Goal: Information Seeking & Learning: Learn about a topic

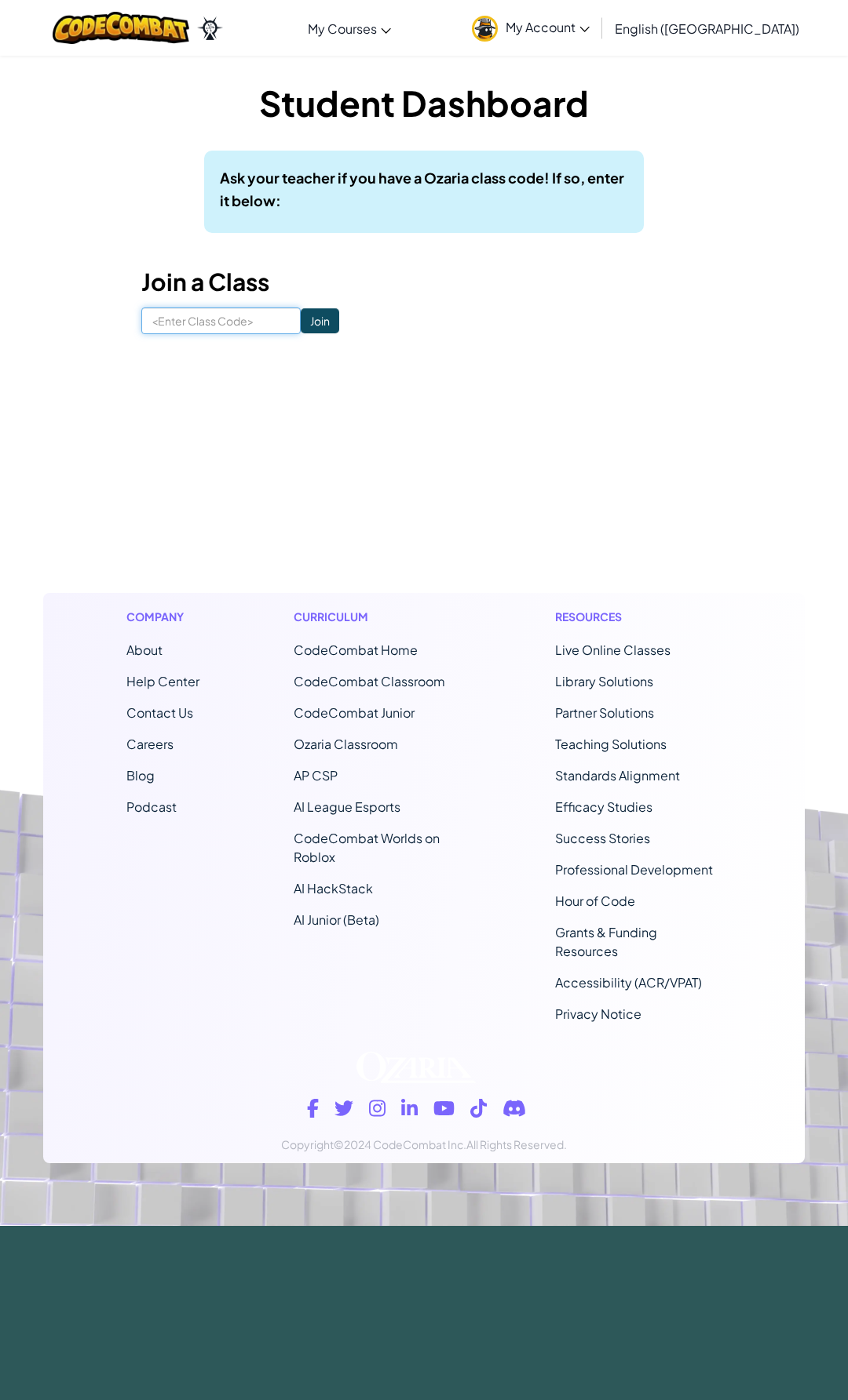
click at [206, 325] on input at bounding box center [221, 321] width 159 height 27
type input "HillNiceBoat"
click at [301, 317] on input "Join" at bounding box center [319, 321] width 38 height 25
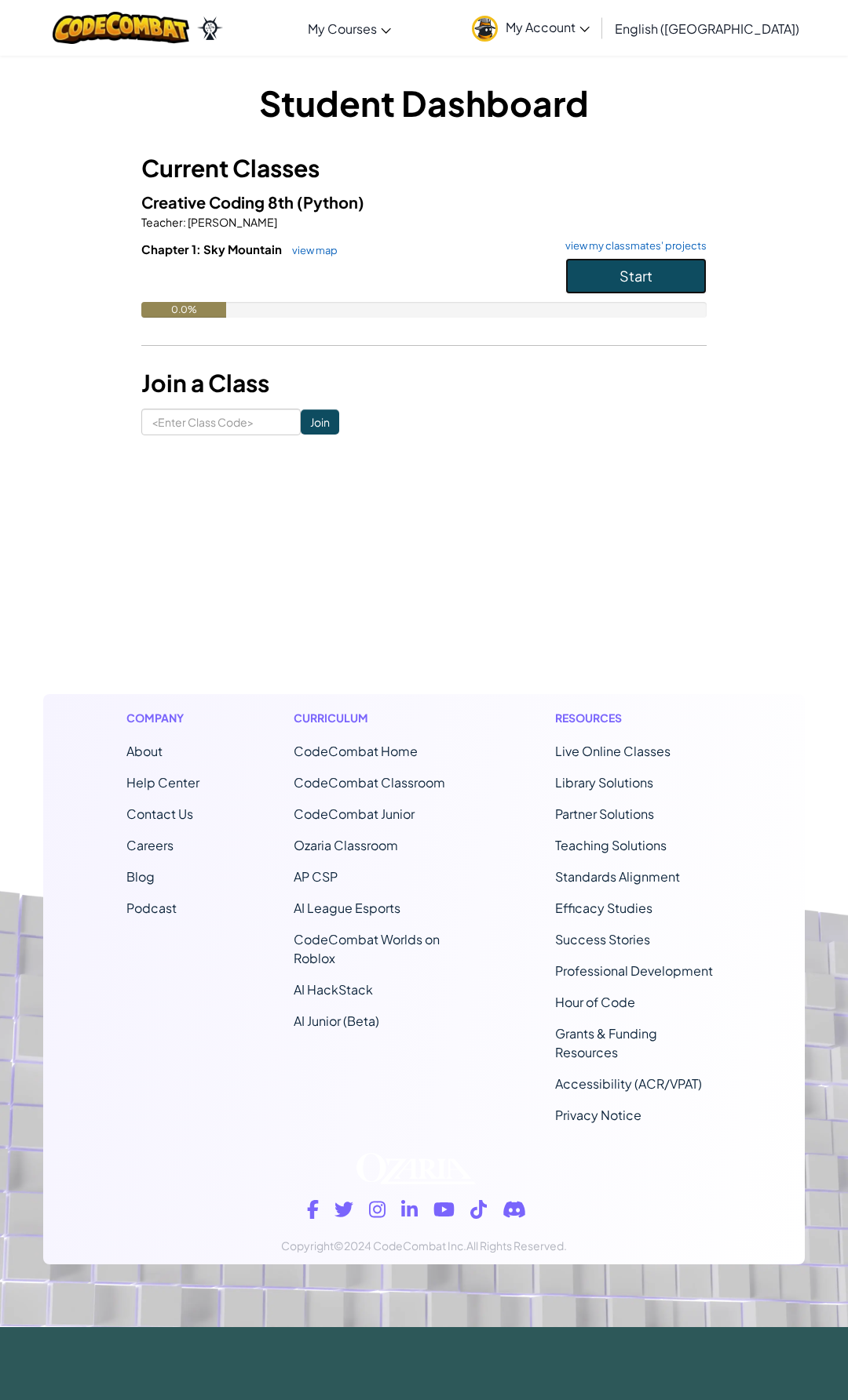
click at [629, 277] on span "Start" at bounding box center [635, 276] width 33 height 18
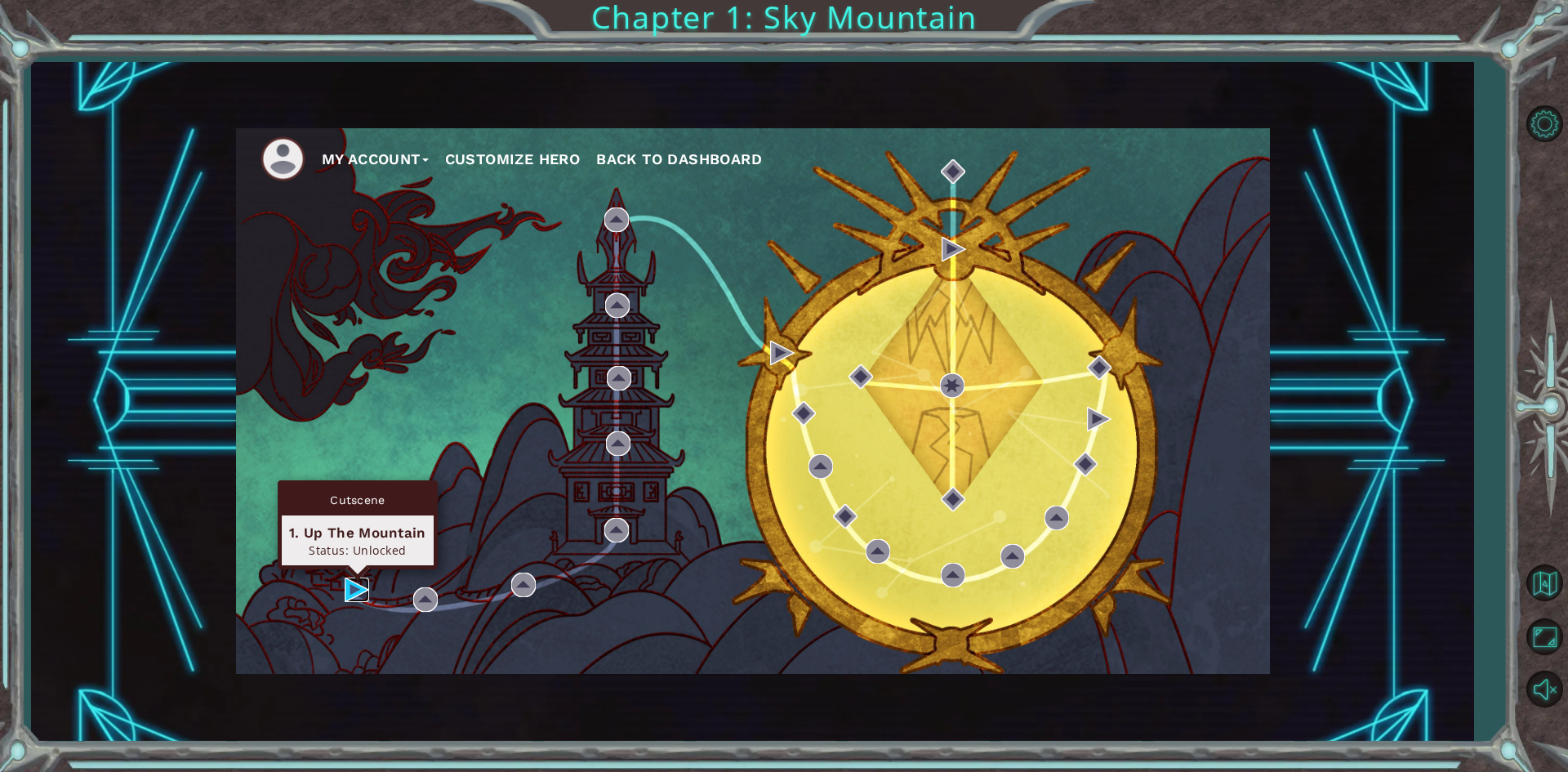
click at [349, 583] on img at bounding box center [357, 589] width 25 height 25
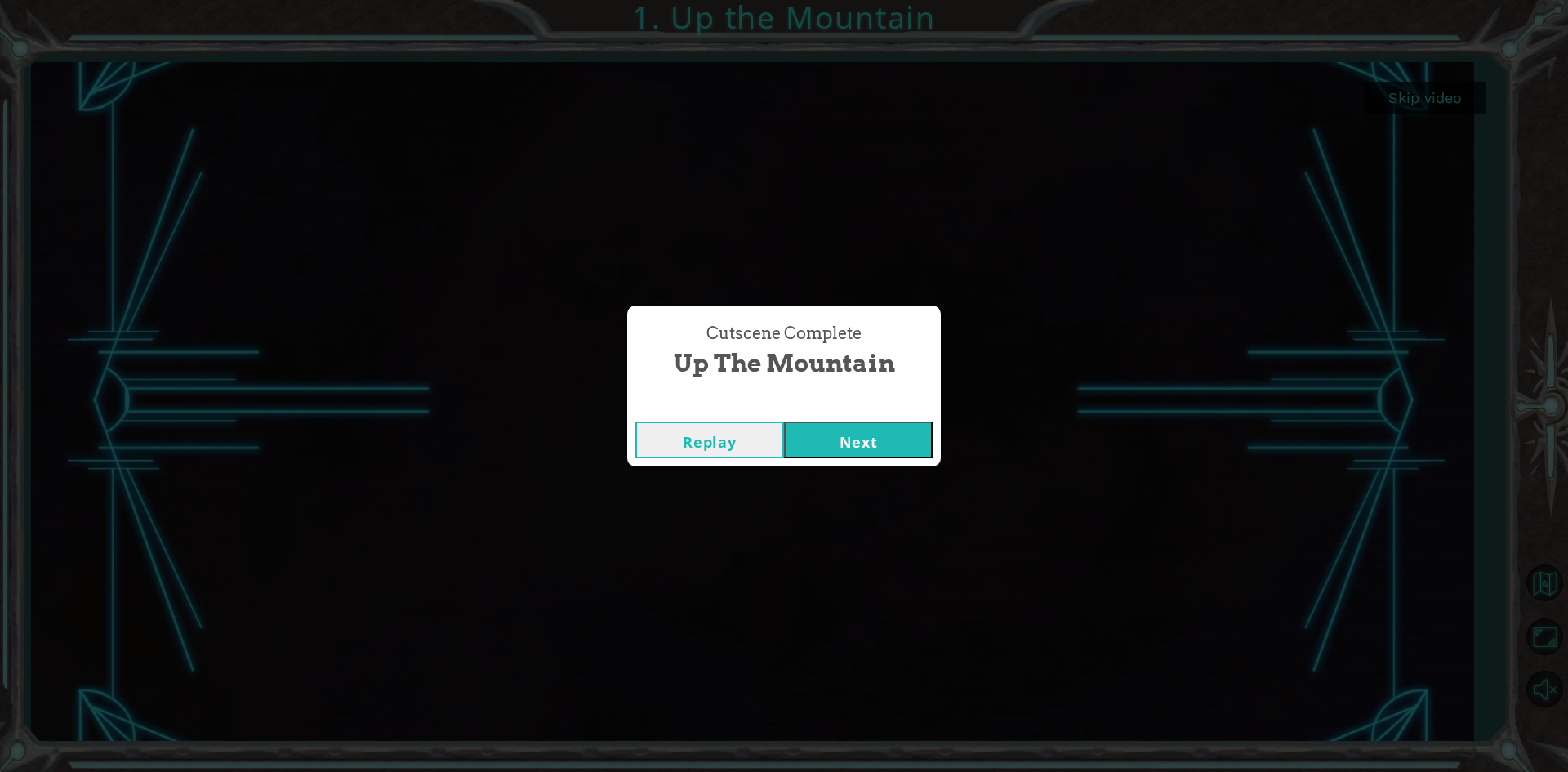
click at [839, 447] on button "Next" at bounding box center [859, 440] width 149 height 37
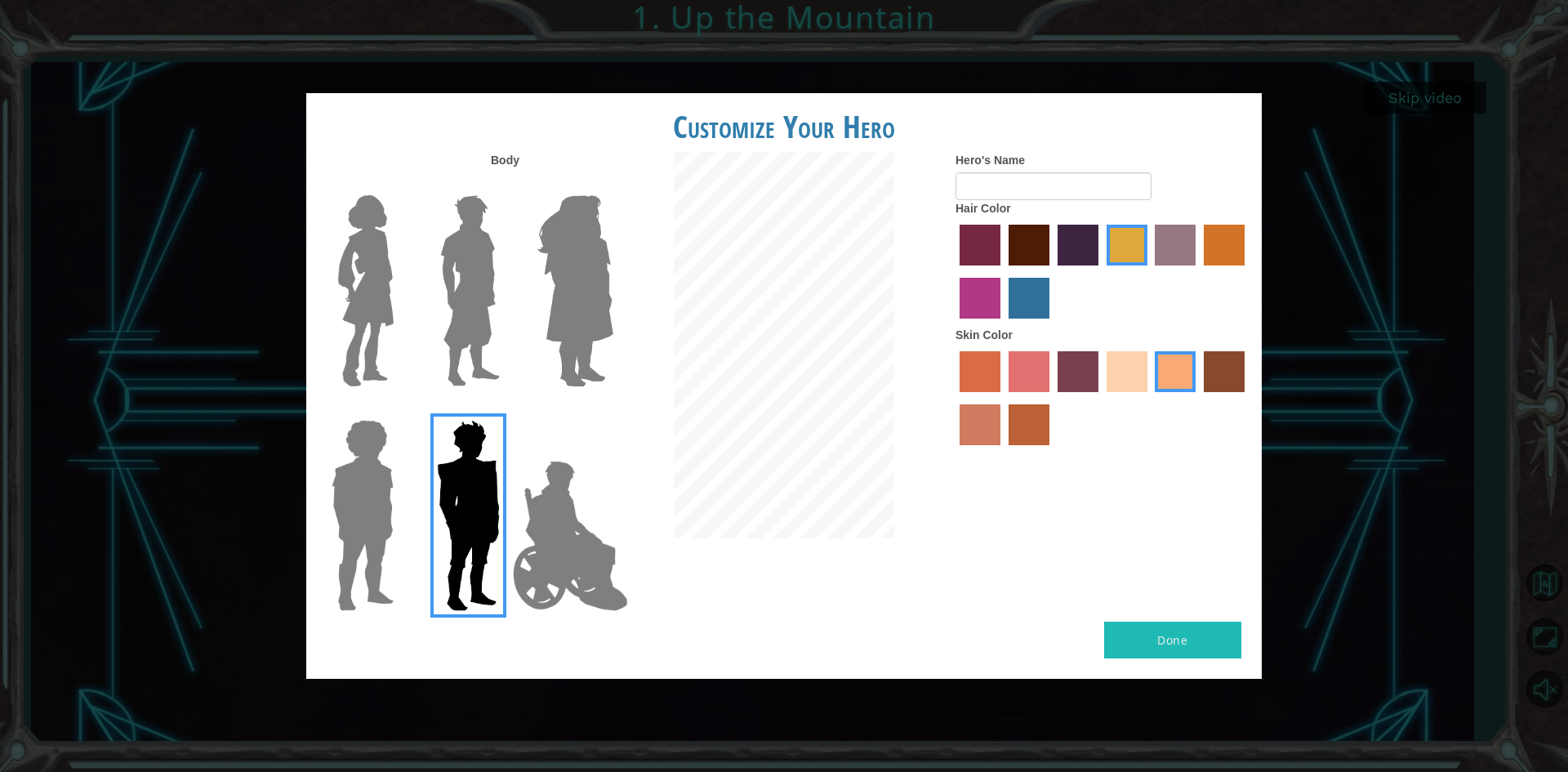
click at [494, 511] on img at bounding box center [468, 515] width 76 height 204
click at [506, 409] on input "Hero Garnet" at bounding box center [506, 409] width 0 height 0
click at [534, 519] on img at bounding box center [570, 536] width 128 height 164
click at [613, 409] on input "Hero Jamie" at bounding box center [613, 409] width 0 height 0
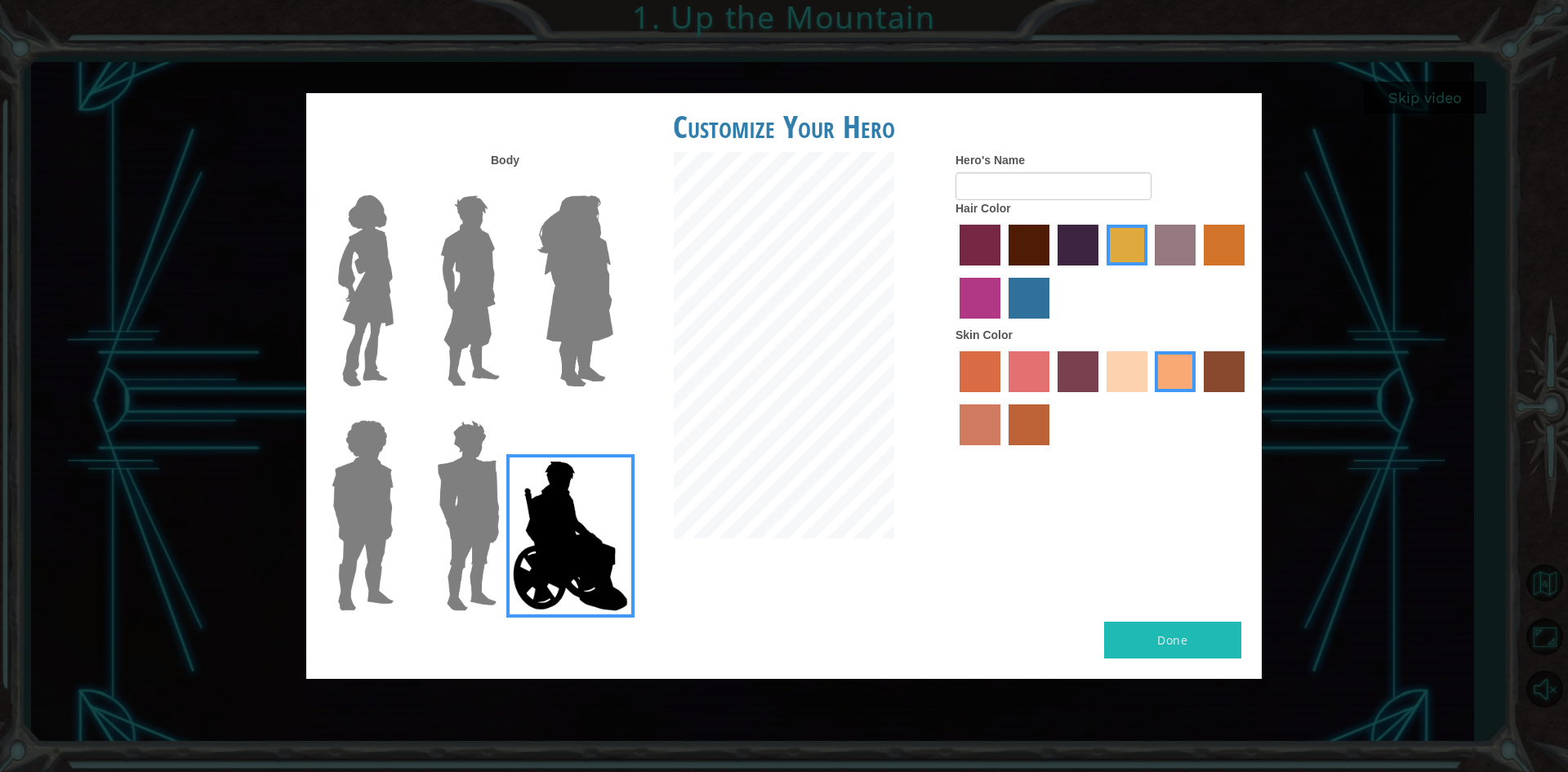
click at [389, 490] on img at bounding box center [363, 515] width 75 height 204
click at [400, 409] on input "Hero Steven" at bounding box center [400, 409] width 0 height 0
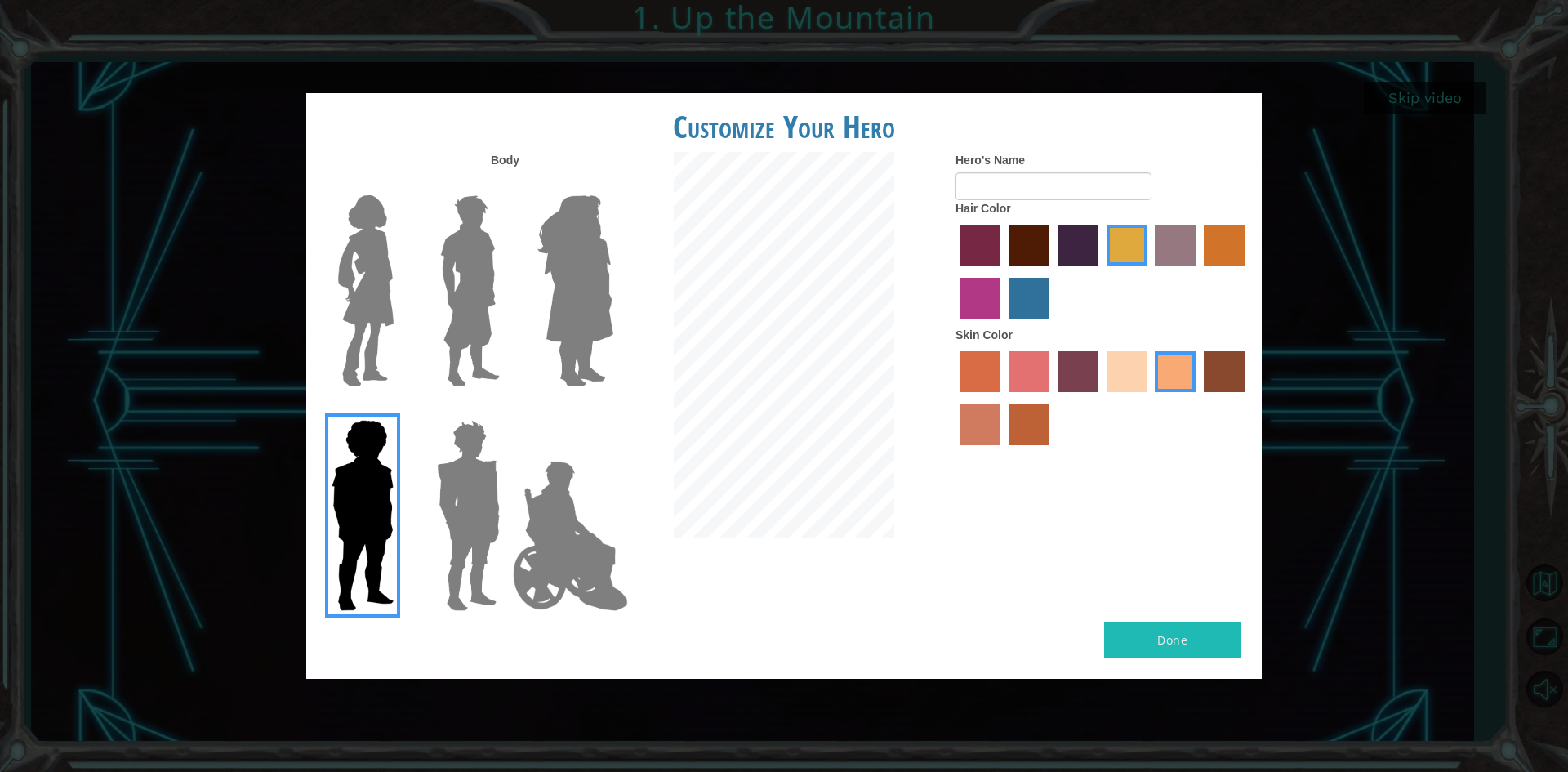
click at [397, 299] on img at bounding box center [365, 291] width 69 height 204
click at [400, 185] on input "Hero Connie" at bounding box center [400, 185] width 0 height 0
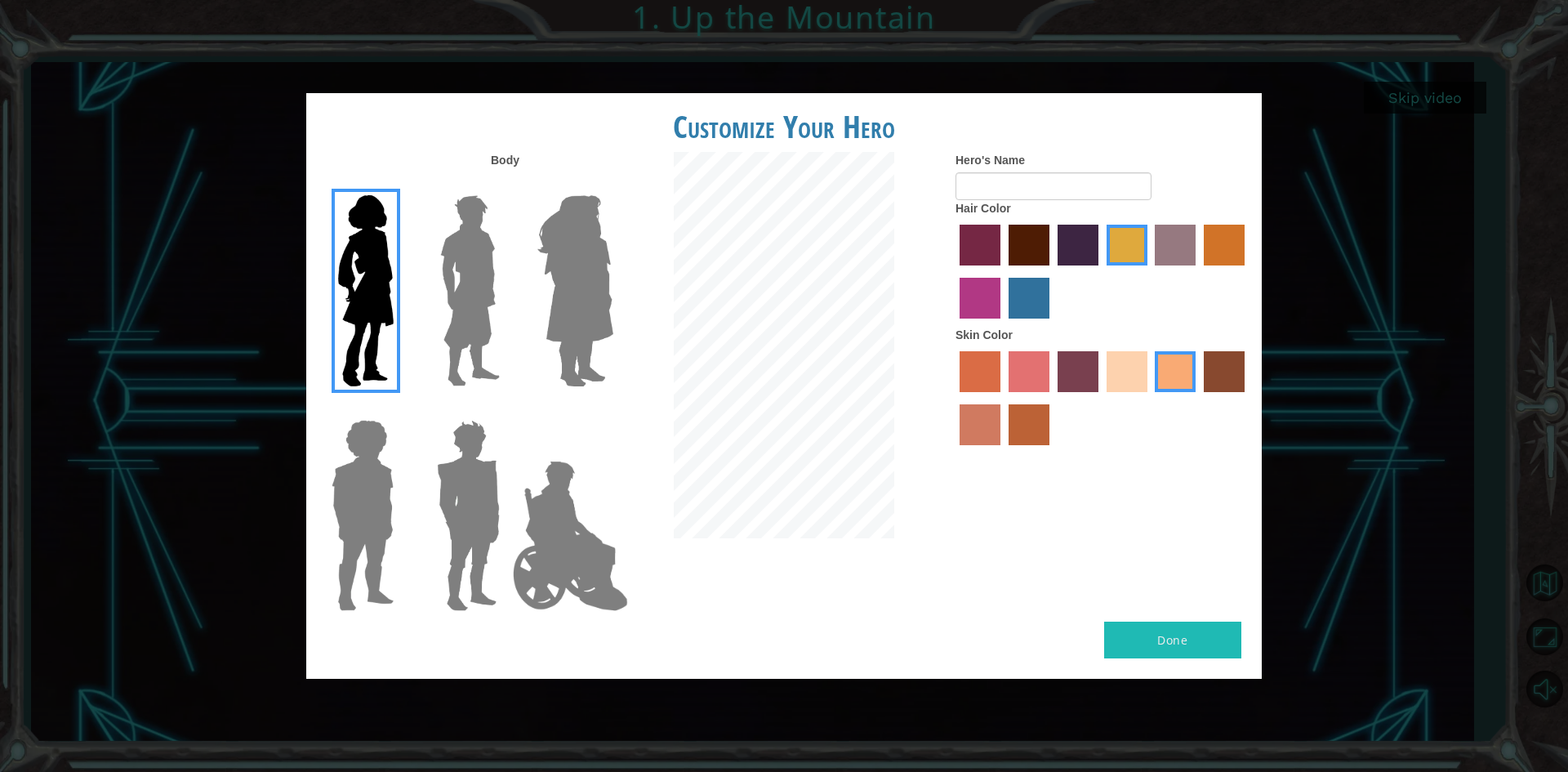
click at [469, 293] on img at bounding box center [469, 291] width 73 height 204
click at [506, 185] on input "Hero Lars" at bounding box center [506, 185] width 0 height 0
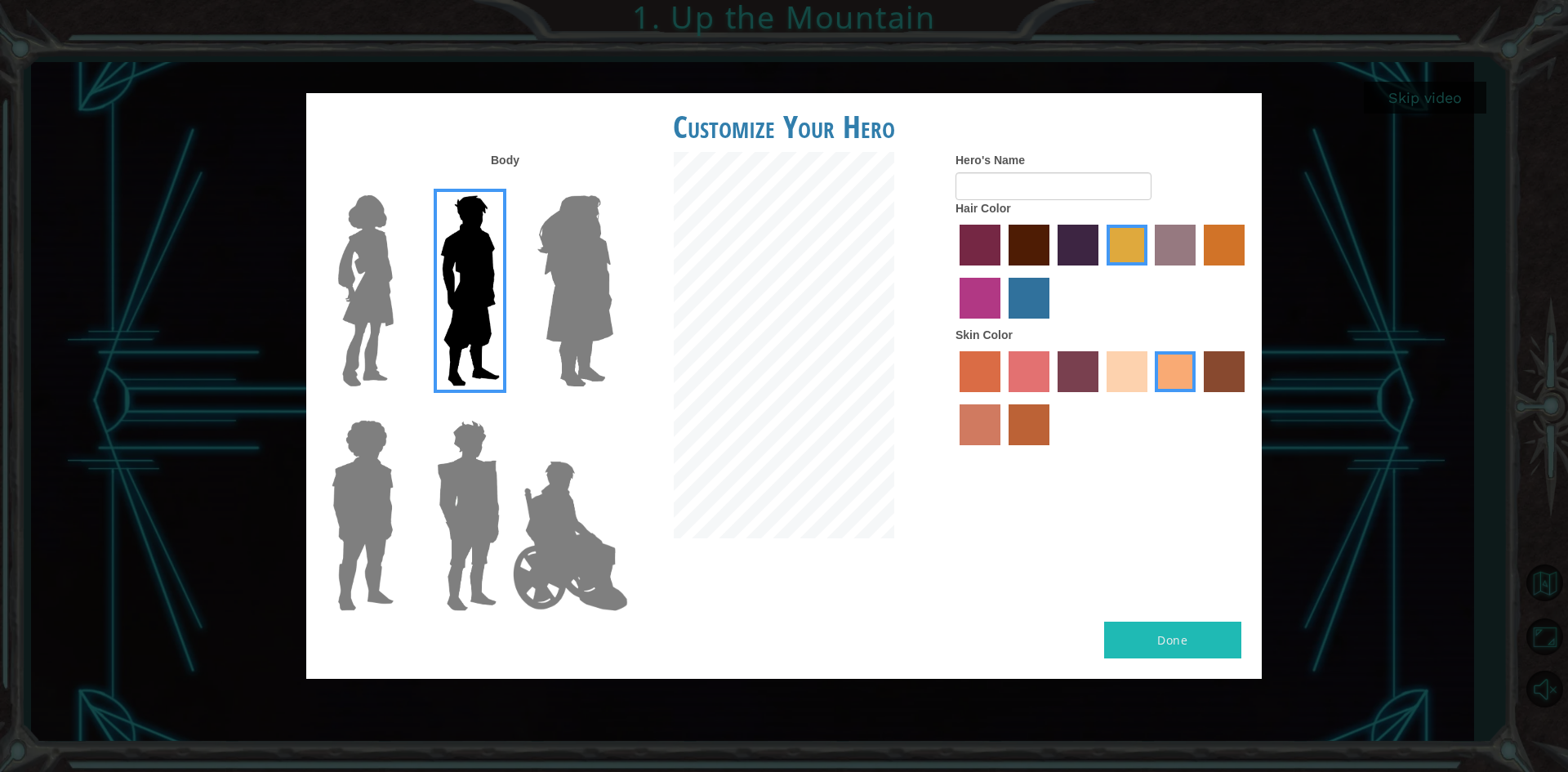
click at [466, 527] on img at bounding box center [468, 515] width 76 height 204
click at [506, 409] on input "Hero Garnet" at bounding box center [506, 409] width 0 height 0
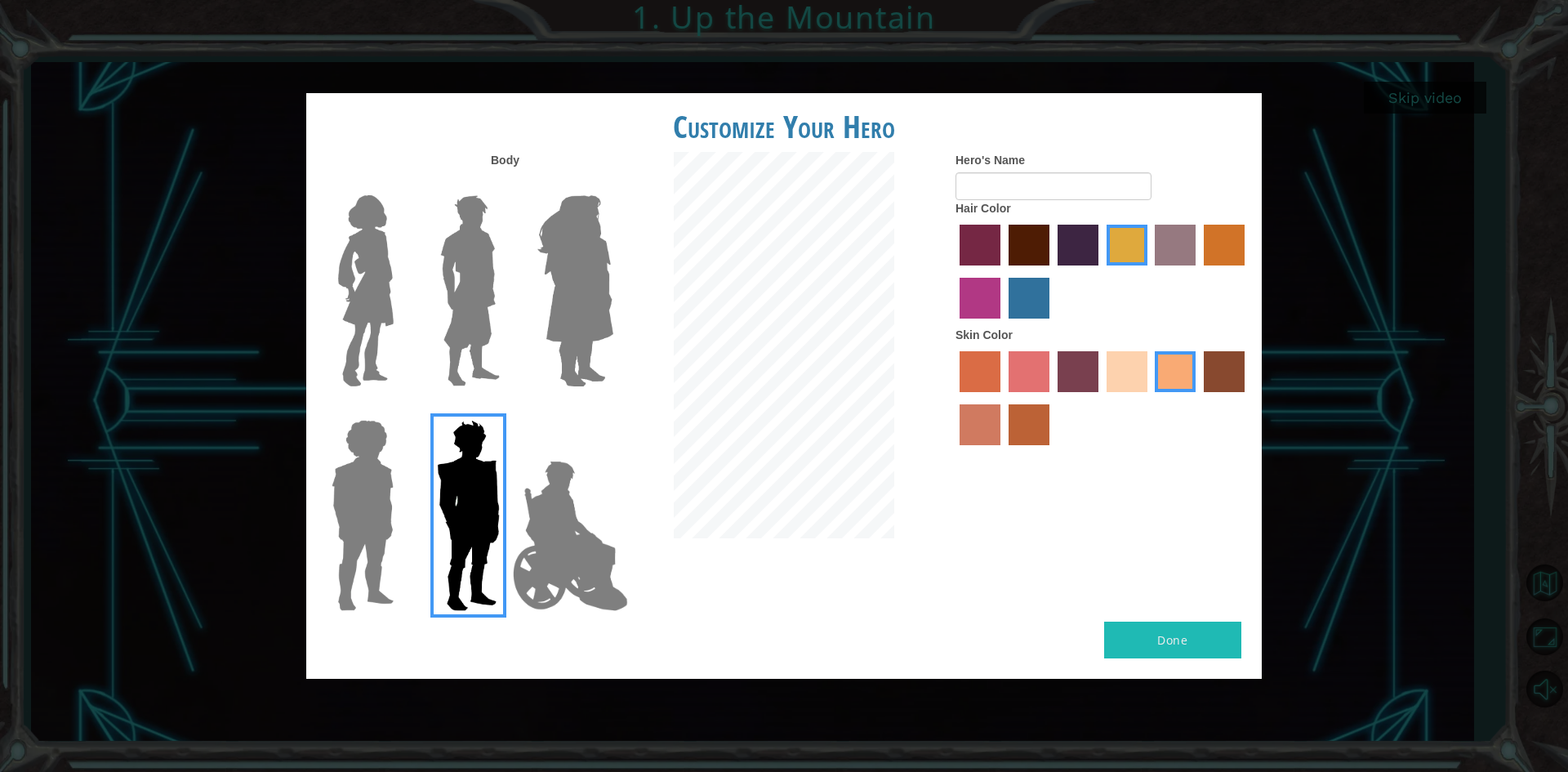
click at [606, 317] on img at bounding box center [575, 291] width 89 height 204
click at [613, 185] on input "Hero Amethyst" at bounding box center [613, 185] width 0 height 0
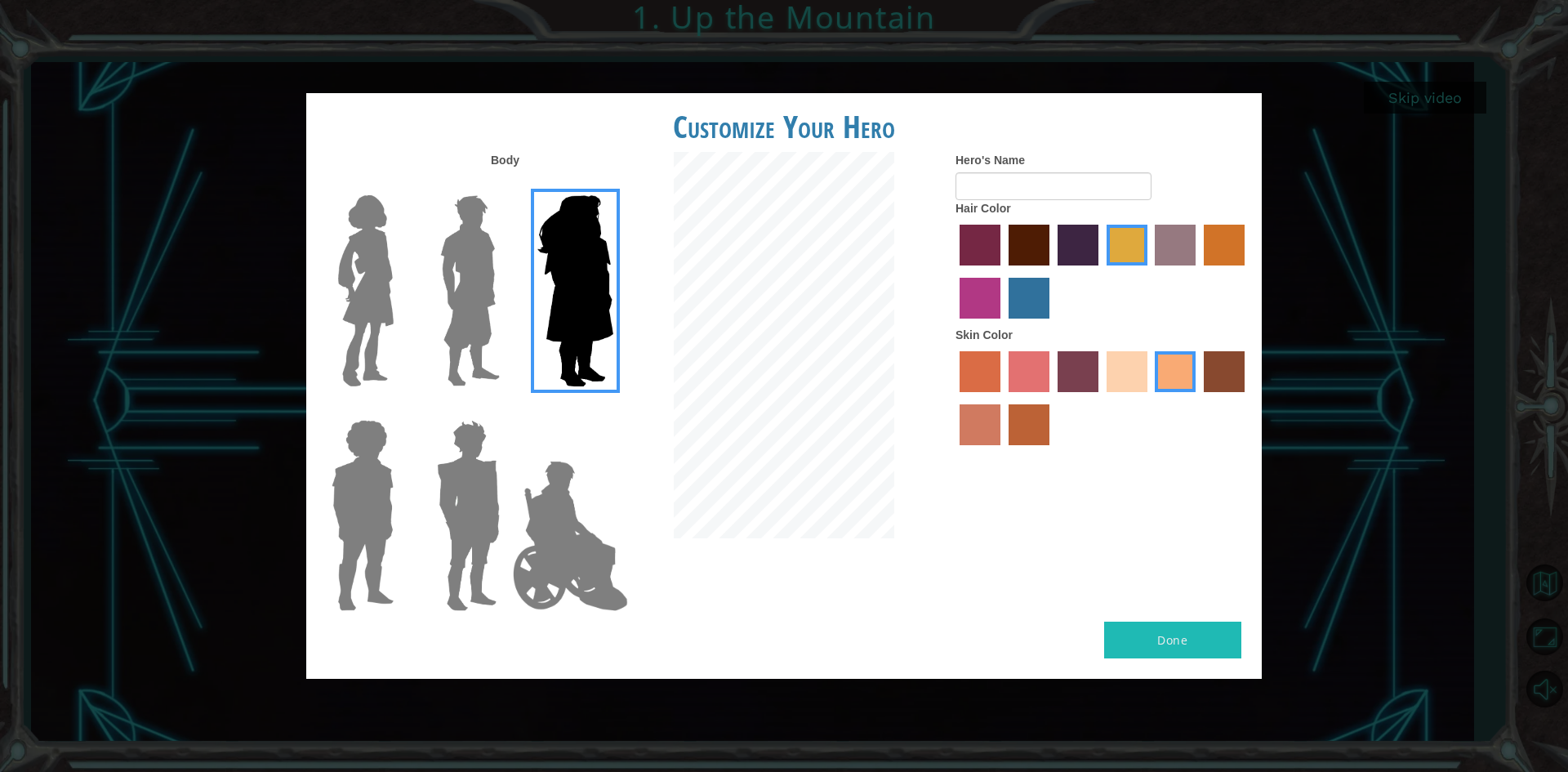
click at [464, 302] on img at bounding box center [469, 291] width 73 height 204
click at [506, 185] on input "Hero Lars" at bounding box center [506, 185] width 0 height 0
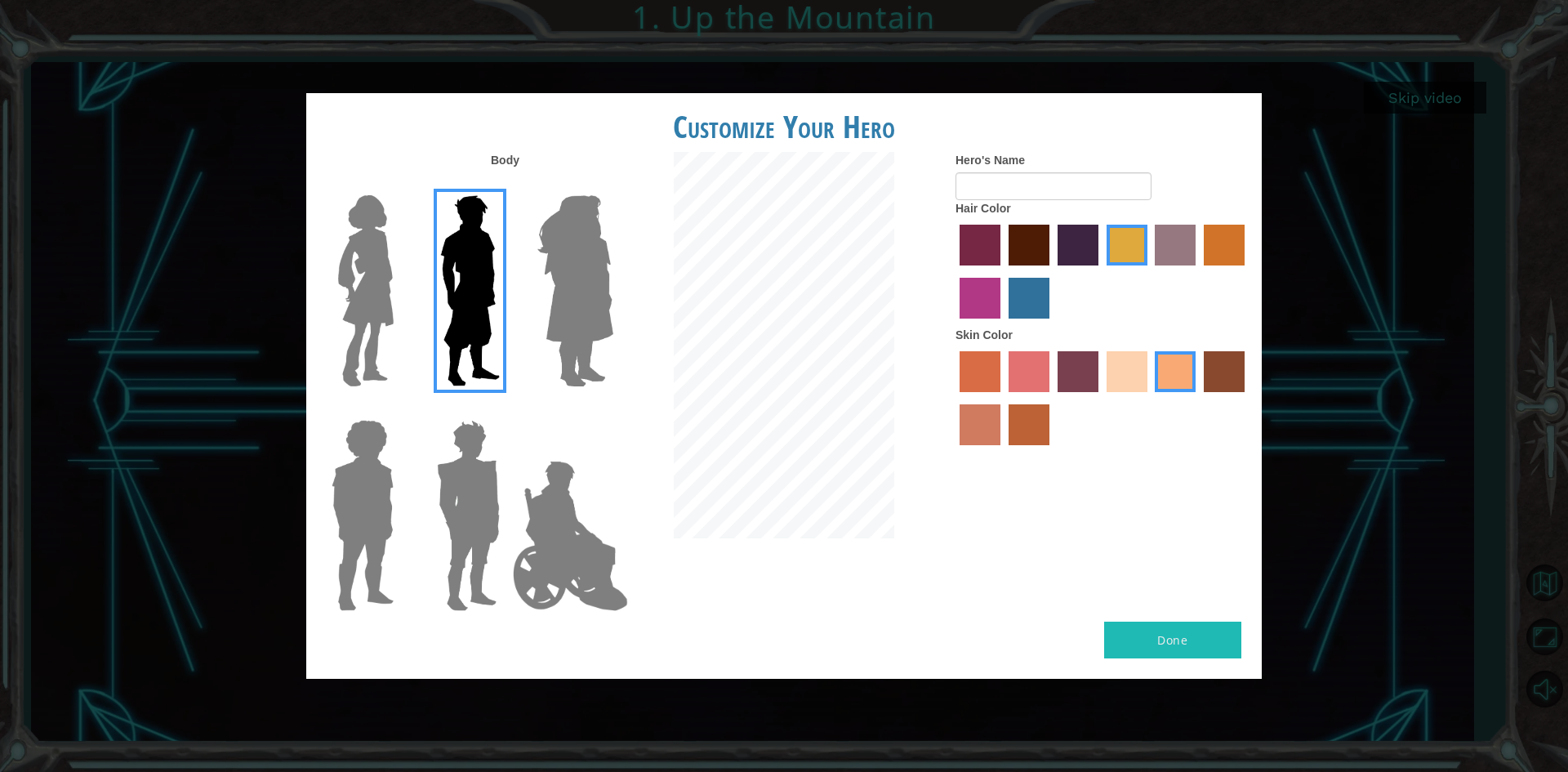
click at [882, 242] on label "maroon hair color" at bounding box center [1029, 245] width 40 height 40
click at [882, 271] on input "maroon hair color" at bounding box center [1003, 271] width 0 height 0
click at [882, 252] on div at bounding box center [1102, 273] width 294 height 106
click at [882, 234] on label "hot purple hair color" at bounding box center [1078, 245] width 40 height 40
click at [882, 271] on input "hot purple hair color" at bounding box center [1052, 271] width 0 height 0
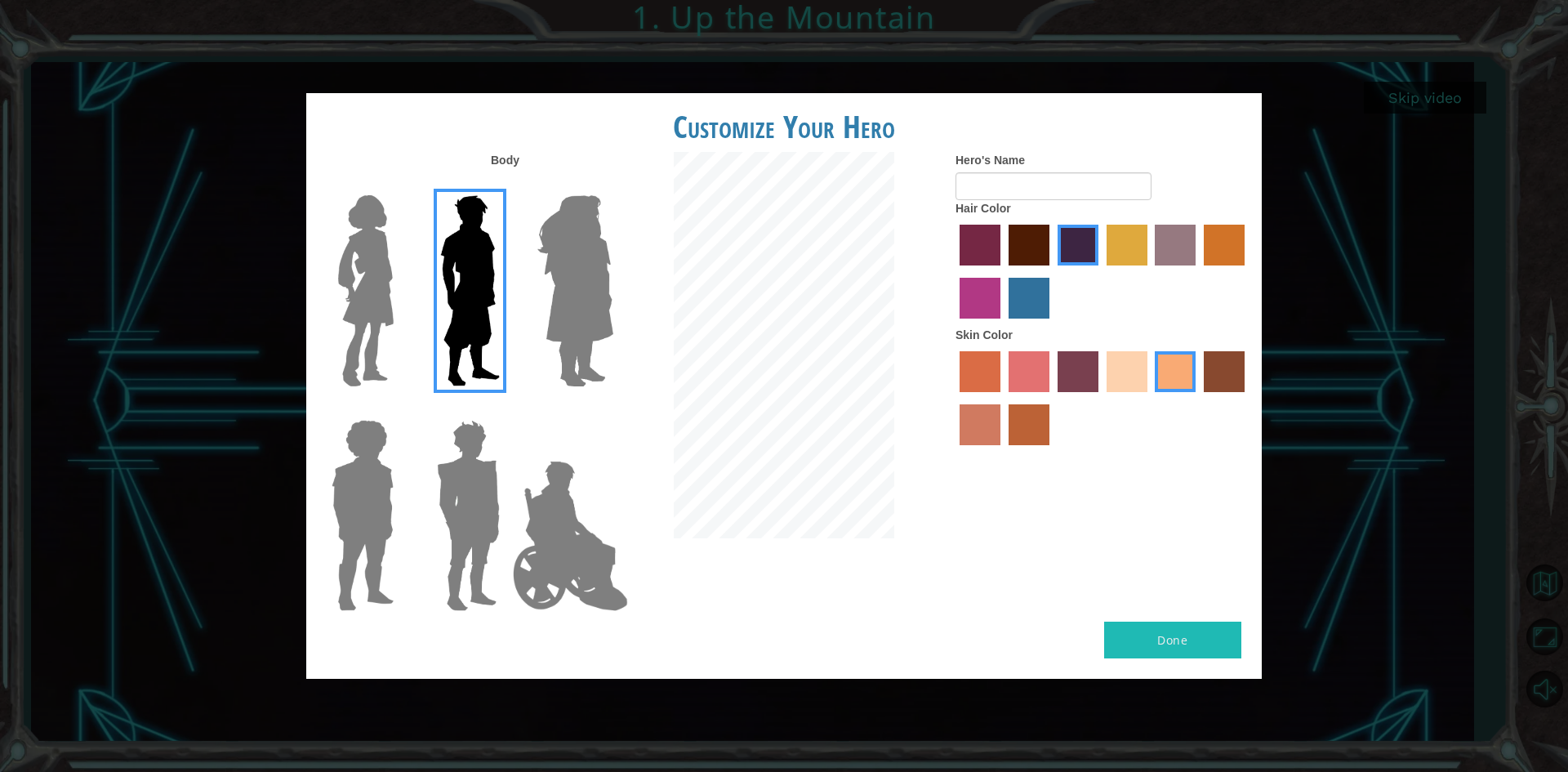
click at [882, 424] on label "smoke tree skin color" at bounding box center [1029, 424] width 40 height 40
click at [882, 451] on input "smoke tree skin color" at bounding box center [1003, 451] width 0 height 0
drag, startPoint x: 1182, startPoint y: 360, endPoint x: 1174, endPoint y: 367, distance: 10.6
click at [882, 363] on label "tacao skin color" at bounding box center [1175, 372] width 40 height 40
click at [882, 398] on input "tacao skin color" at bounding box center [1150, 398] width 0 height 0
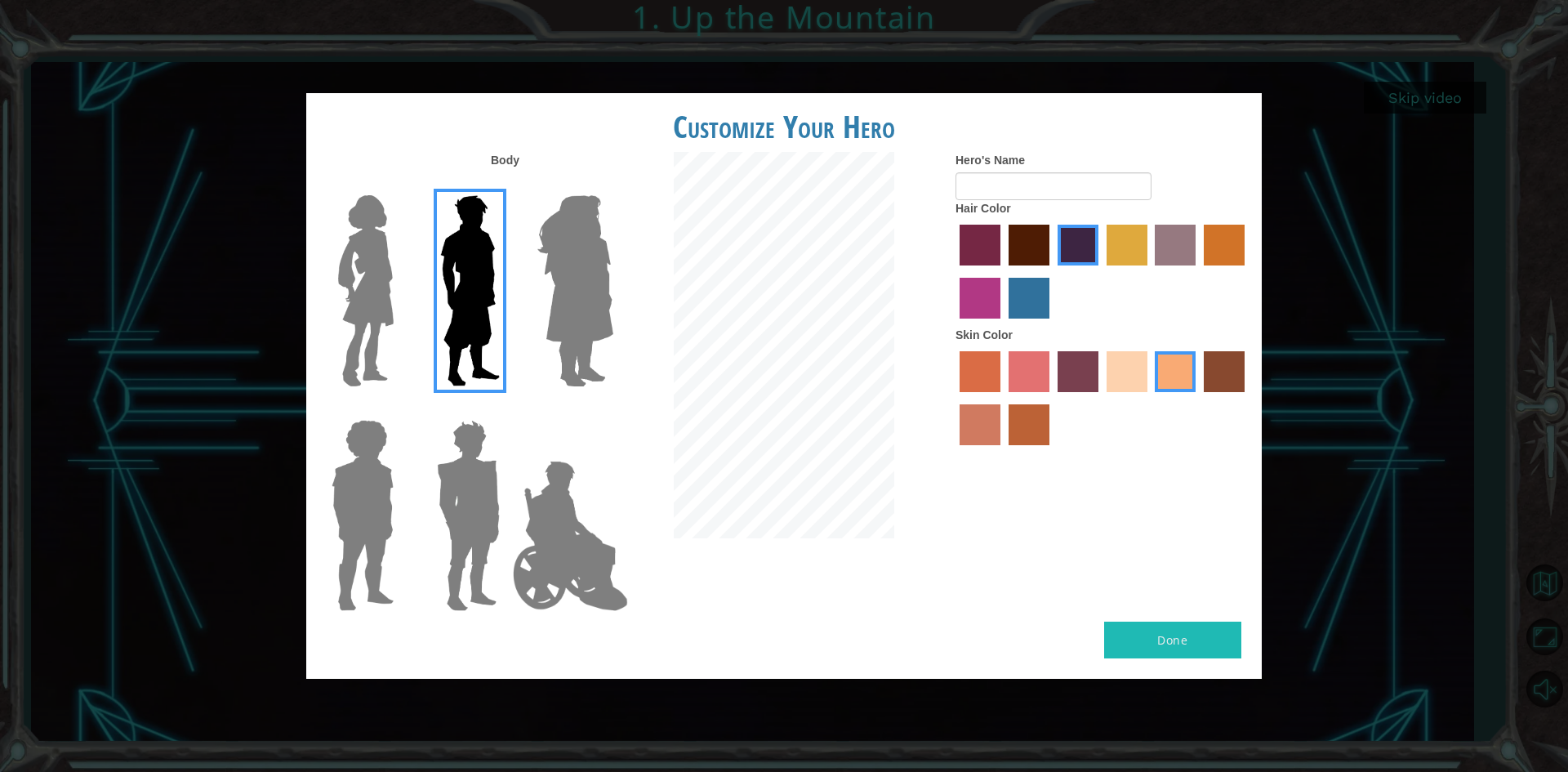
click at [882, 368] on label "sorbus skin color" at bounding box center [980, 372] width 40 height 40
click at [882, 398] on input "sorbus skin color" at bounding box center [954, 398] width 0 height 0
drag, startPoint x: 1193, startPoint y: 376, endPoint x: 1182, endPoint y: 377, distance: 11.0
click at [882, 376] on label "tacao skin color" at bounding box center [1175, 372] width 40 height 40
click at [882, 398] on input "tacao skin color" at bounding box center [1150, 398] width 0 height 0
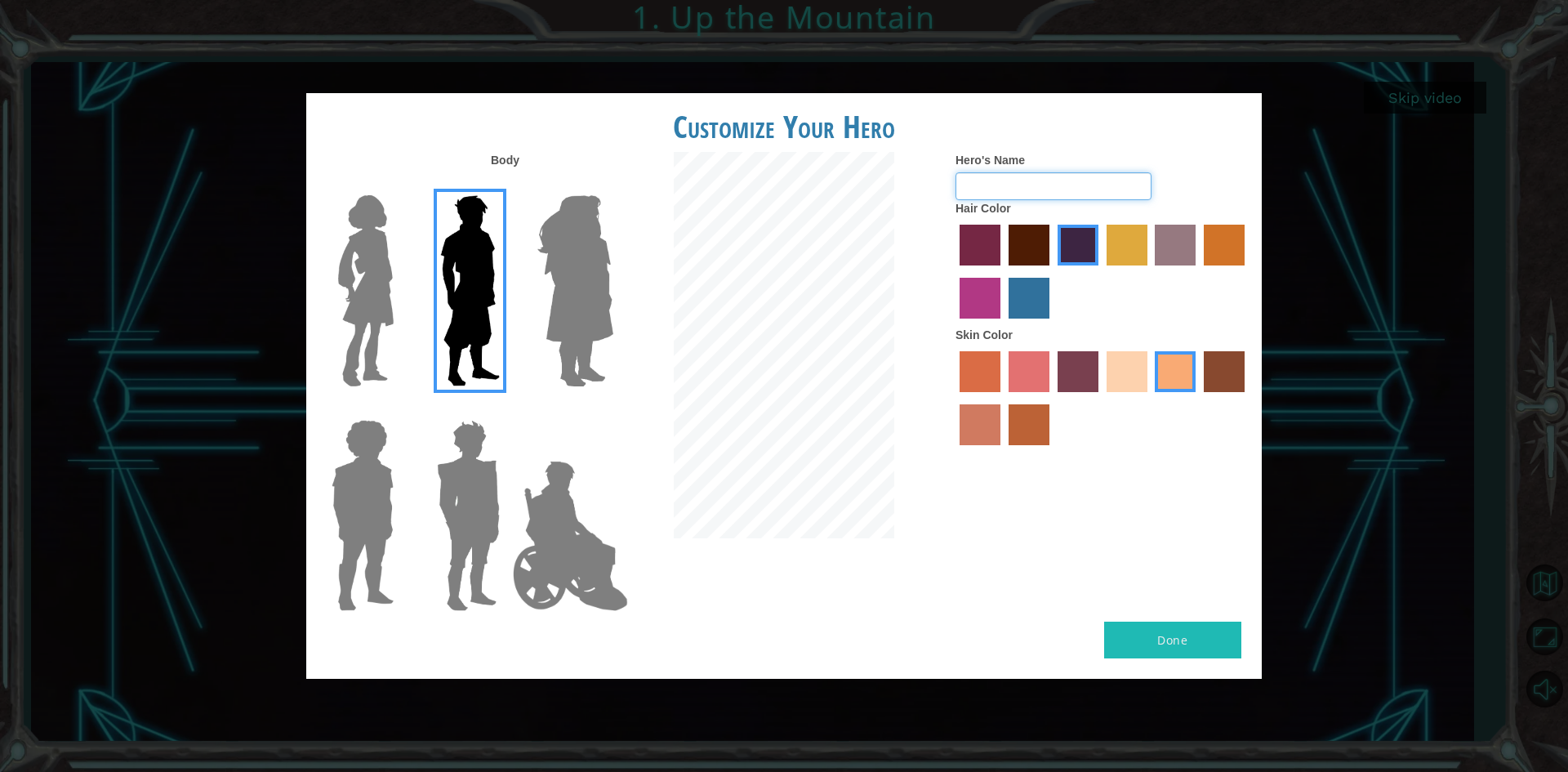
click at [882, 192] on input "Hero's Name" at bounding box center [1053, 186] width 196 height 28
type input "YoshiTwinoshi"
click at [882, 640] on button "Done" at bounding box center [1172, 639] width 137 height 37
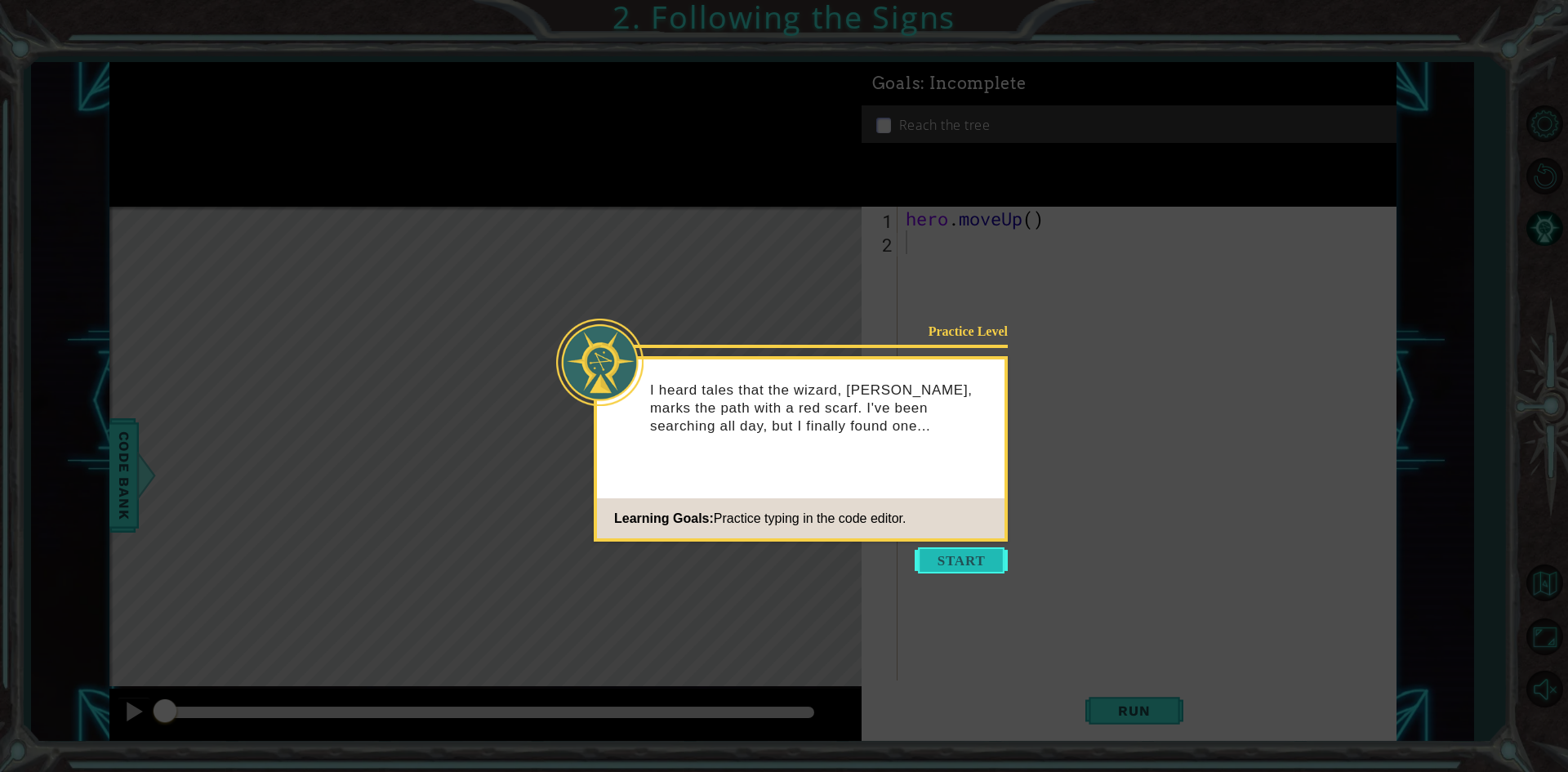
click at [882, 557] on button "Start" at bounding box center [961, 560] width 93 height 26
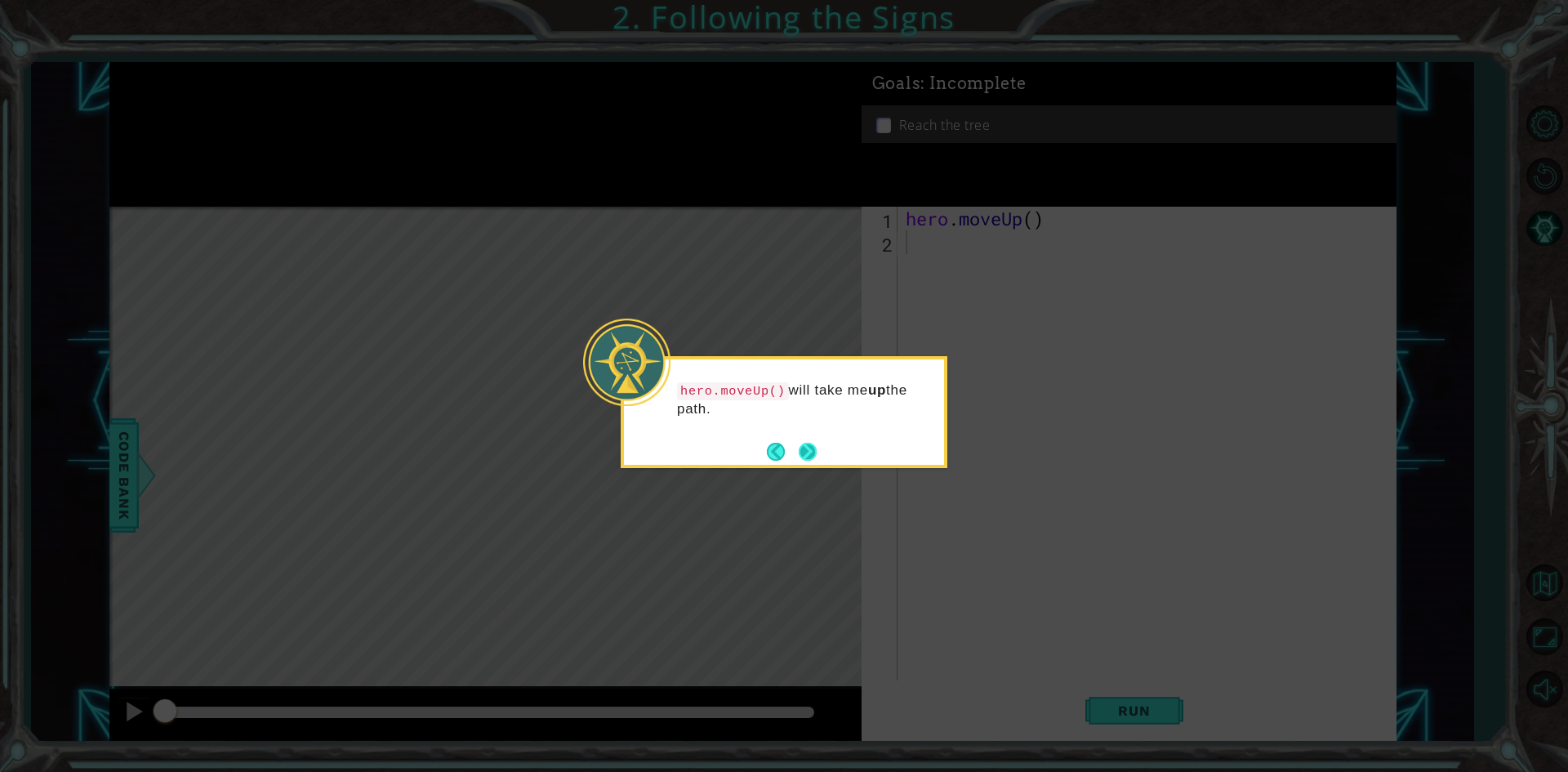
click at [801, 450] on button "Next" at bounding box center [807, 451] width 25 height 25
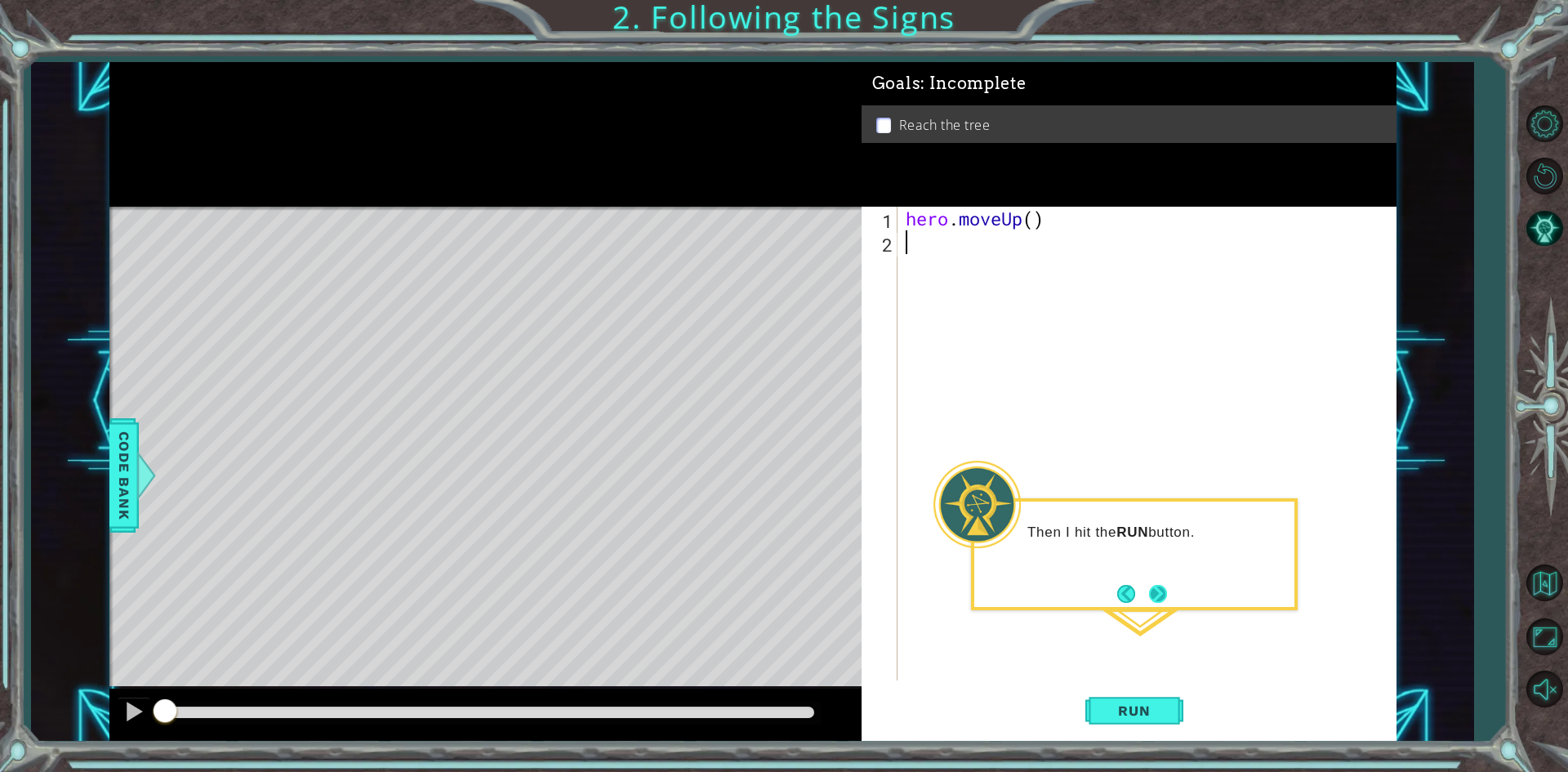
click at [882, 585] on button "Next" at bounding box center [1159, 593] width 18 height 18
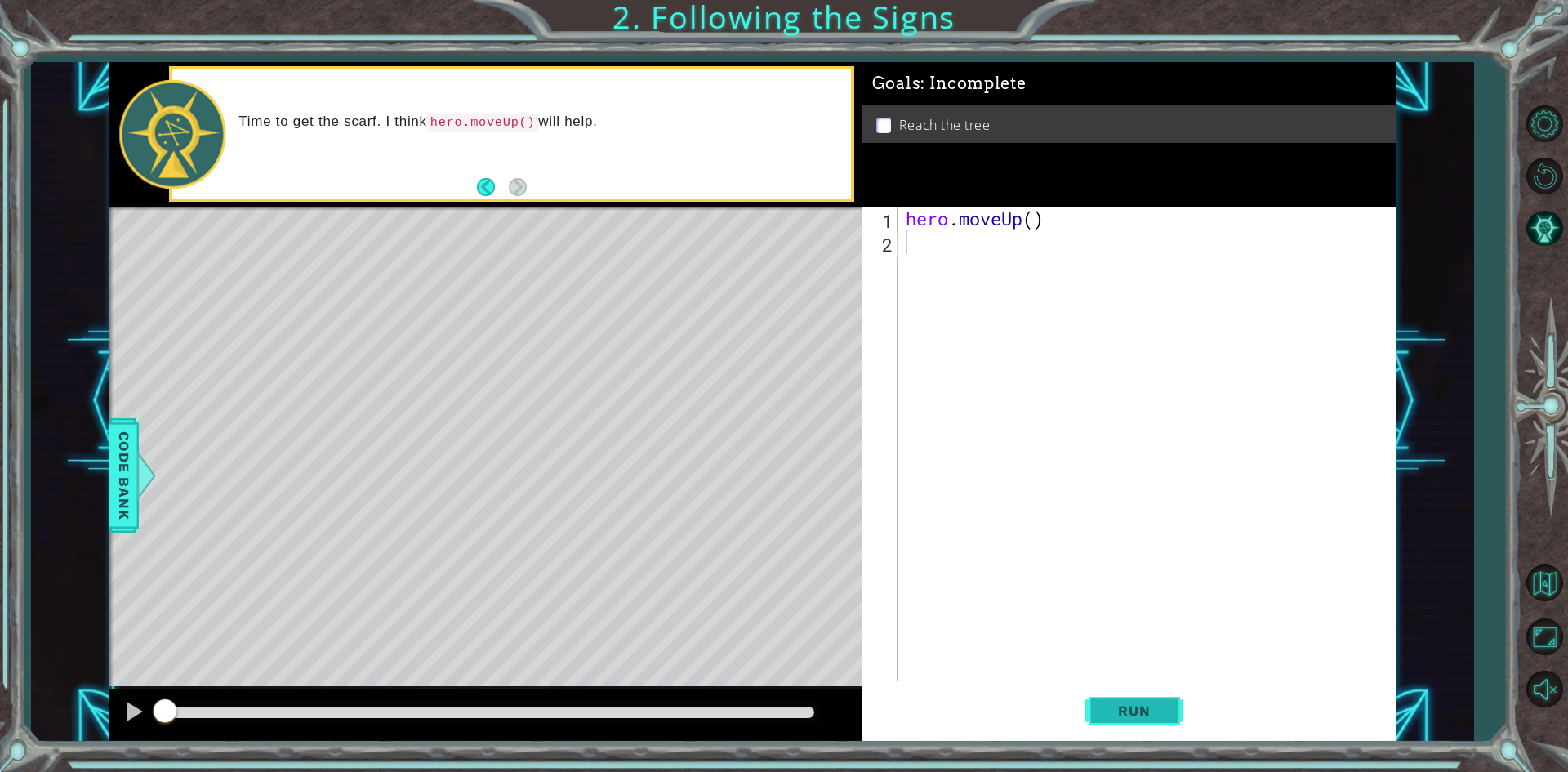
click at [882, 709] on span "Run" at bounding box center [1134, 710] width 64 height 17
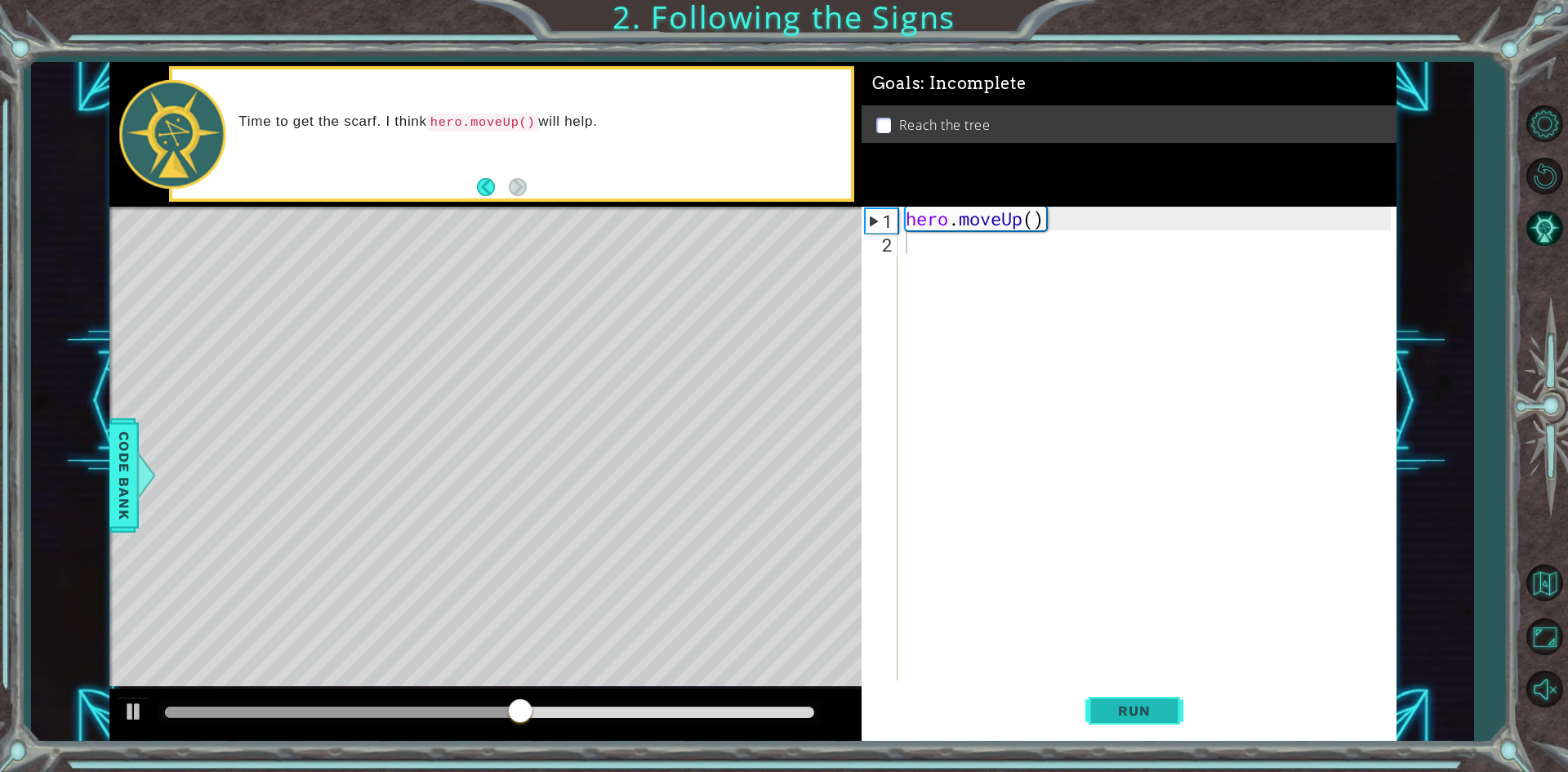
click at [882, 709] on span "Run" at bounding box center [1134, 710] width 64 height 17
click at [478, 184] on button "Back" at bounding box center [492, 187] width 32 height 18
click at [882, 245] on div "hero . moveUp ( )" at bounding box center [1151, 467] width 497 height 521
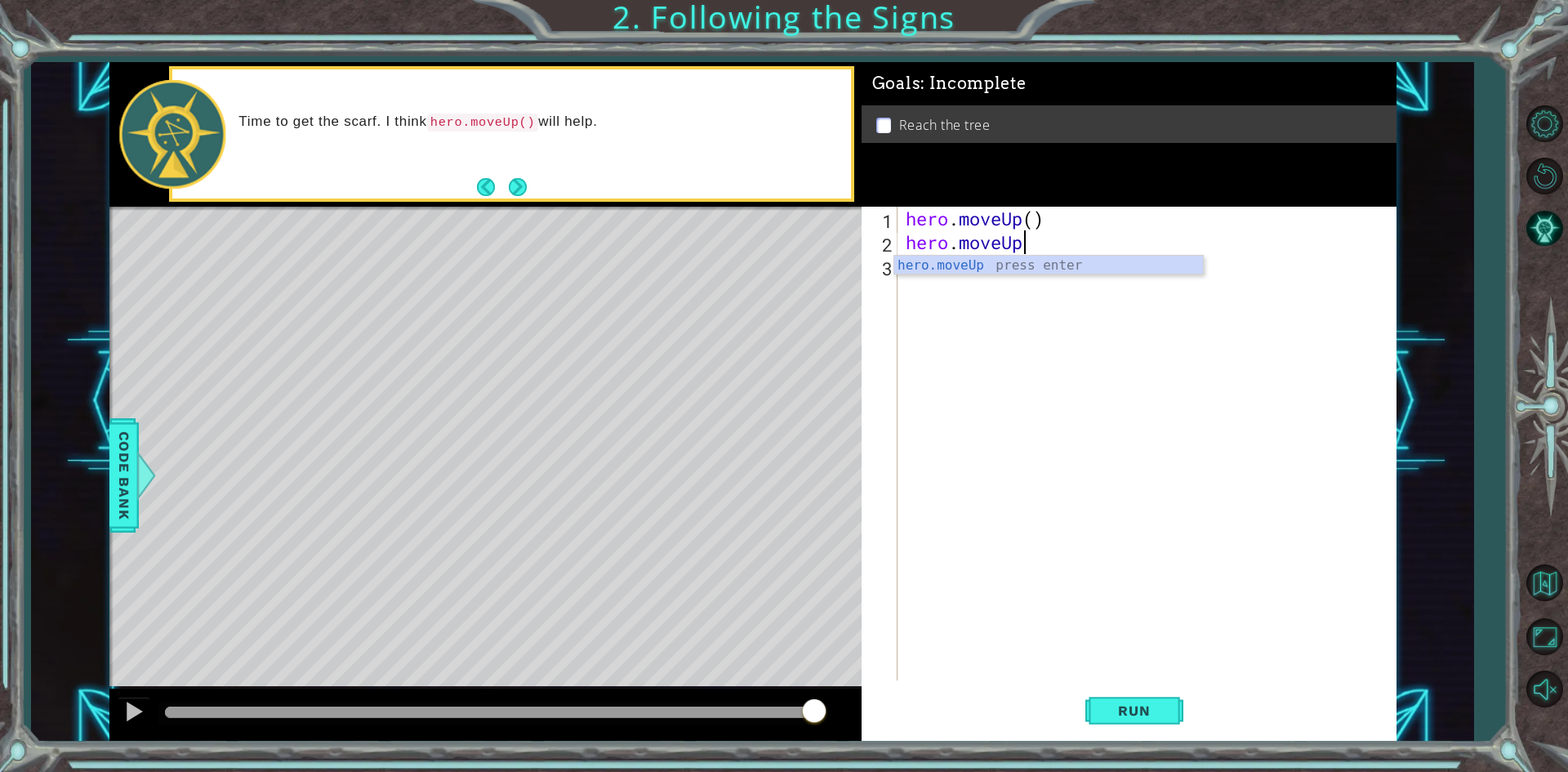
scroll to position [0, 5]
type textarea "hero.moveUp()"
click at [882, 698] on button "Run" at bounding box center [1135, 711] width 98 height 53
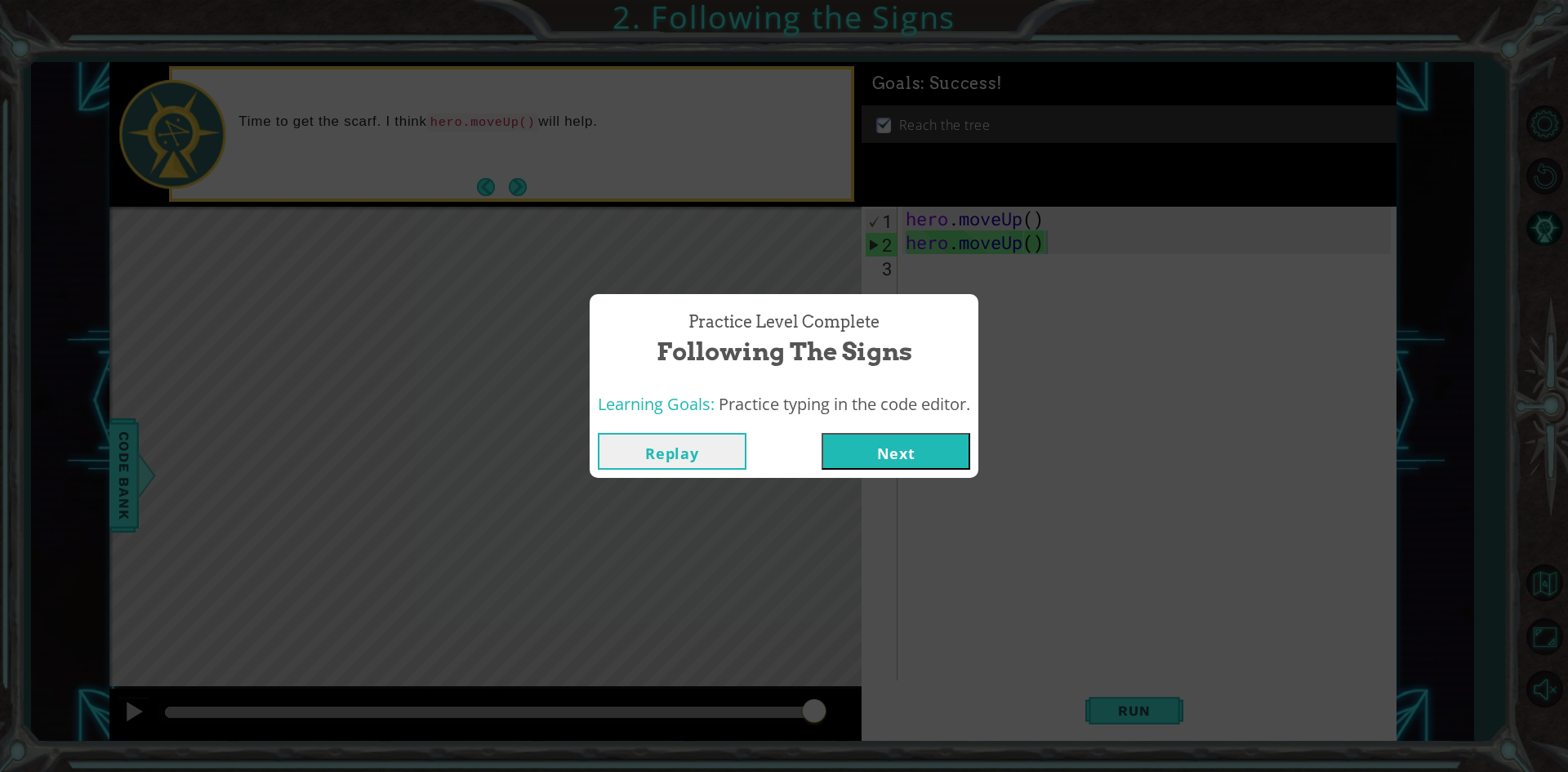
click at [882, 448] on button "Next" at bounding box center [896, 451] width 149 height 37
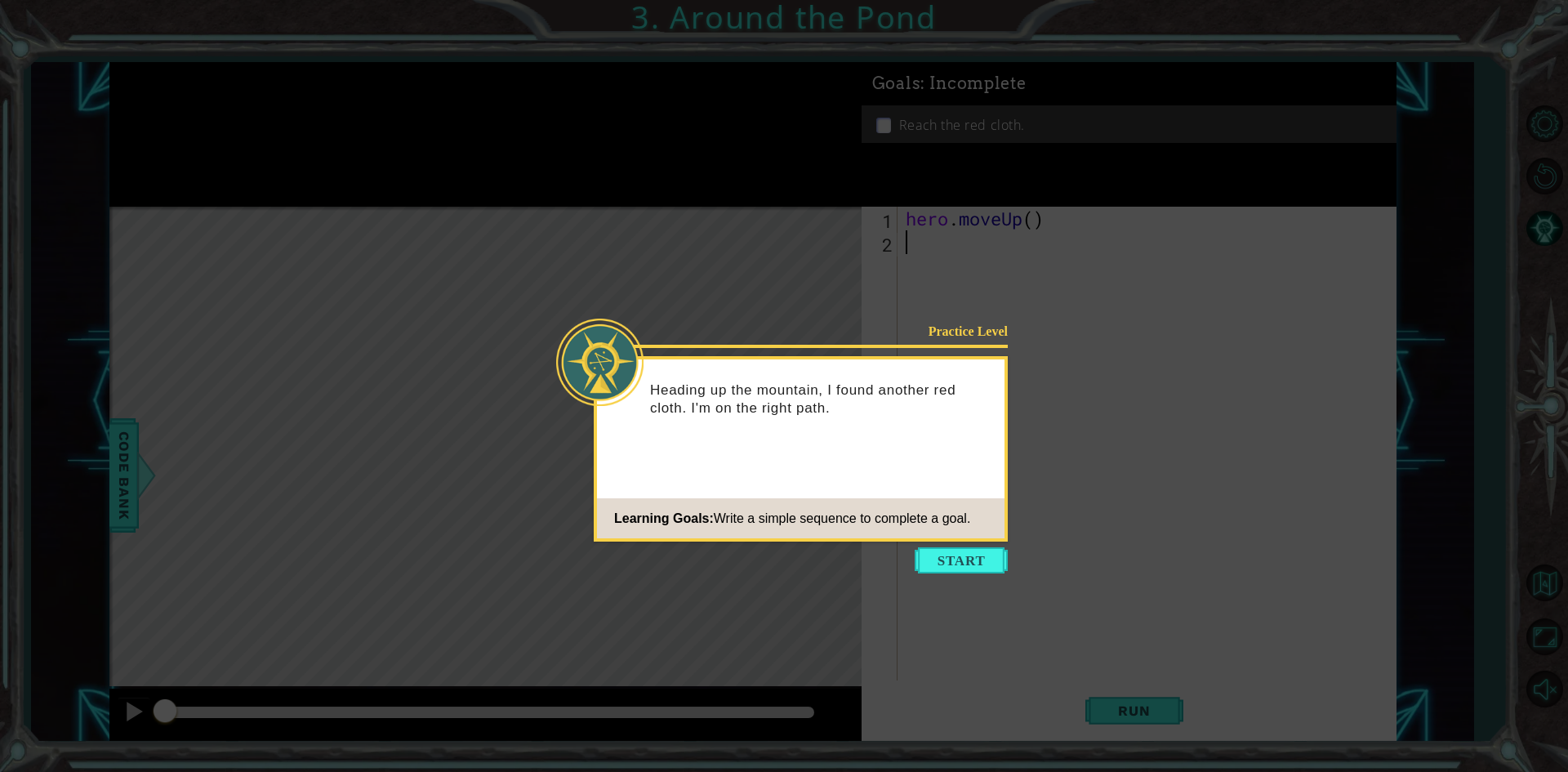
click at [882, 551] on button "Start" at bounding box center [961, 560] width 93 height 26
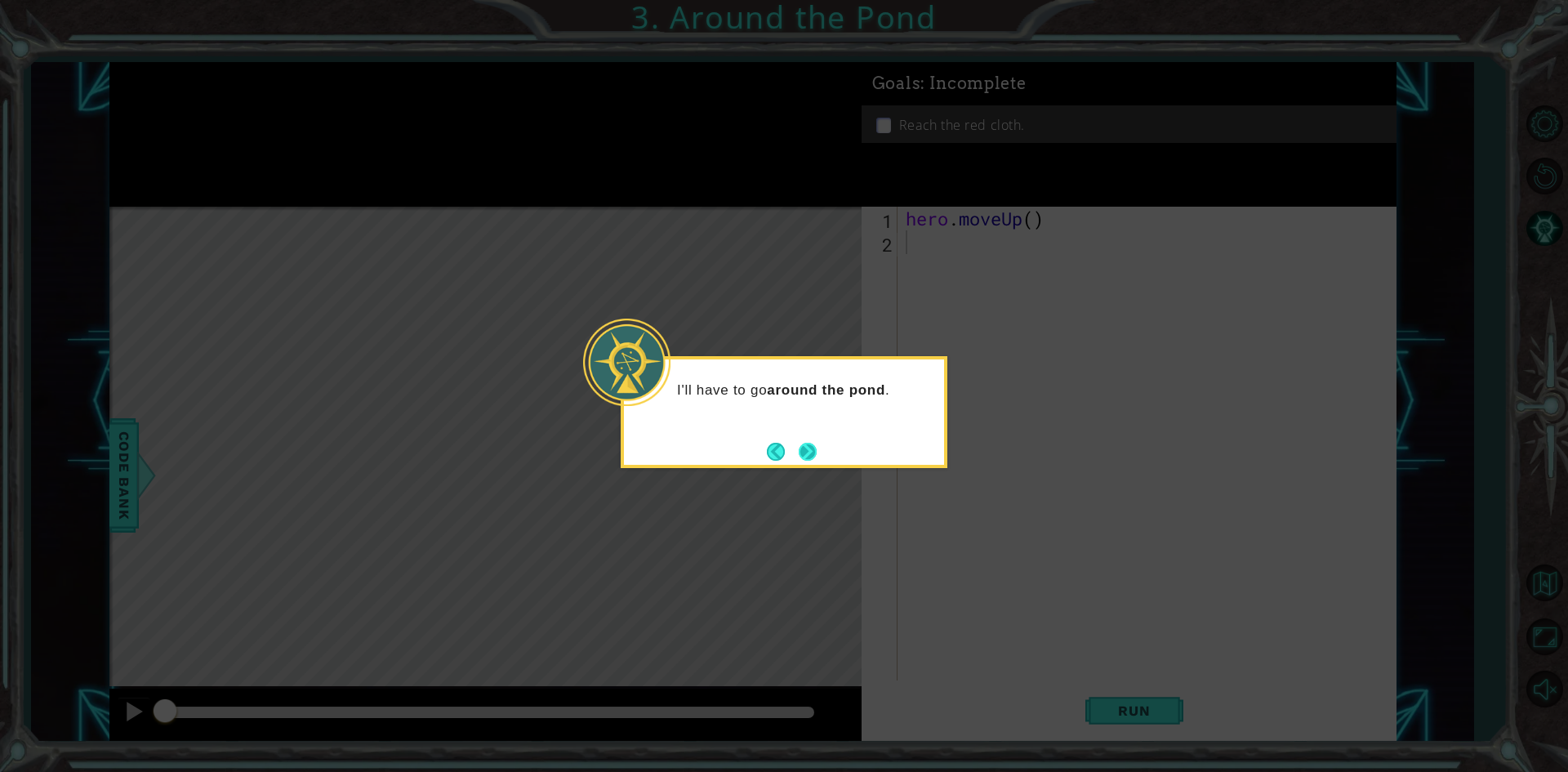
click at [808, 442] on button "Next" at bounding box center [808, 451] width 18 height 18
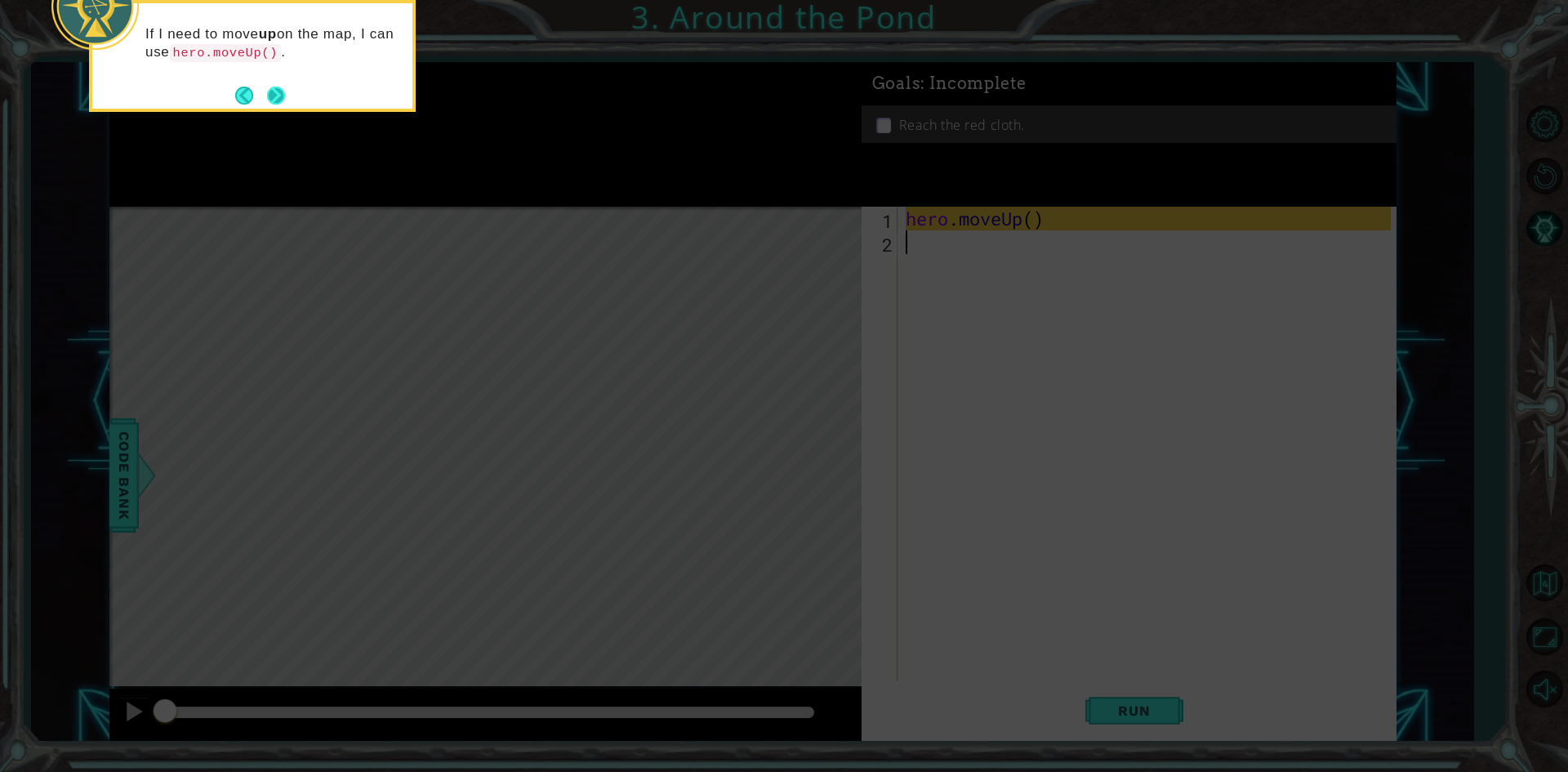
click at [282, 89] on button "Next" at bounding box center [276, 95] width 18 height 18
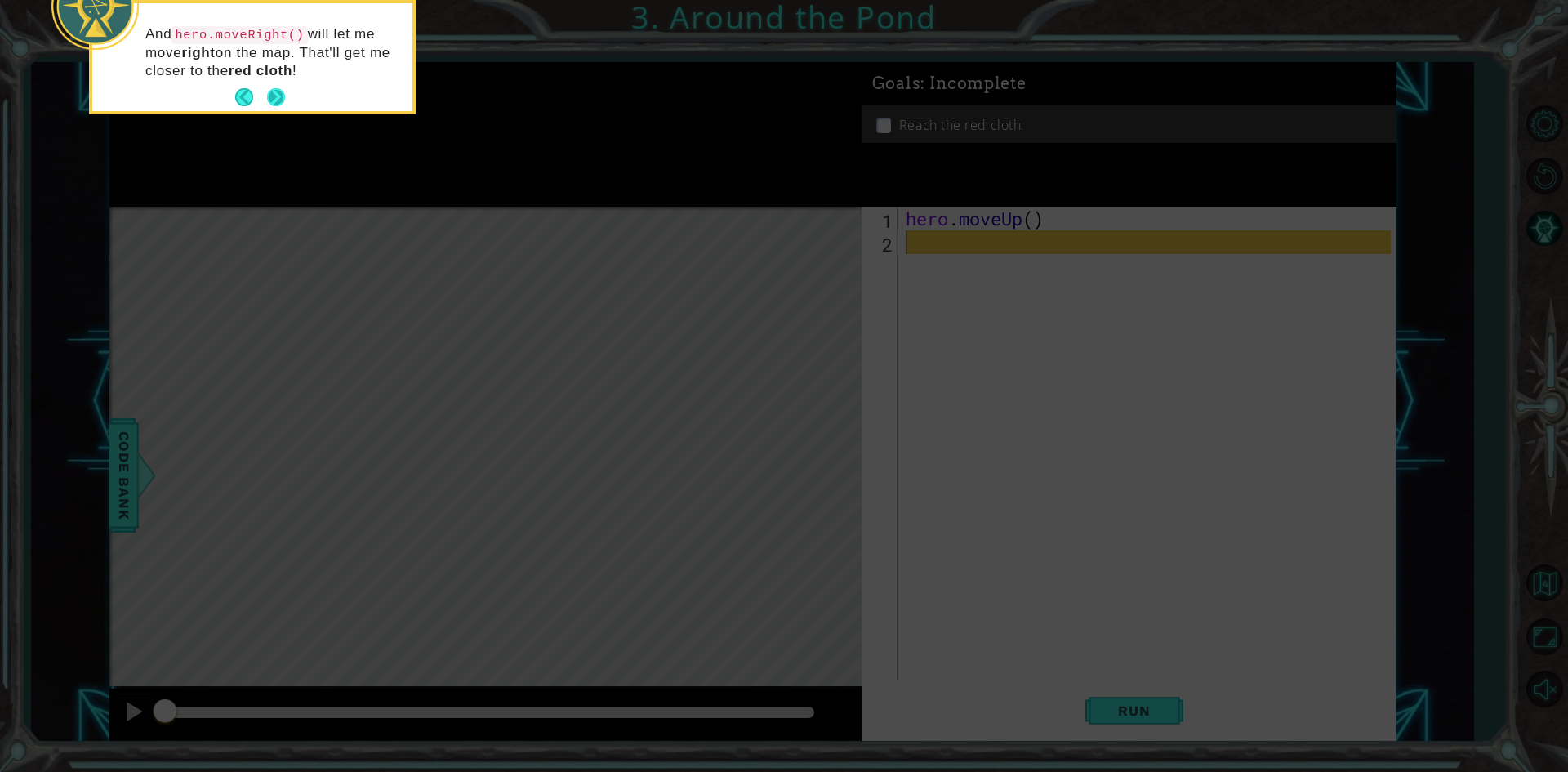
click at [272, 97] on button "Next" at bounding box center [276, 98] width 29 height 29
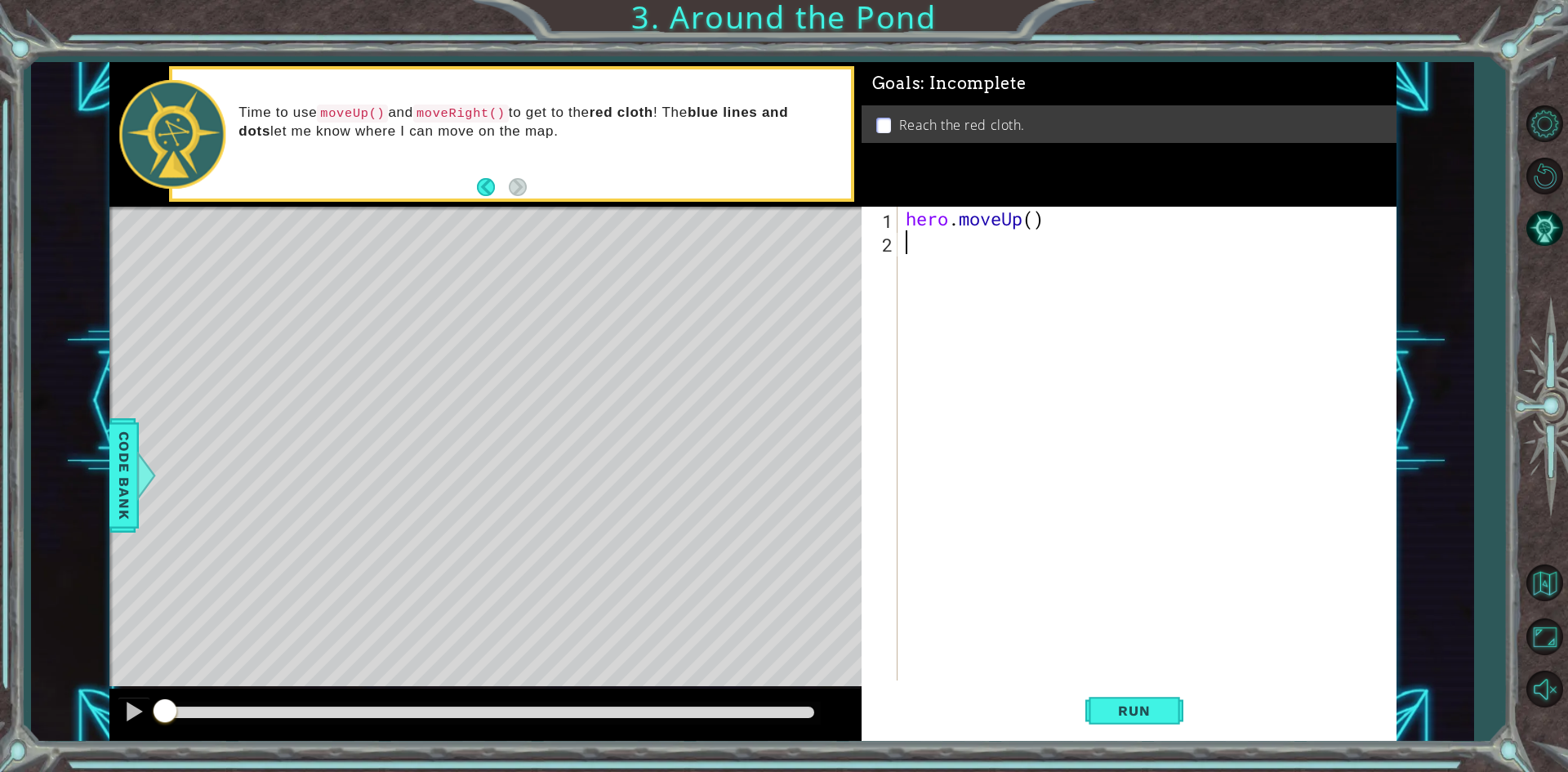
click at [882, 262] on div "hero . moveUp ( )" at bounding box center [1151, 467] width 497 height 521
type textarea "hero.moveRight()"
click at [882, 262] on div "hero . moveUp ( ) hero . moveRight ( )" at bounding box center [1151, 467] width 497 height 521
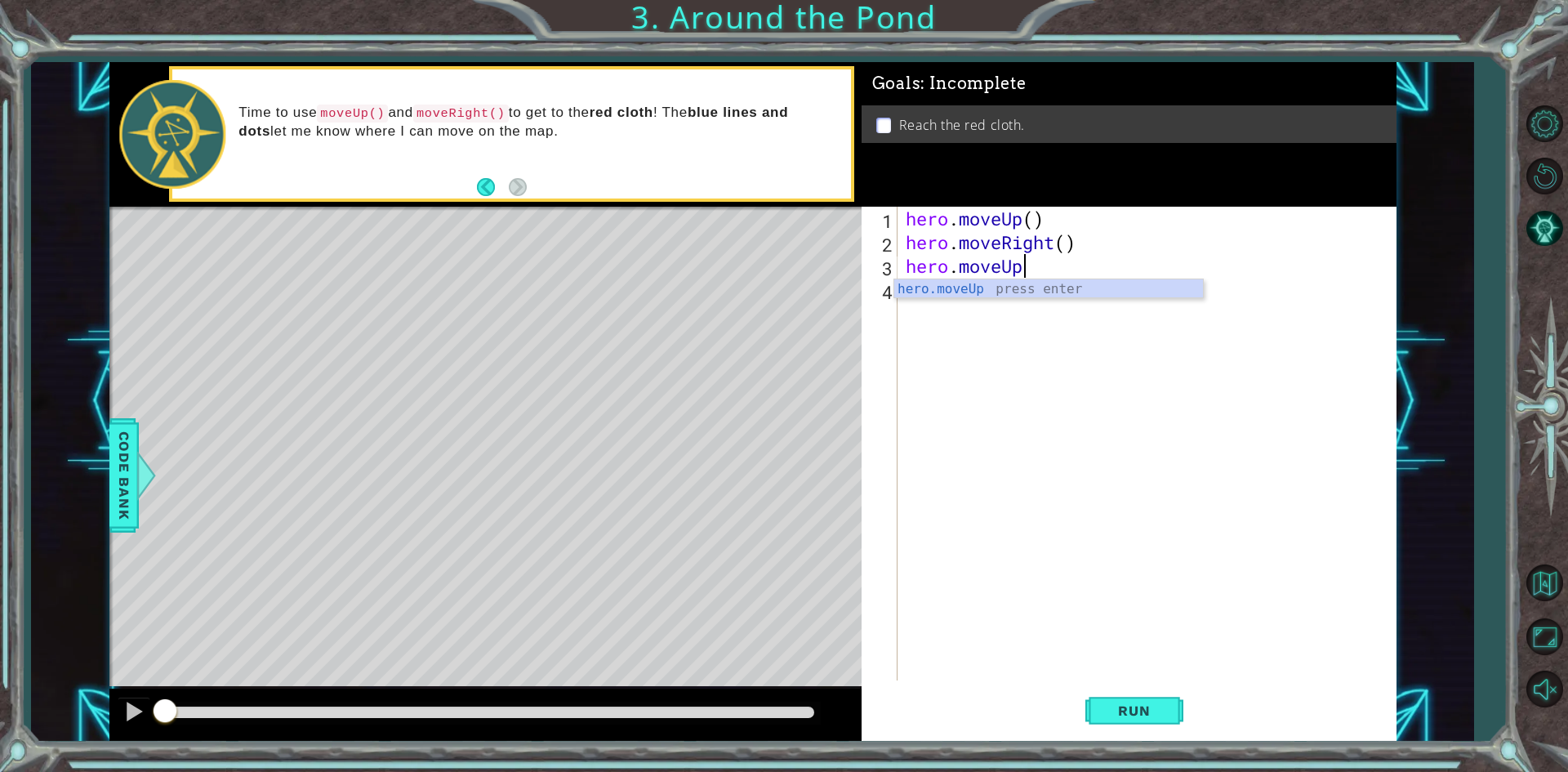
scroll to position [0, 5]
type textarea "hero.moveUp()"
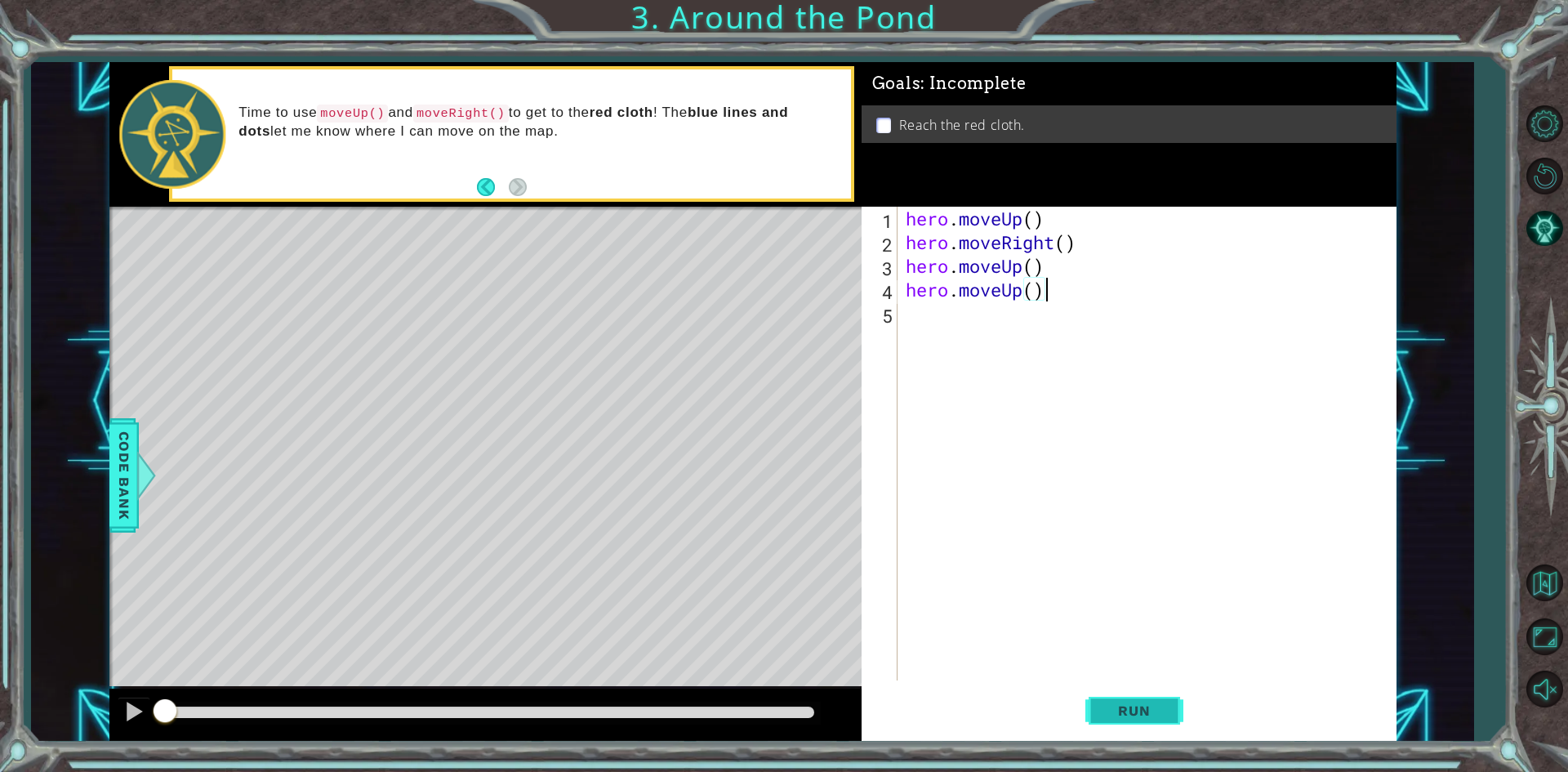
type textarea "hero.moveUp()"
click at [882, 703] on span "Run" at bounding box center [1134, 710] width 64 height 17
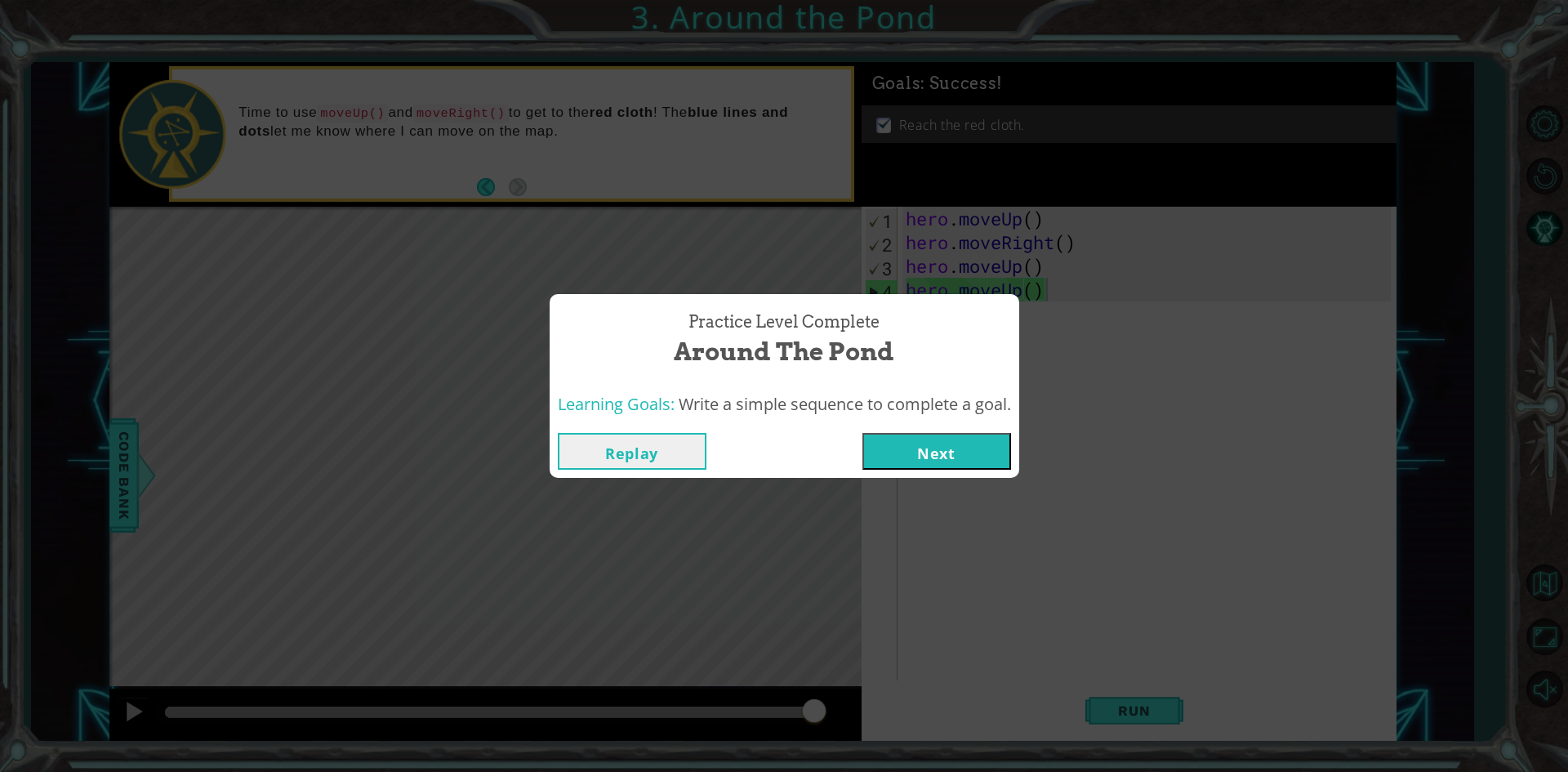
click at [882, 451] on button "Next" at bounding box center [937, 451] width 149 height 37
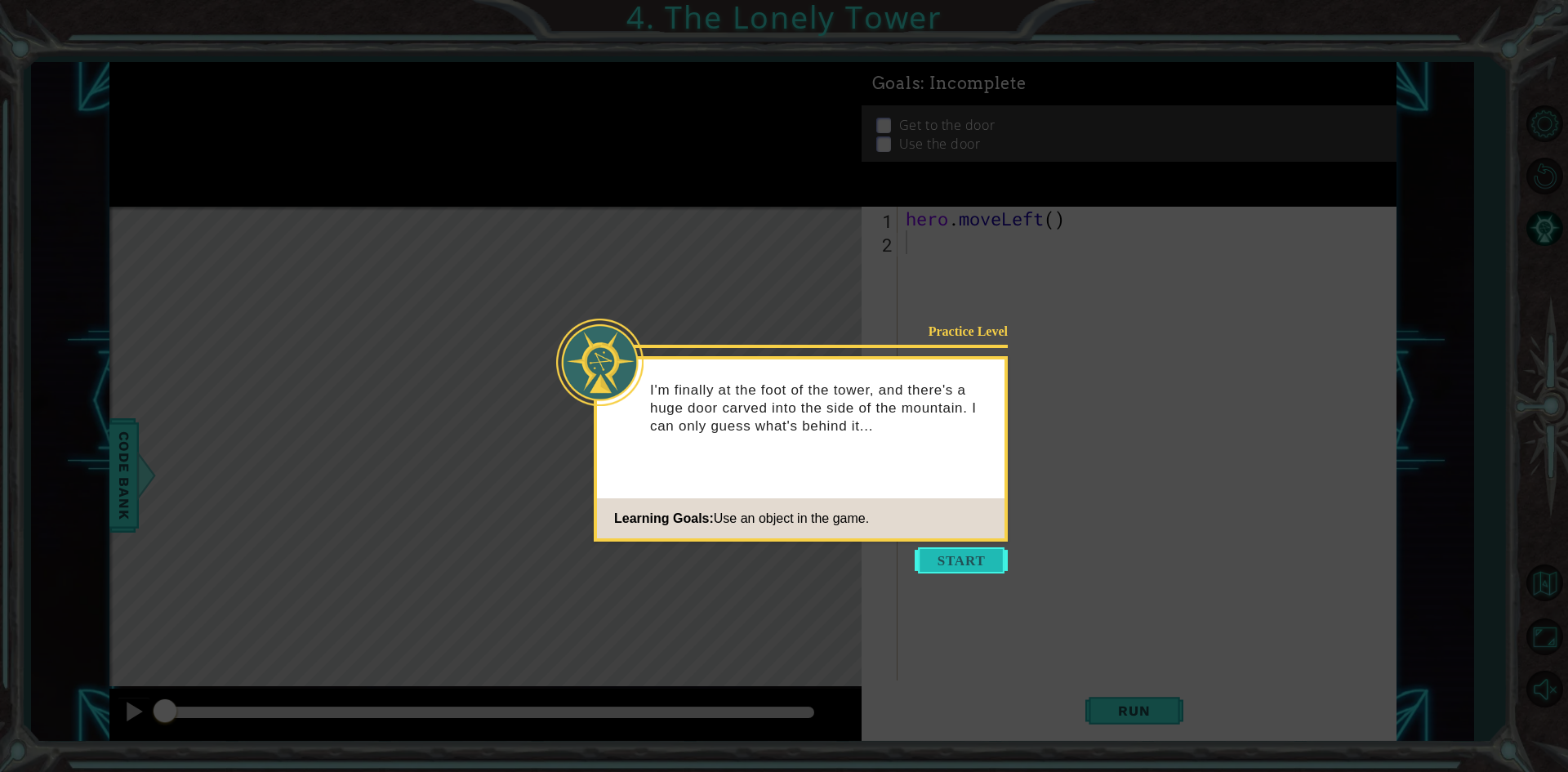
click at [882, 563] on button "Start" at bounding box center [961, 560] width 93 height 26
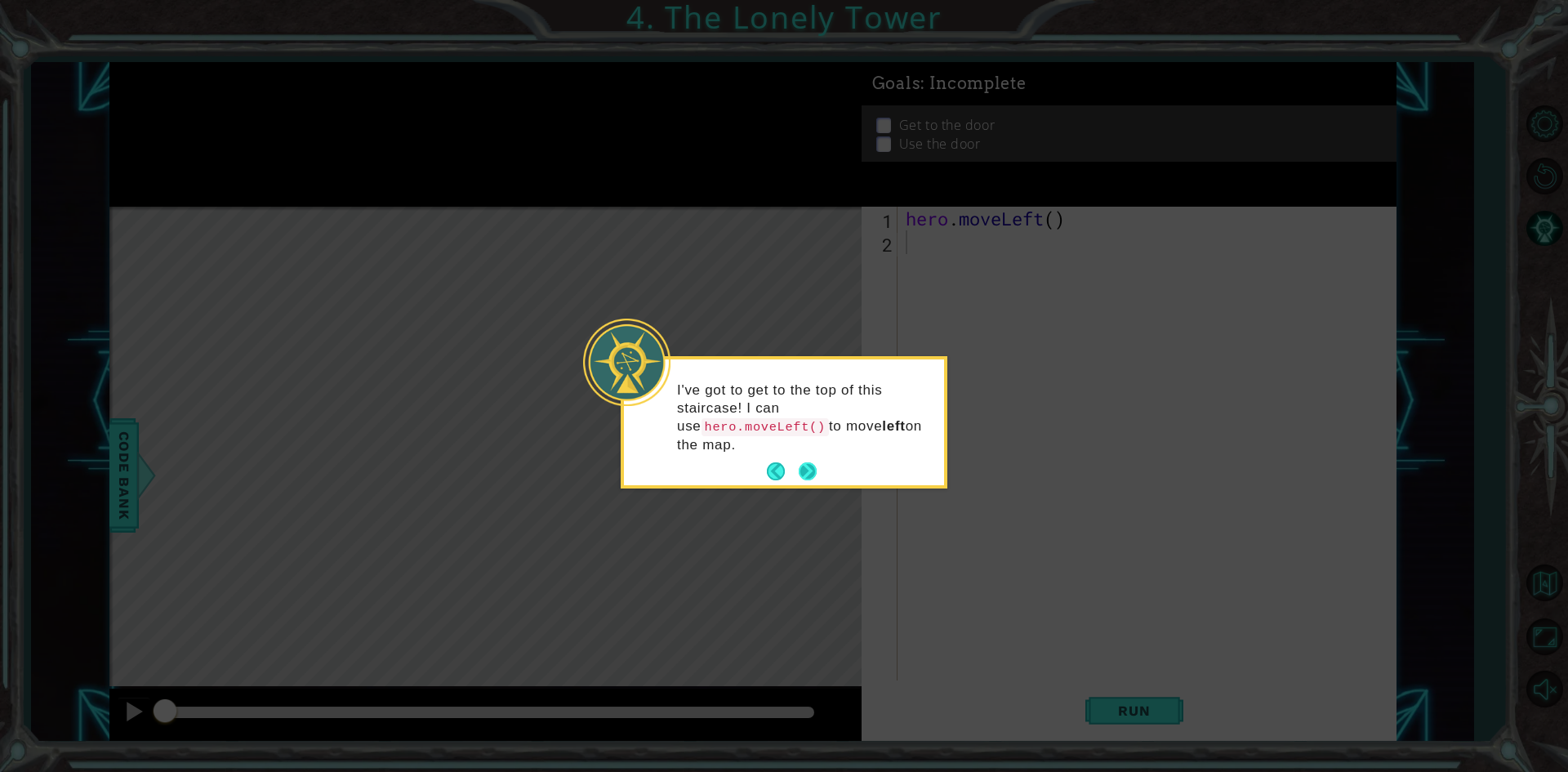
click at [801, 462] on button "Next" at bounding box center [808, 471] width 18 height 18
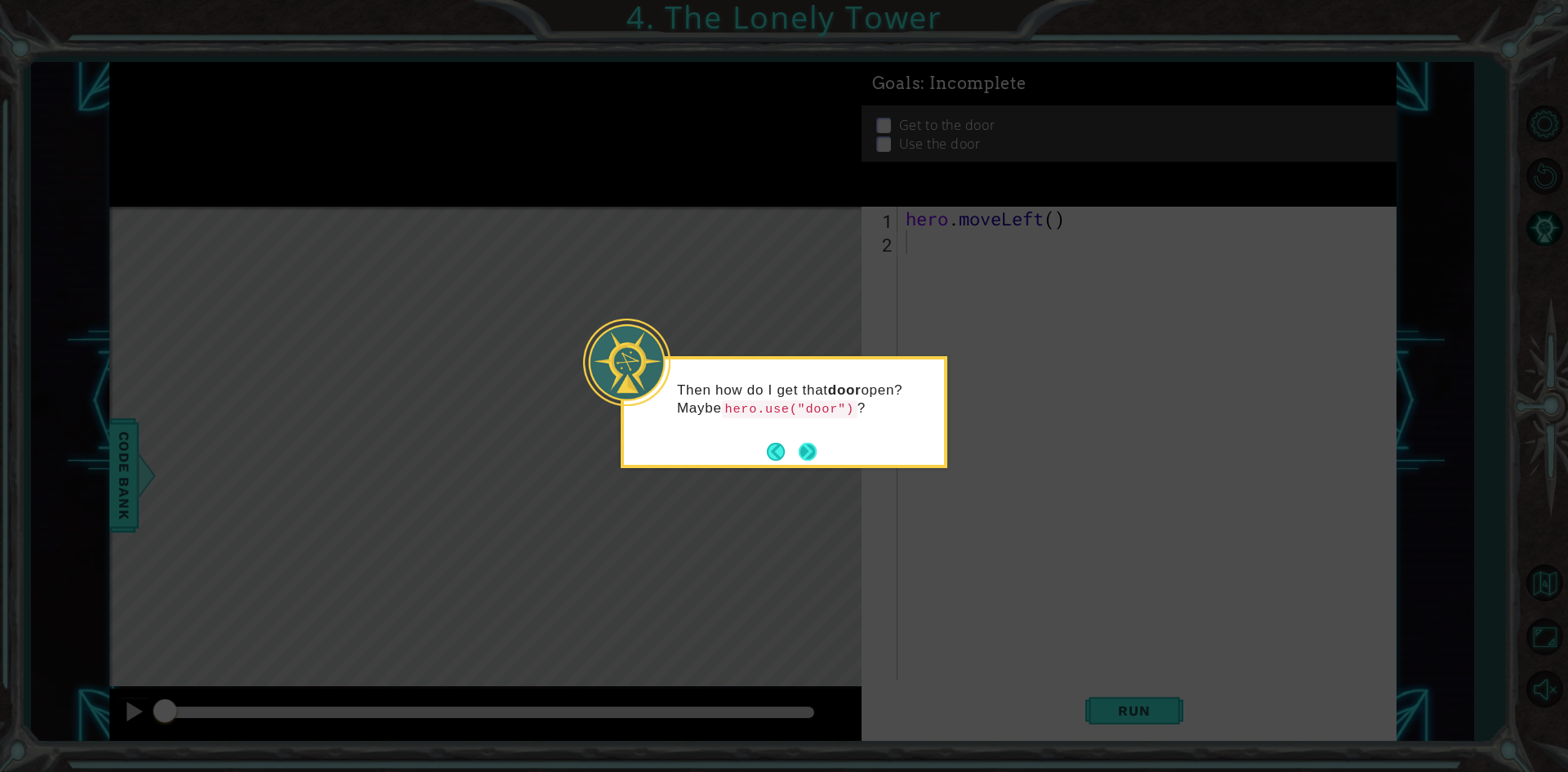
click at [807, 451] on button "Next" at bounding box center [807, 451] width 19 height 19
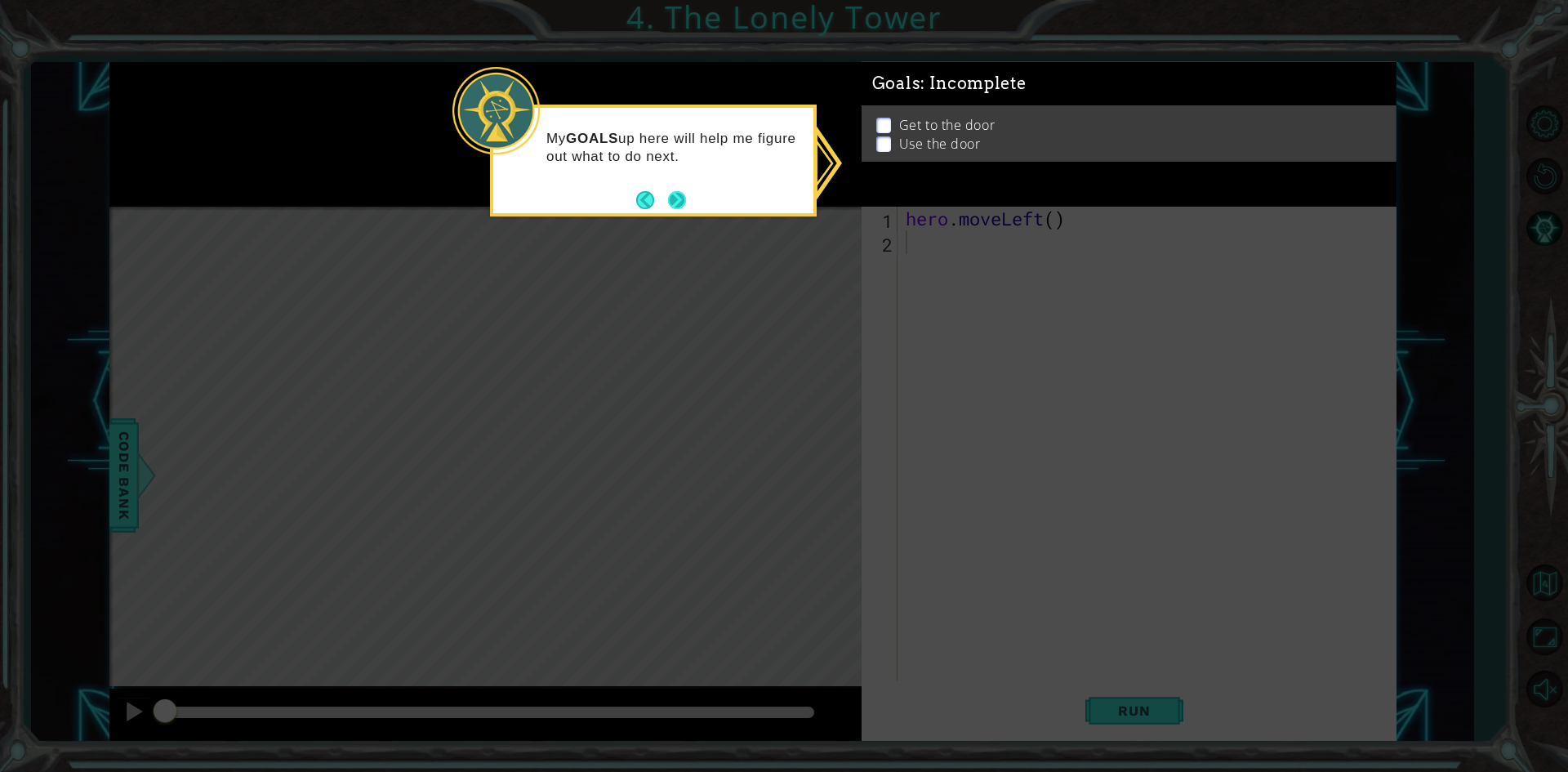
click at [669, 200] on button "Next" at bounding box center [676, 200] width 21 height 21
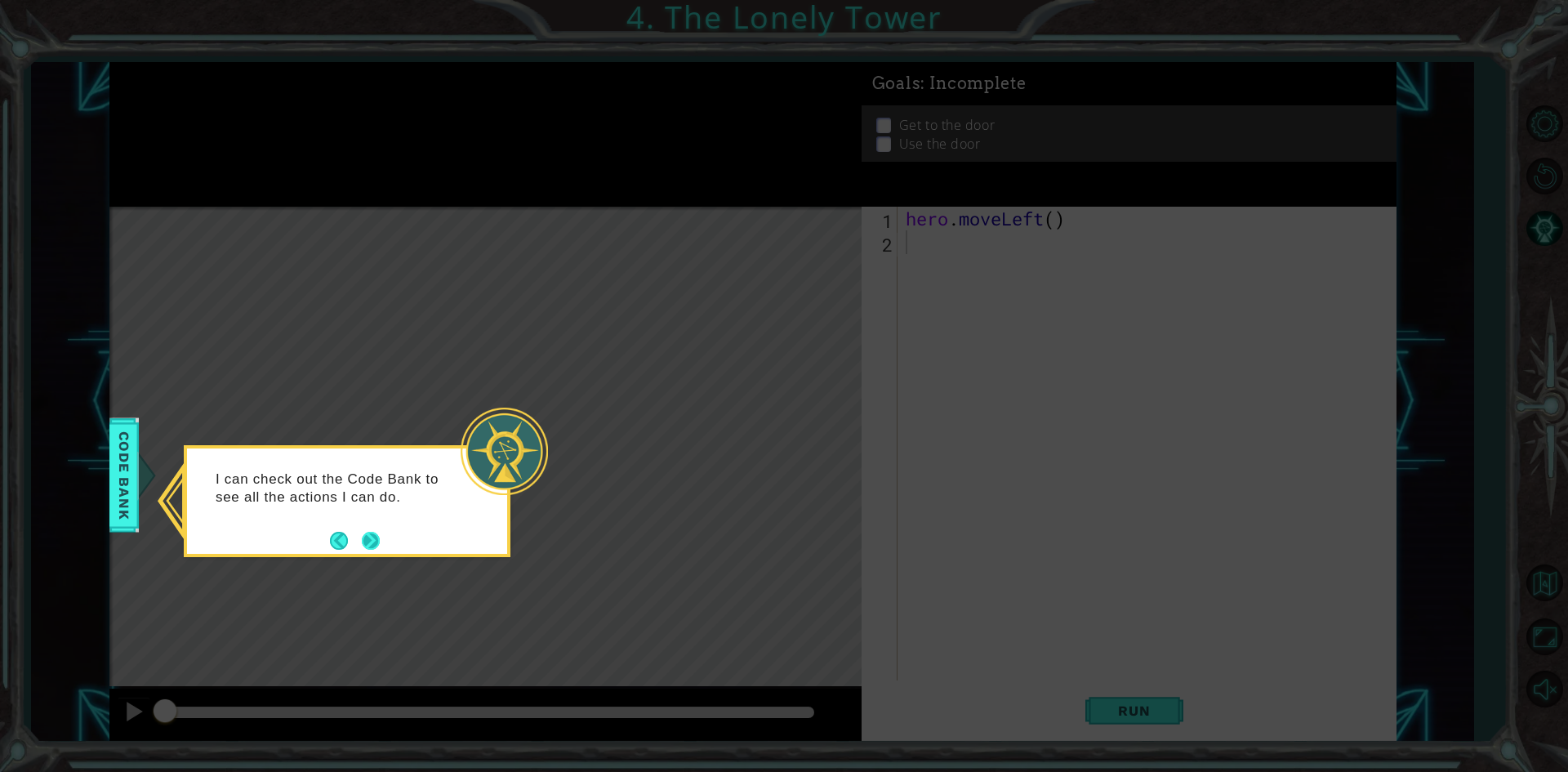
click at [374, 535] on button "Next" at bounding box center [371, 541] width 18 height 18
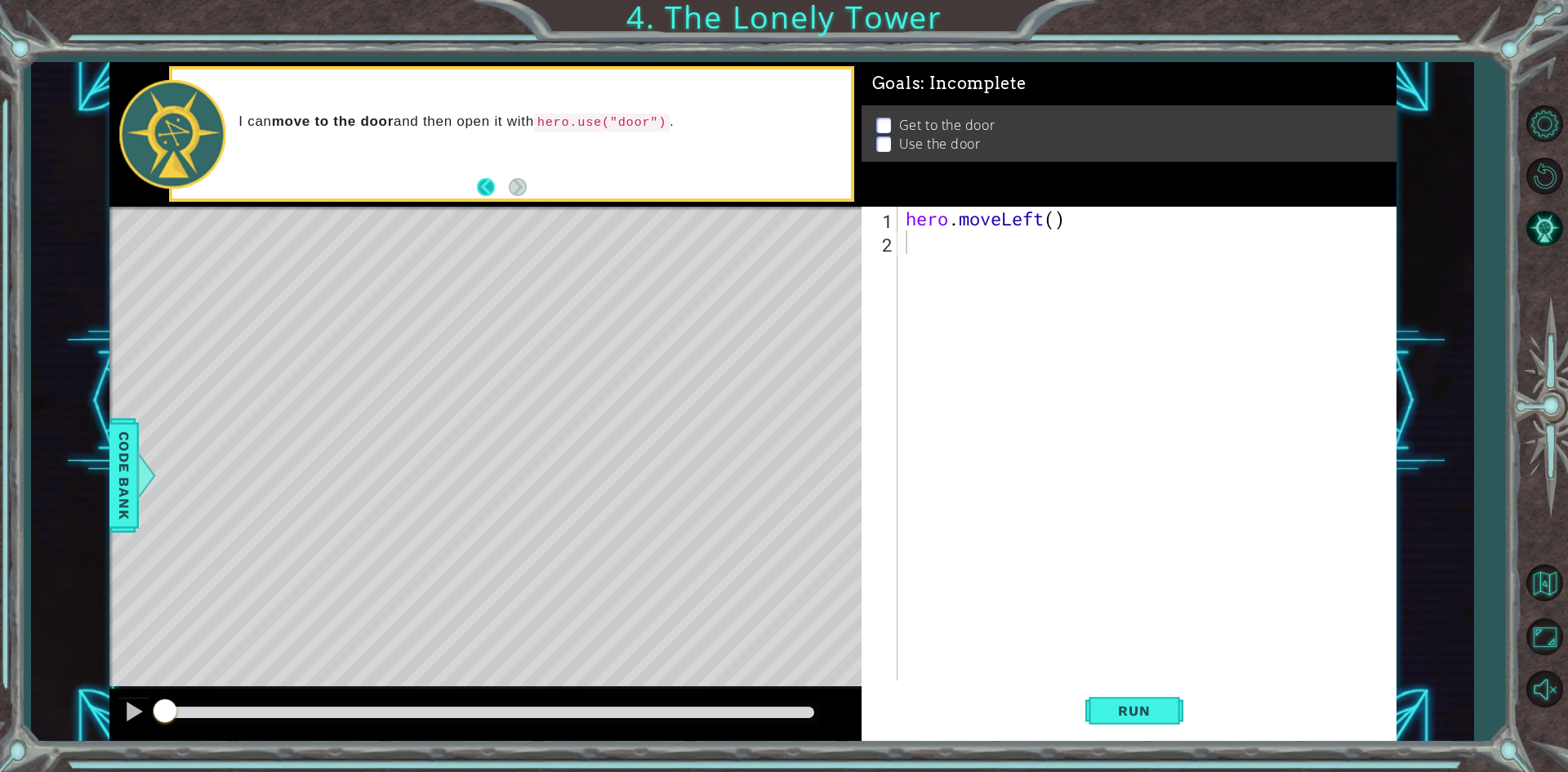
click at [489, 188] on button "Back" at bounding box center [492, 187] width 32 height 18
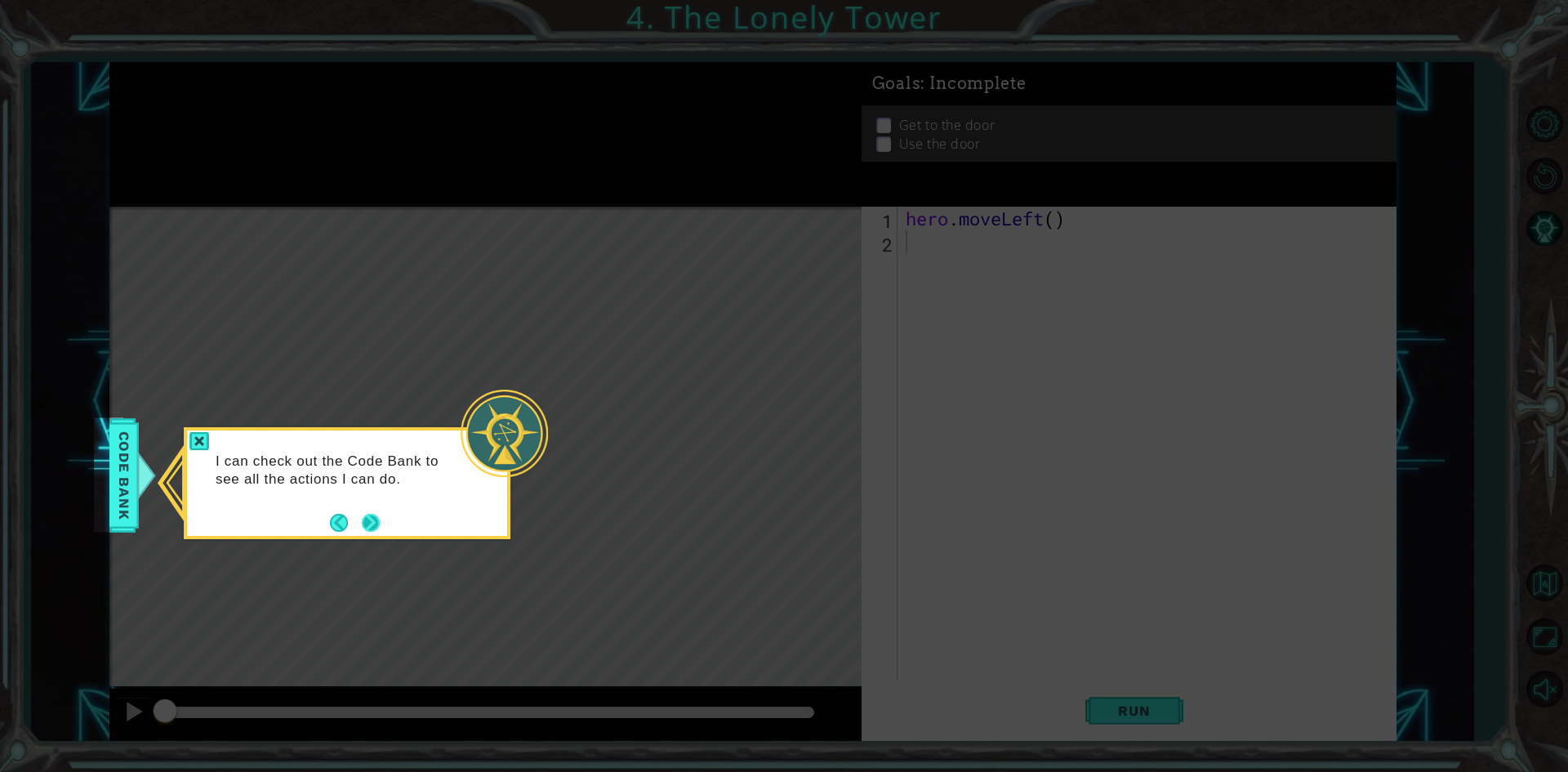
click at [366, 520] on button "Next" at bounding box center [371, 522] width 18 height 18
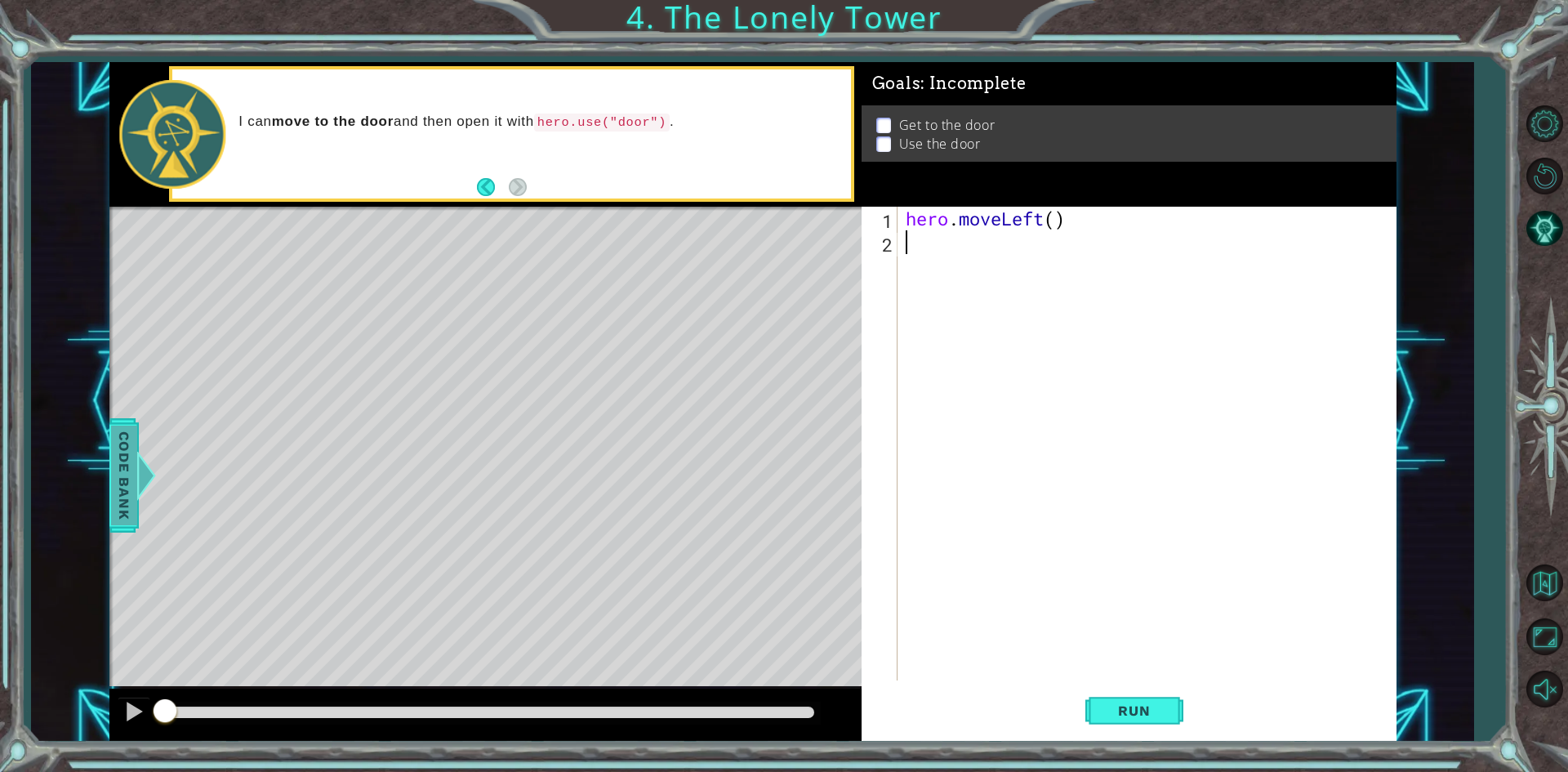
click at [144, 473] on div at bounding box center [154, 475] width 20 height 49
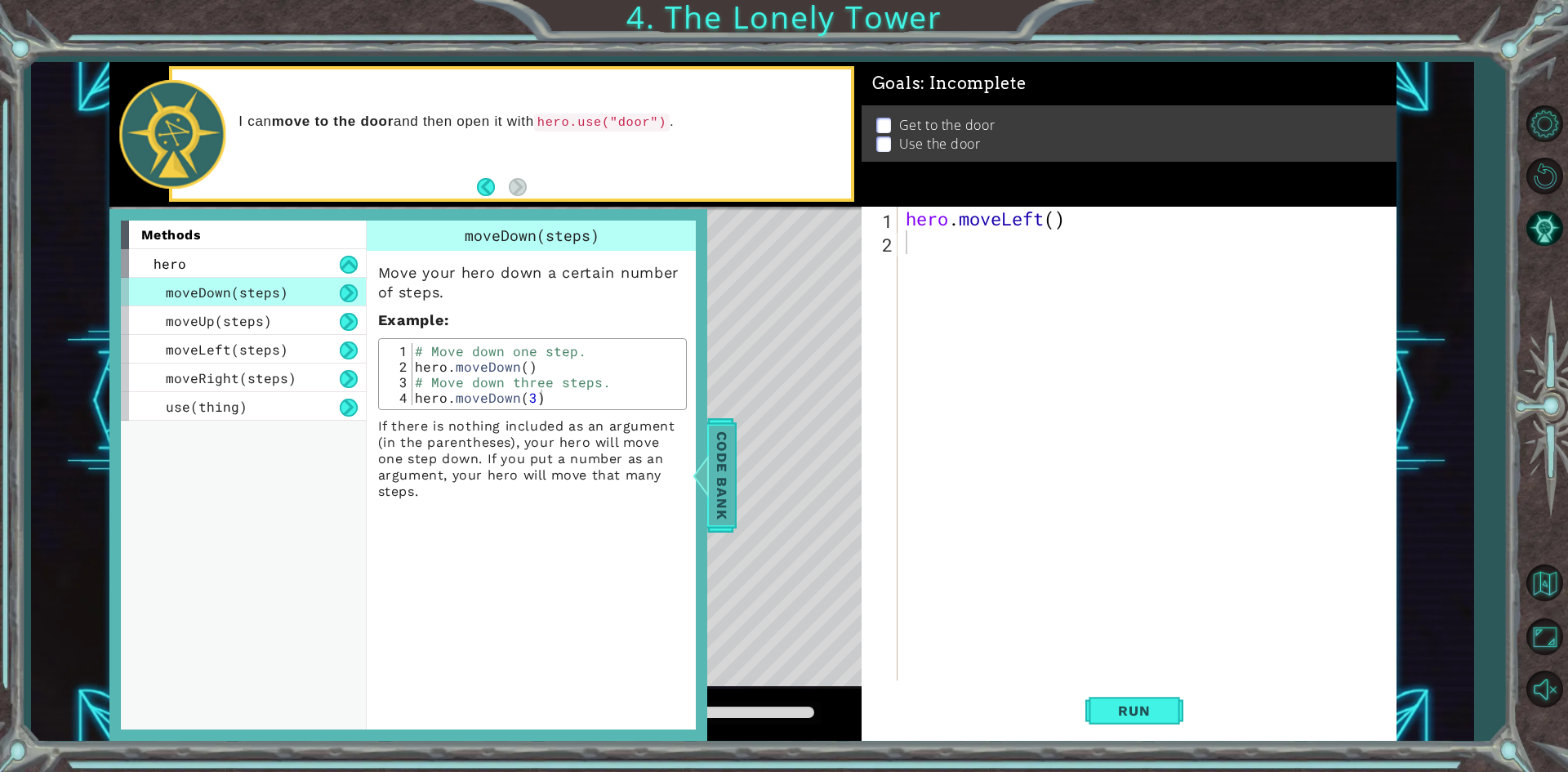
click at [725, 483] on span "Code Bank" at bounding box center [721, 475] width 26 height 99
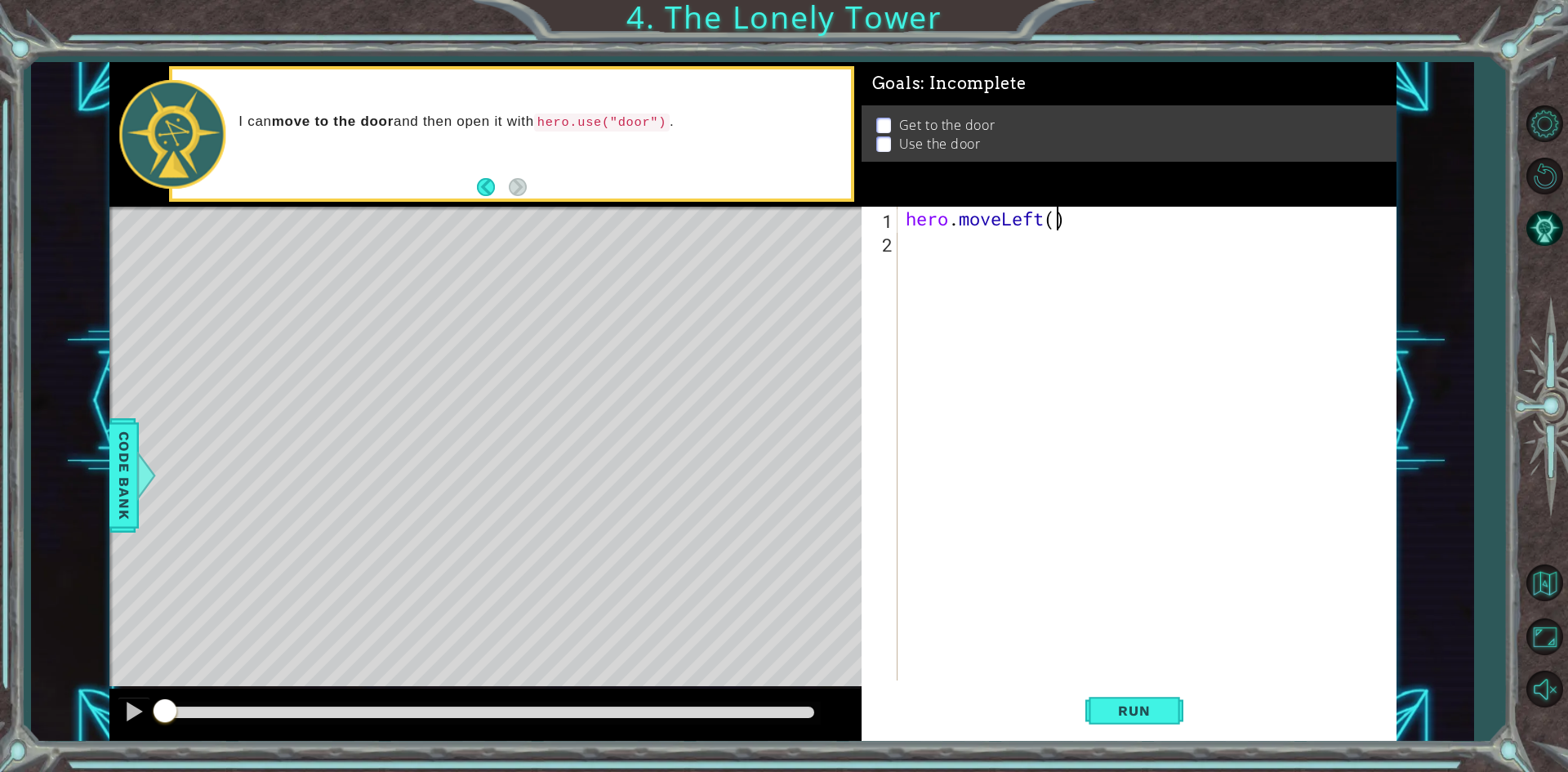
click at [882, 225] on div "hero . moveLeft ( )" at bounding box center [1151, 467] width 497 height 521
type textarea "hero.moveLeft(2)"
type textarea "hero.moveUp(2)"
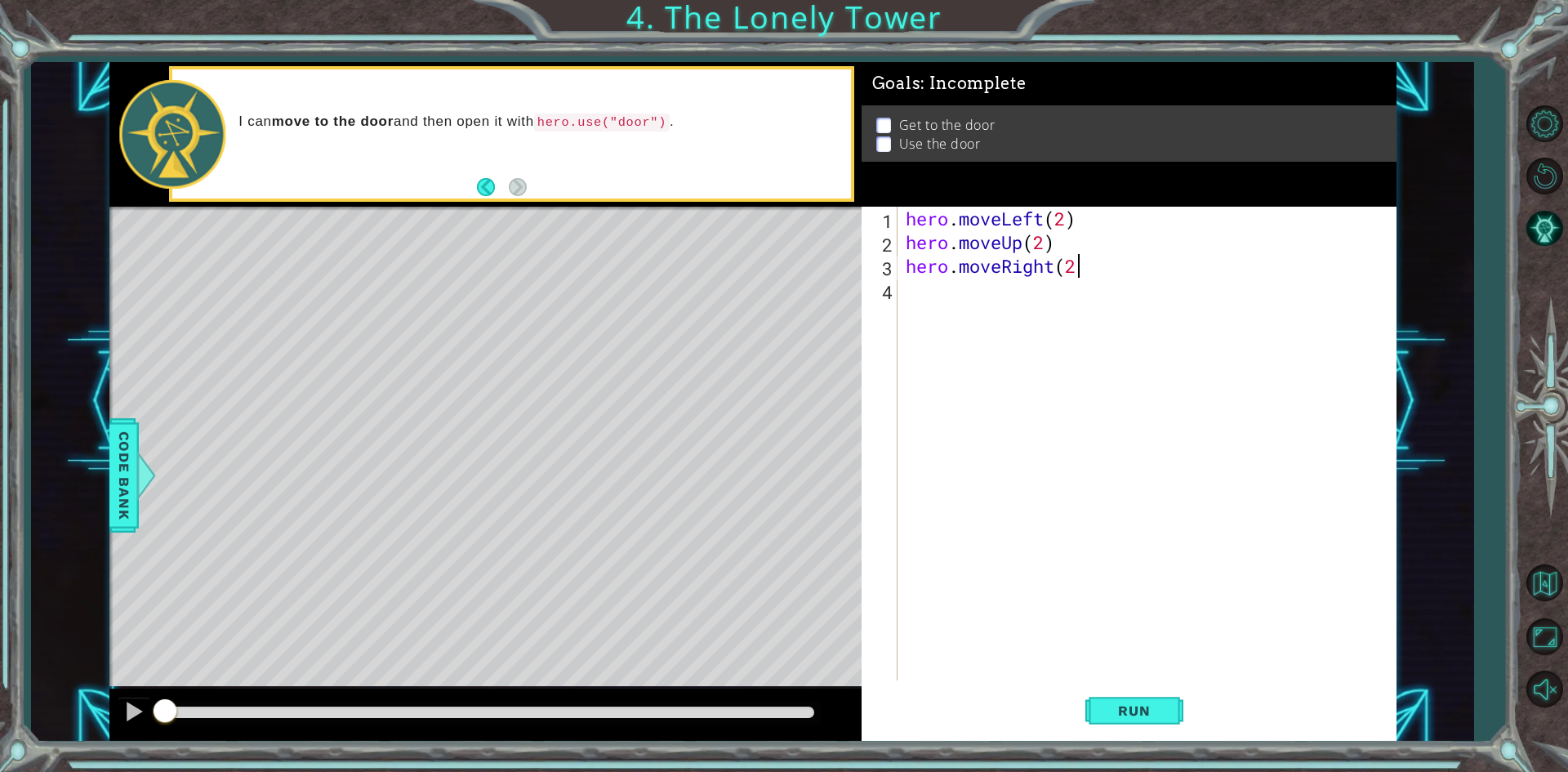
type textarea "hero.moveRight(2)"
click at [140, 483] on div at bounding box center [145, 475] width 20 height 49
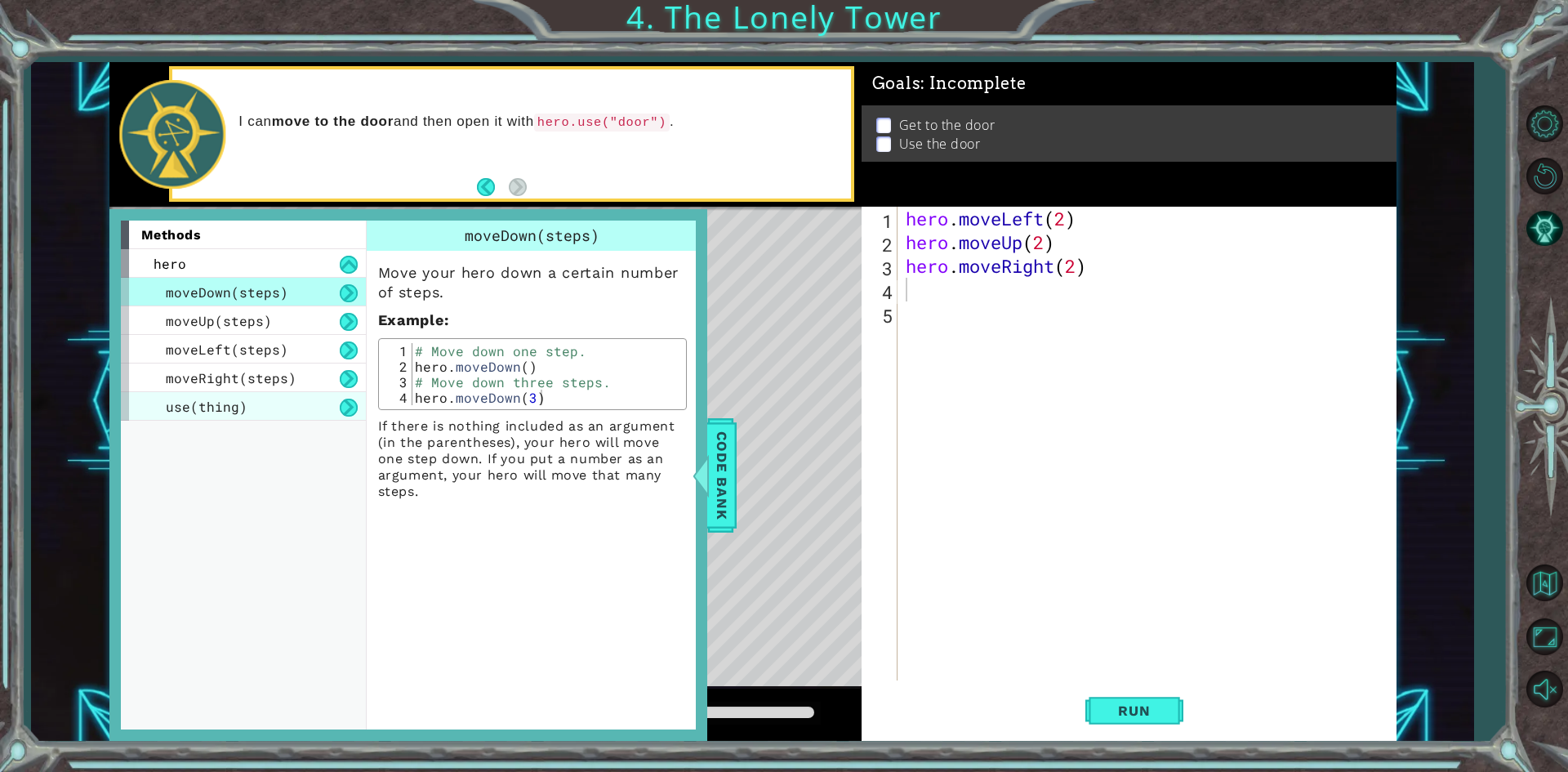
click at [214, 403] on span "use(thing)" at bounding box center [206, 406] width 82 height 17
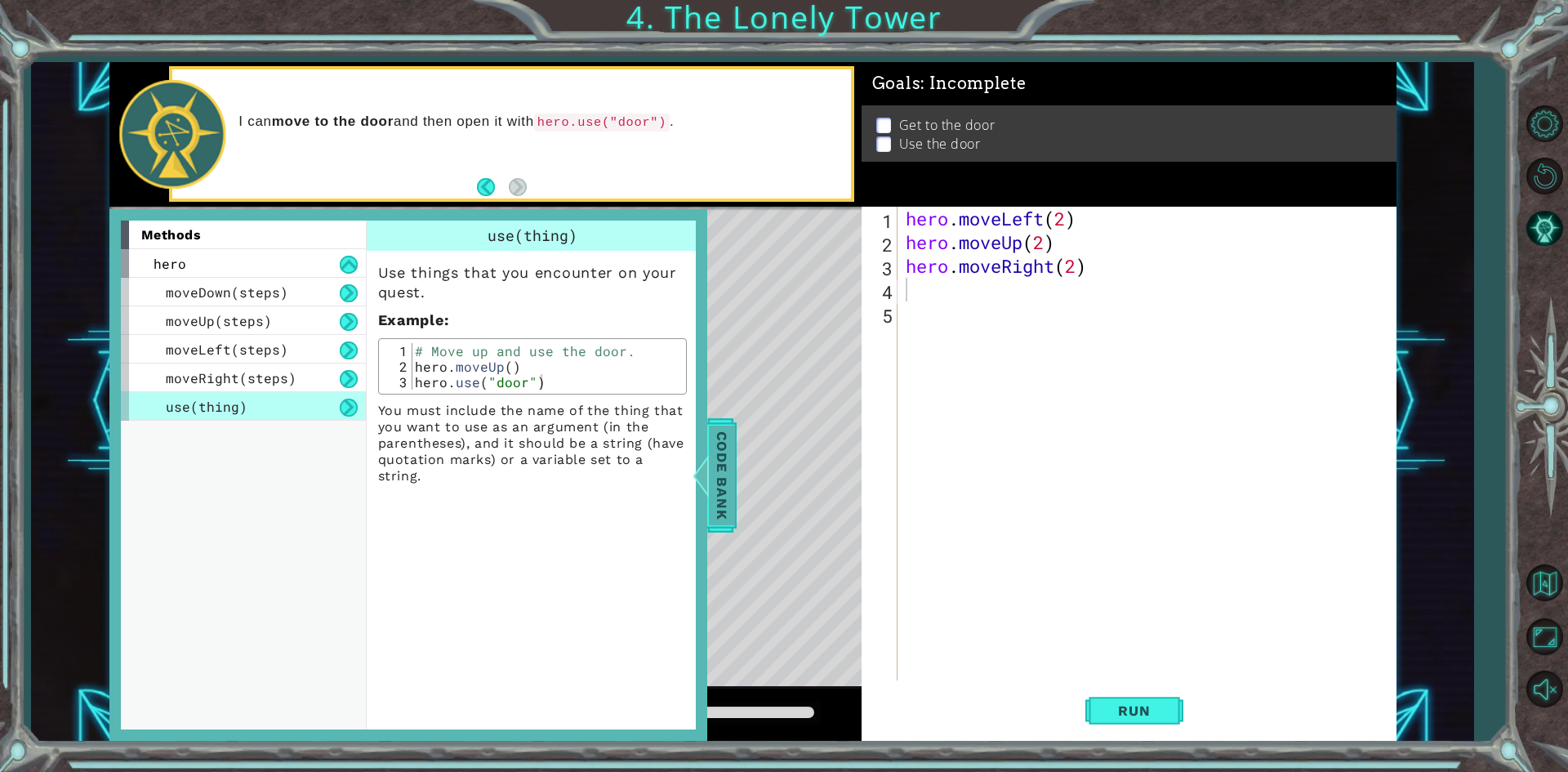
click at [730, 482] on span "Code Bank" at bounding box center [721, 475] width 26 height 99
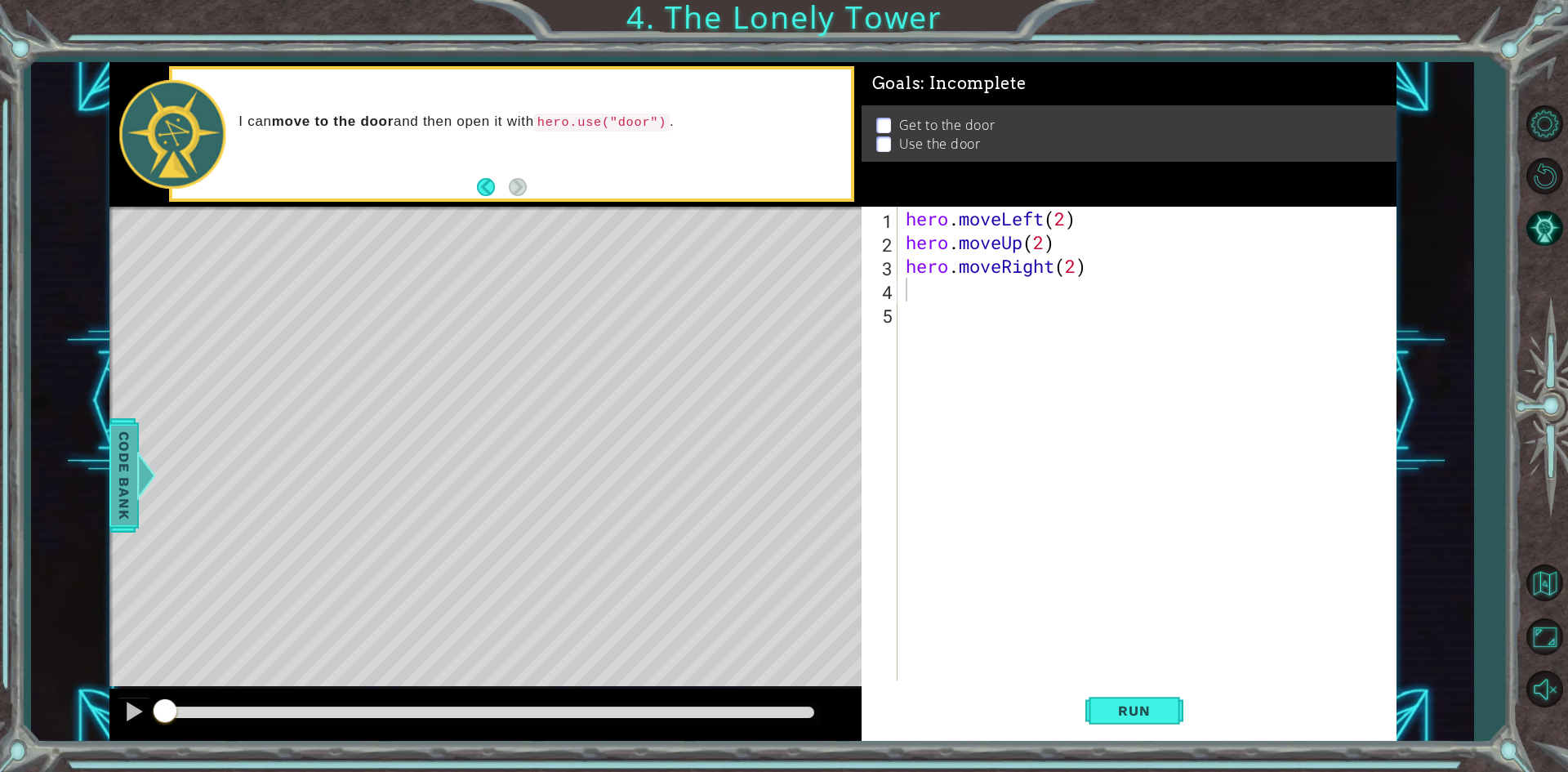
click at [139, 497] on div at bounding box center [137, 475] width 20 height 49
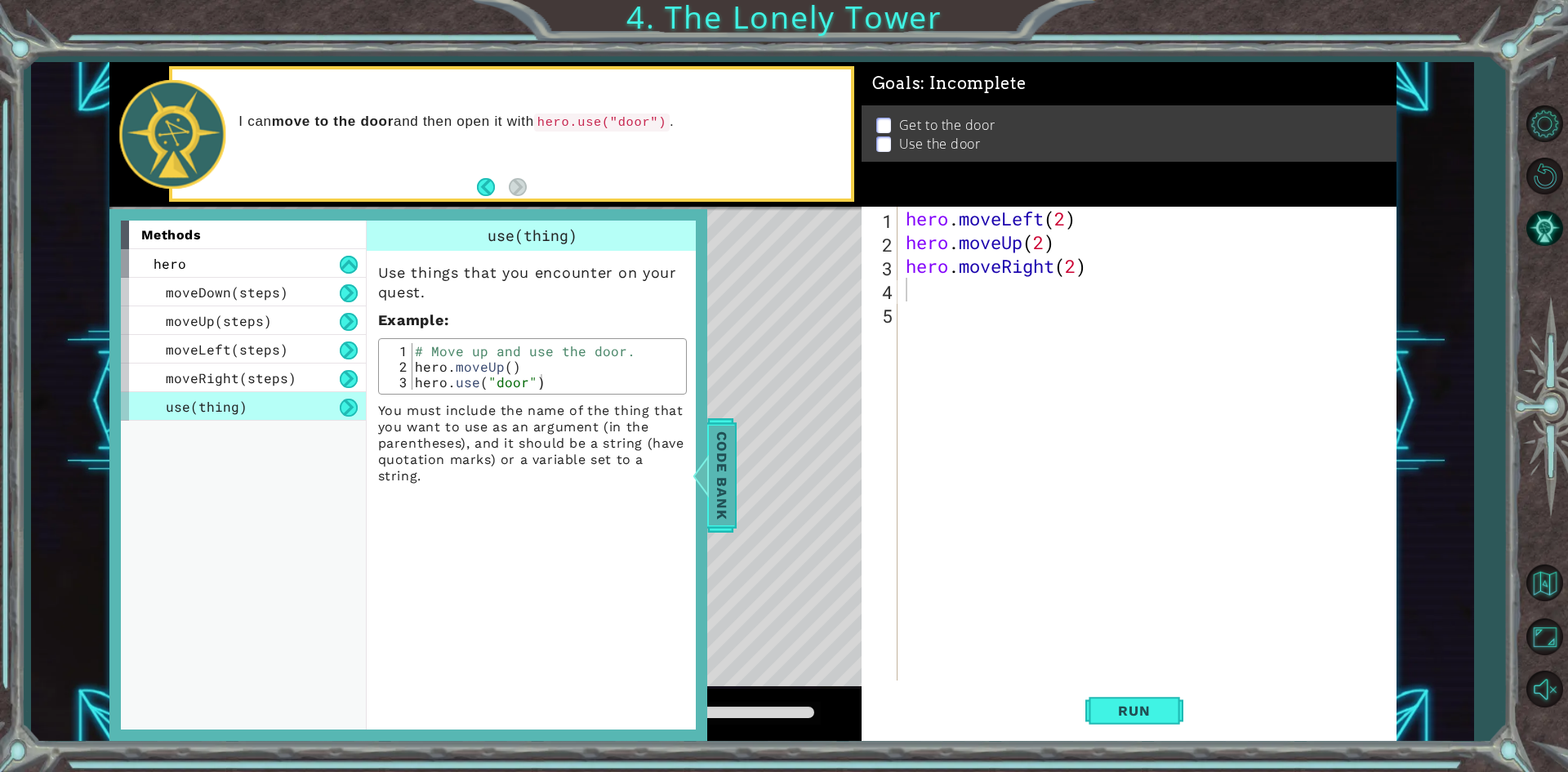
click at [716, 478] on span "Code Bank" at bounding box center [724, 475] width 26 height 99
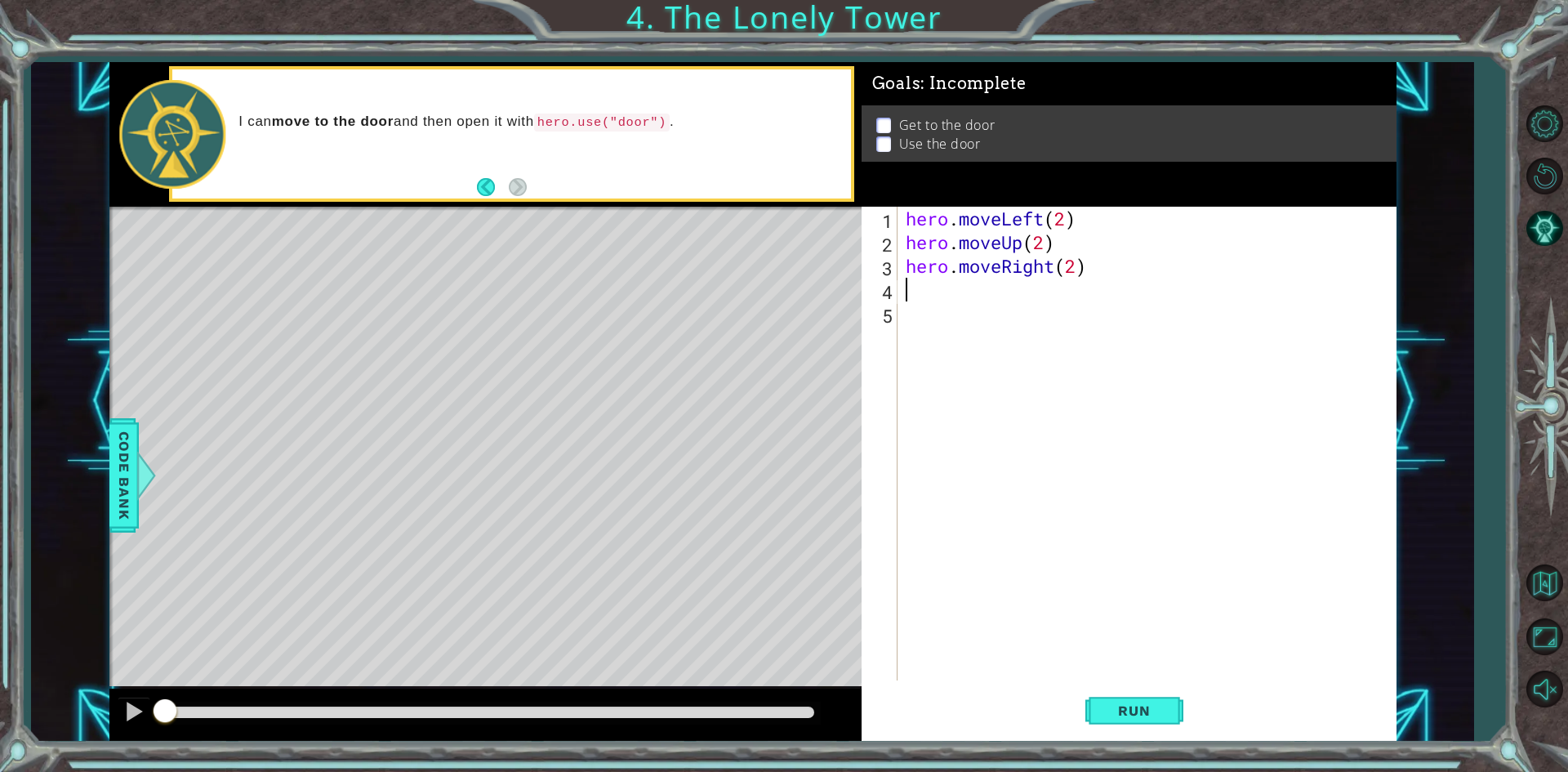
click at [882, 295] on div "hero . moveLeft ( 2 ) hero . moveUp ( 2 ) hero . moveRight ( 2 )" at bounding box center [1151, 467] width 497 height 521
click at [882, 307] on div "hero . moveLeft ( 2 ) hero . moveUp ( 2 ) hero . moveRight ( 2 )" at bounding box center [1151, 467] width 497 height 521
click at [882, 264] on div "3" at bounding box center [882, 269] width 33 height 24
type textarea "hero.moveRight(2)"
click at [882, 283] on div "hero . moveLeft ( 2 ) hero . moveUp ( 2 ) hero . moveRight ( 2 )" at bounding box center [1151, 467] width 497 height 521
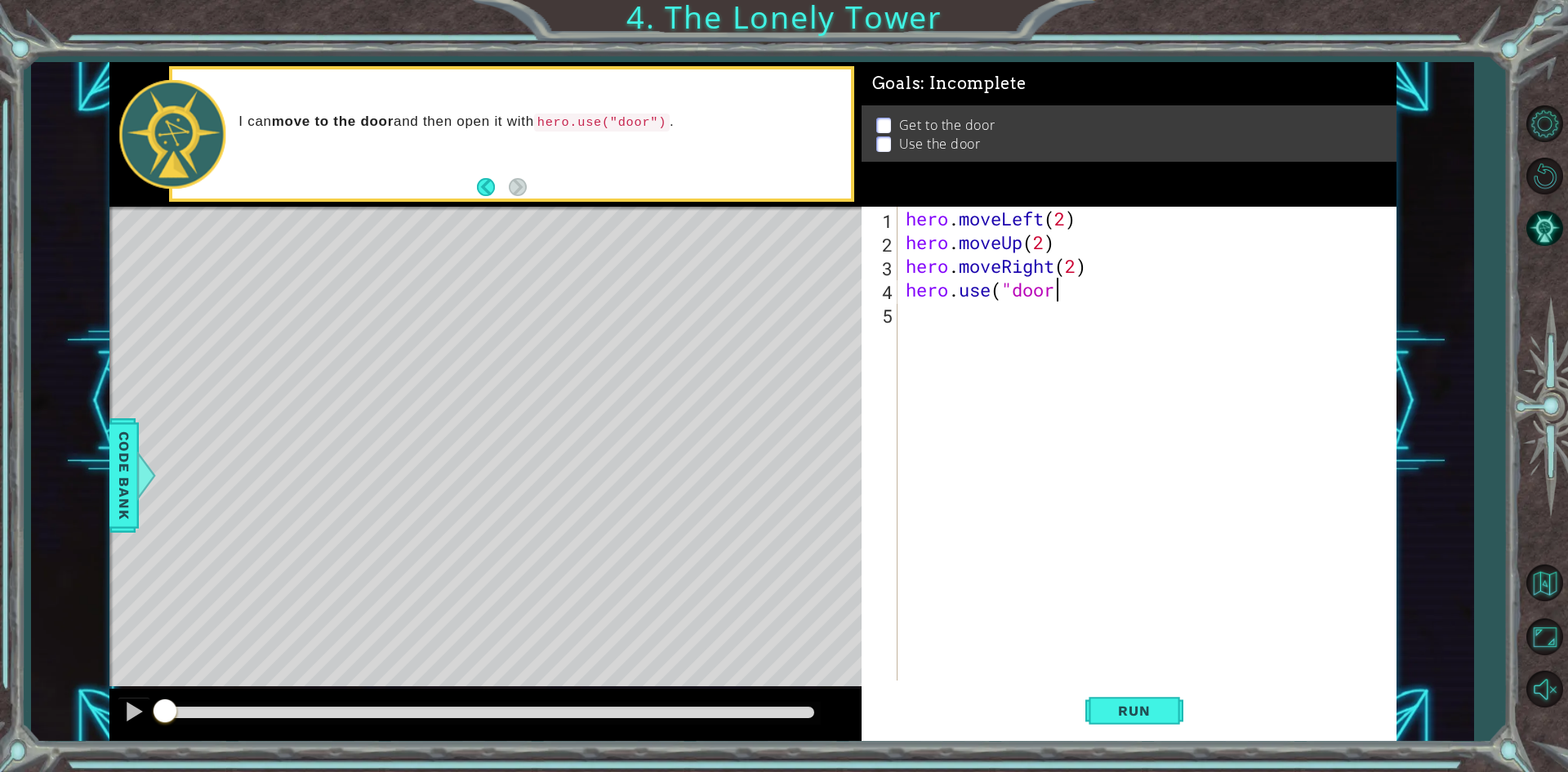
scroll to position [0, 6]
type textarea "hero.use("door")"
click at [882, 702] on span "Run" at bounding box center [1134, 710] width 64 height 17
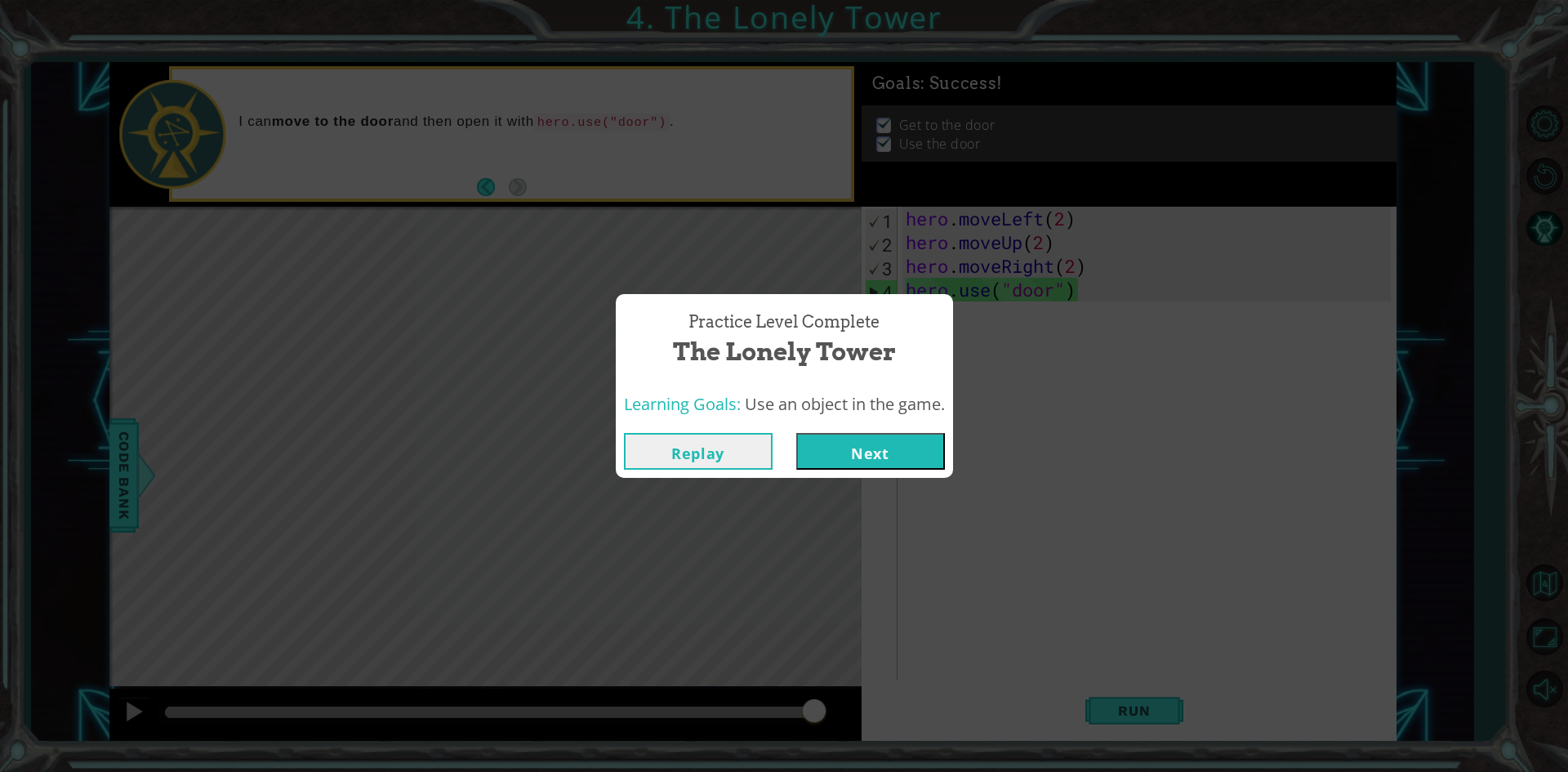
click at [882, 438] on button "Next" at bounding box center [870, 451] width 149 height 37
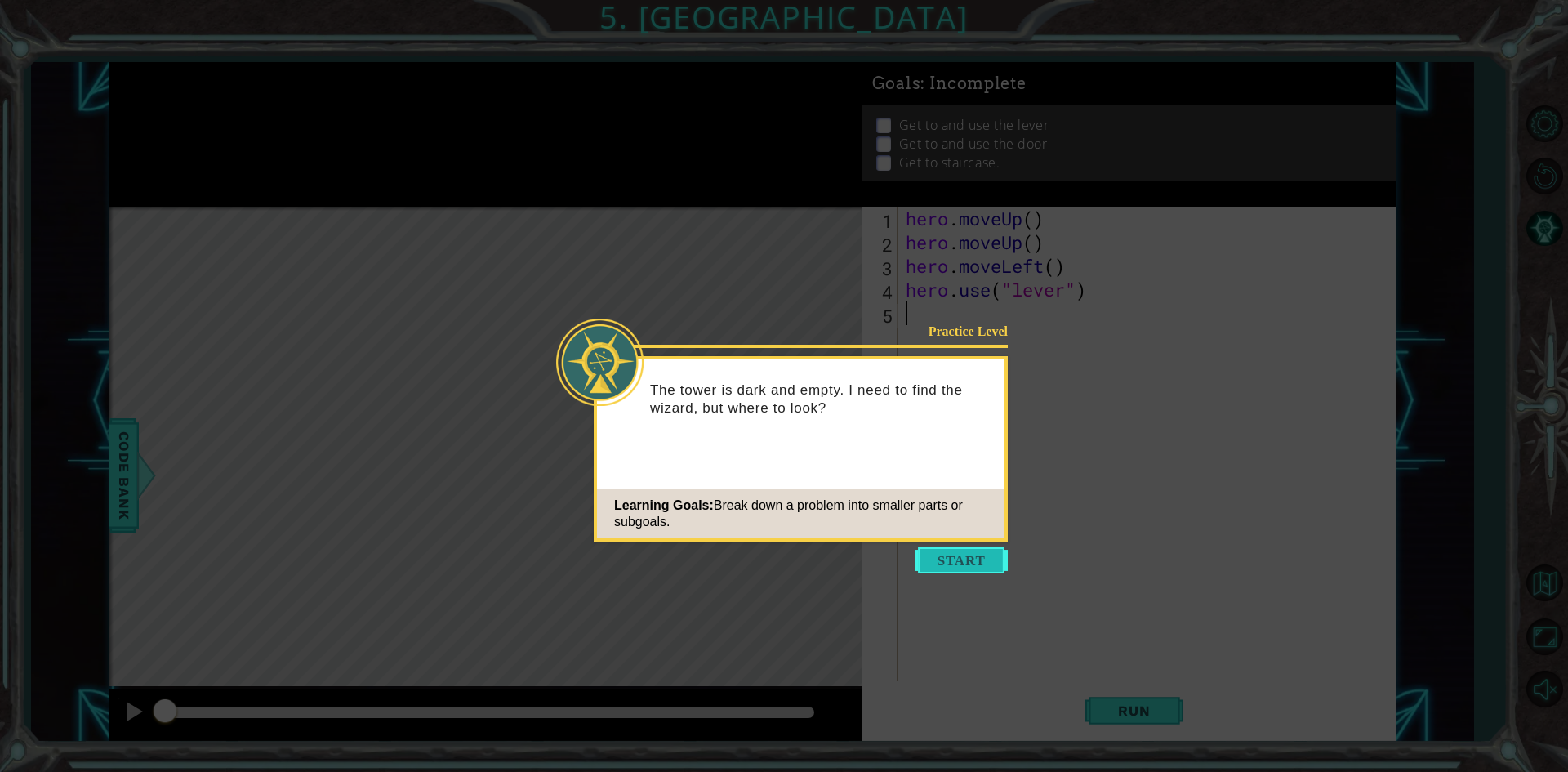
click at [882, 563] on button "Start" at bounding box center [961, 560] width 93 height 26
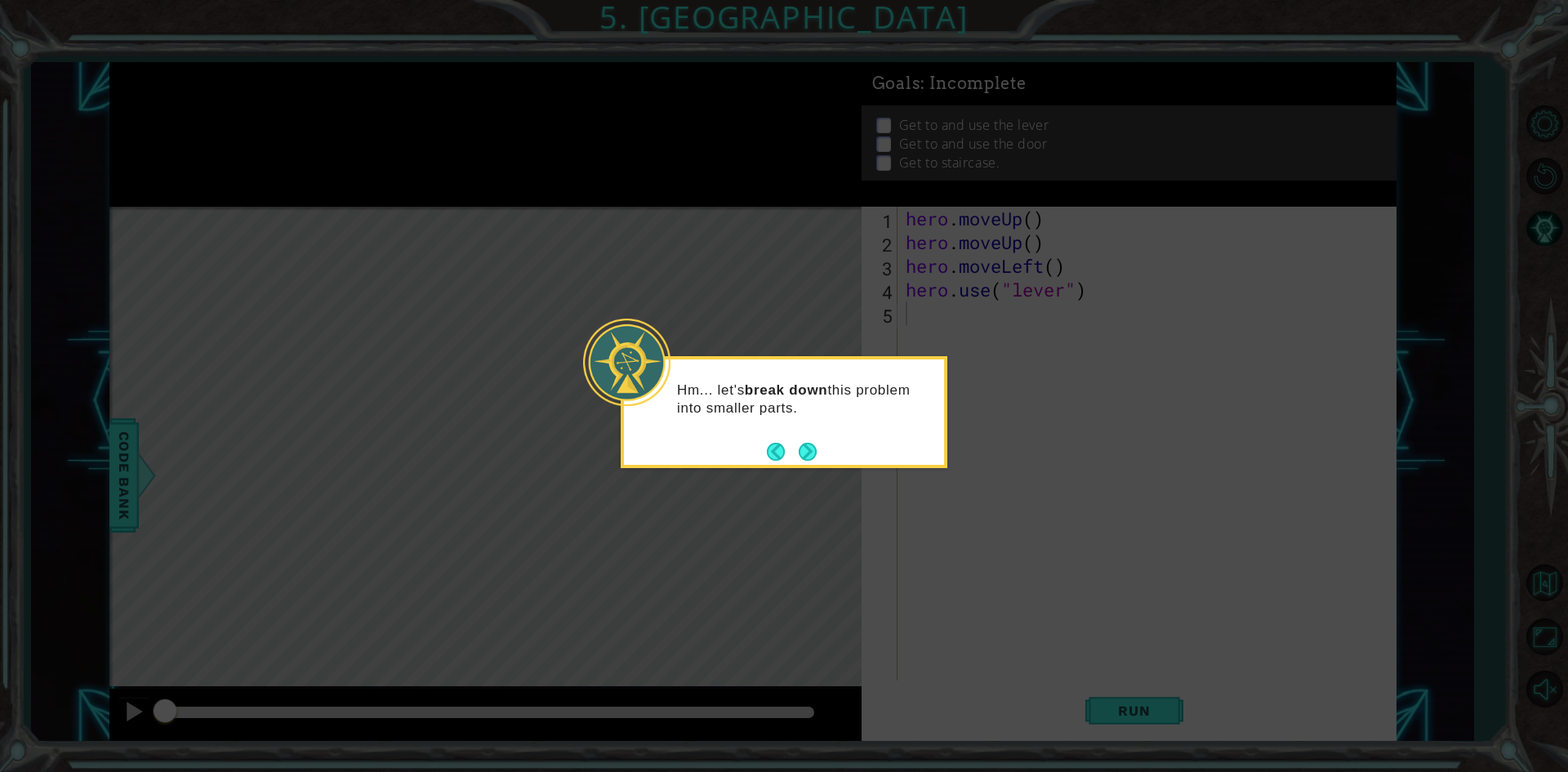
click at [810, 461] on footer at bounding box center [791, 451] width 50 height 25
click at [810, 447] on button "Next" at bounding box center [807, 451] width 23 height 23
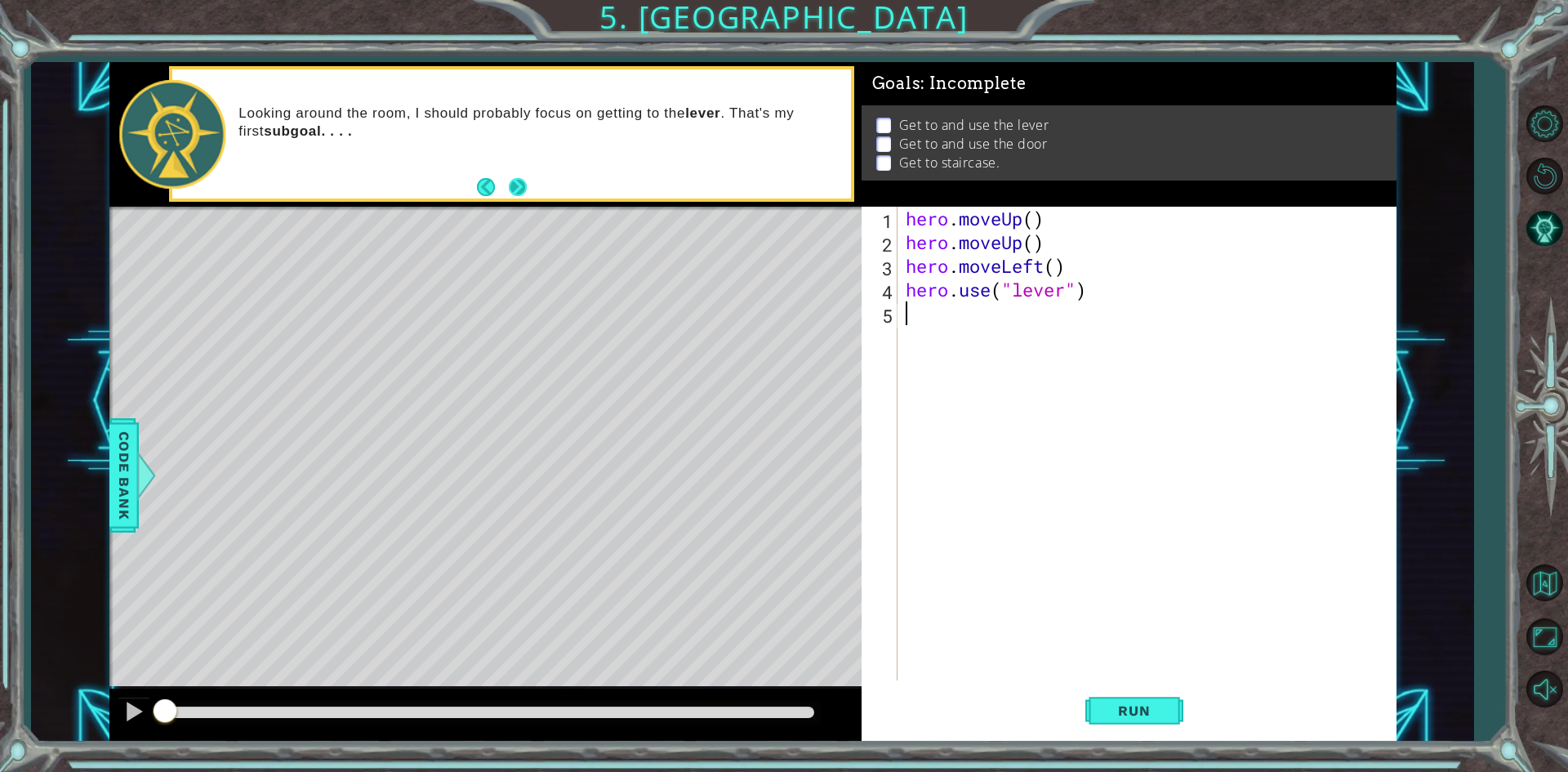
click at [512, 184] on button "Next" at bounding box center [518, 186] width 27 height 27
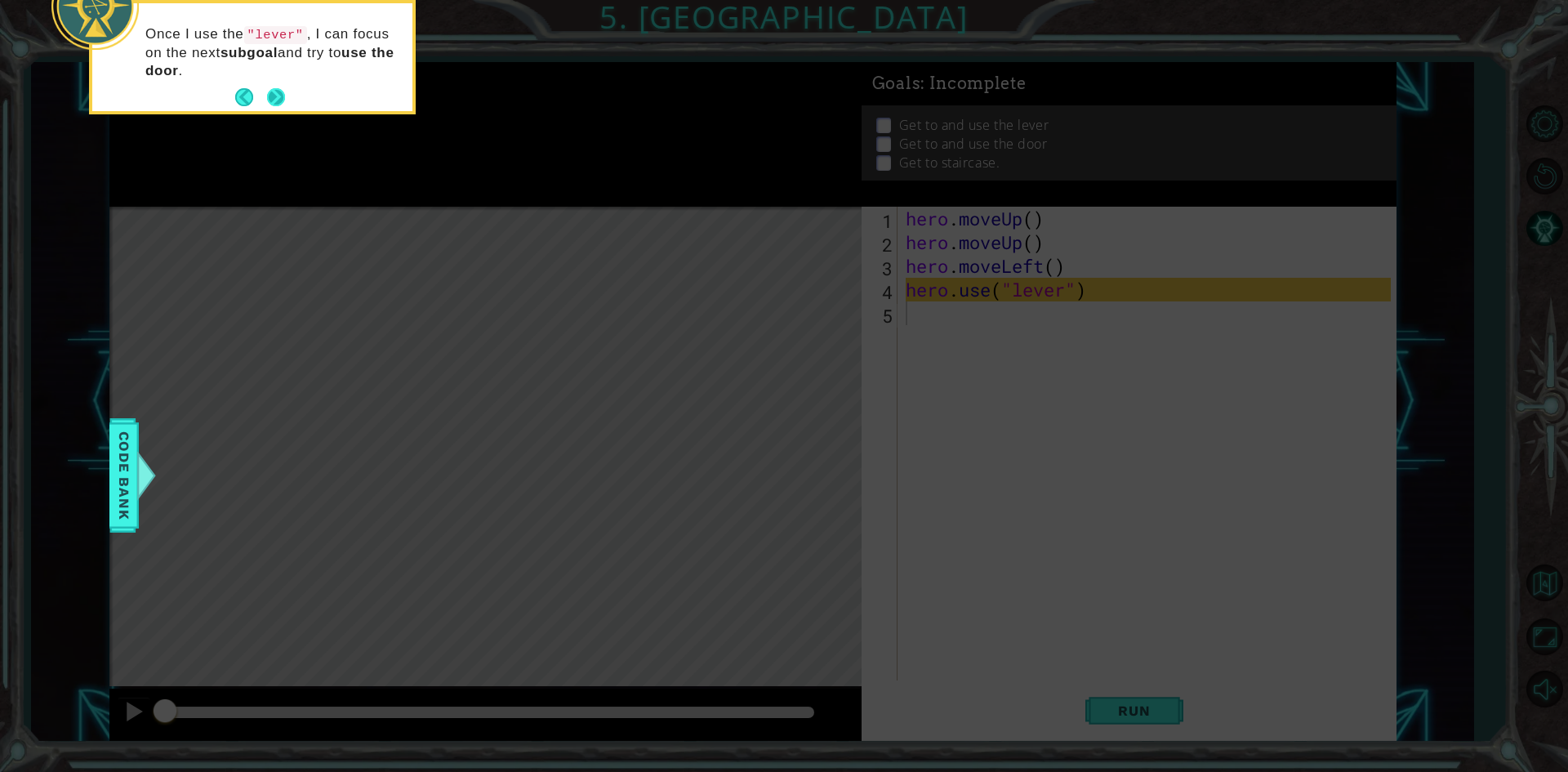
click at [279, 96] on button "Next" at bounding box center [275, 98] width 18 height 18
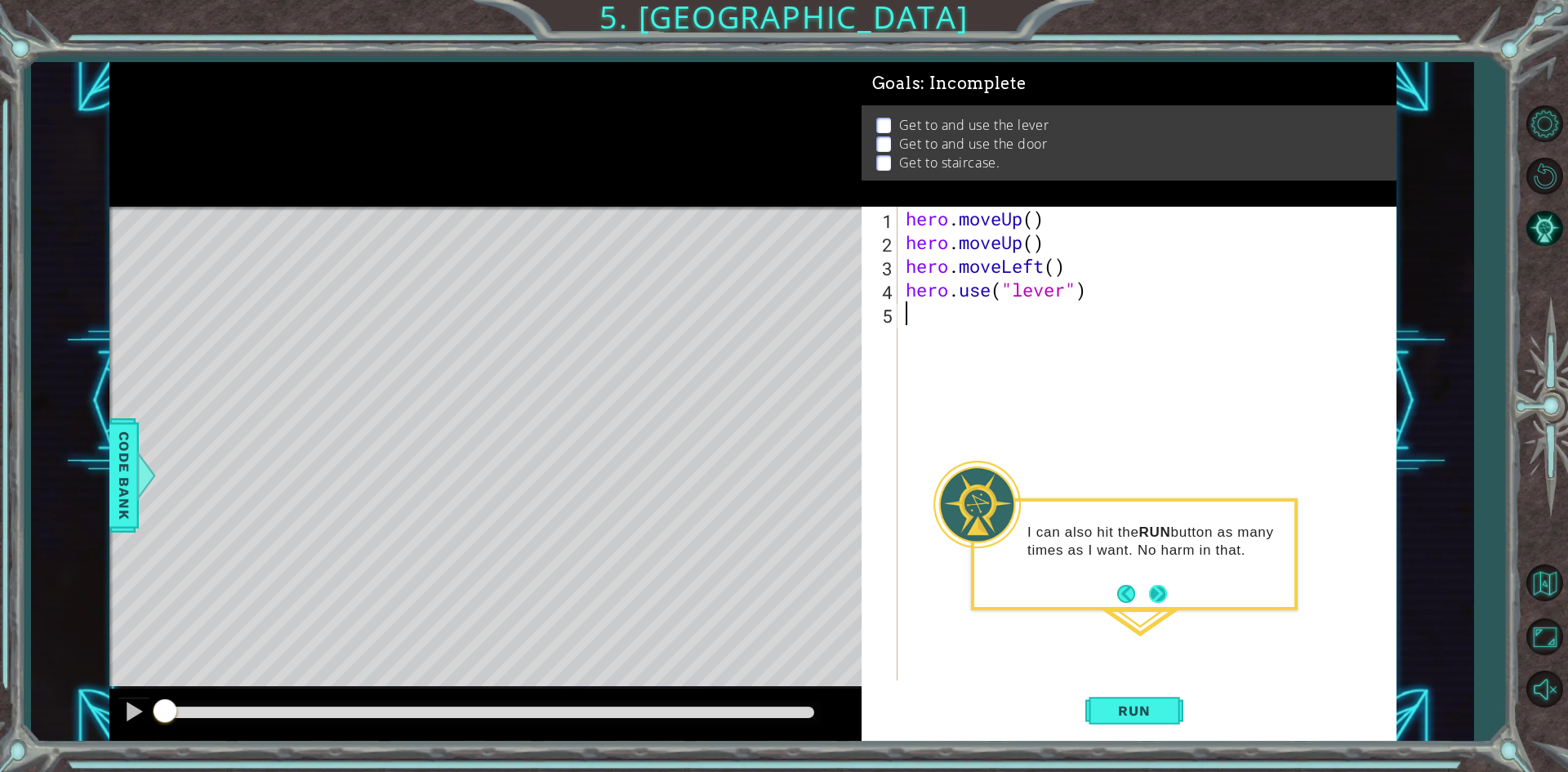
click at [882, 587] on button "Next" at bounding box center [1158, 593] width 22 height 22
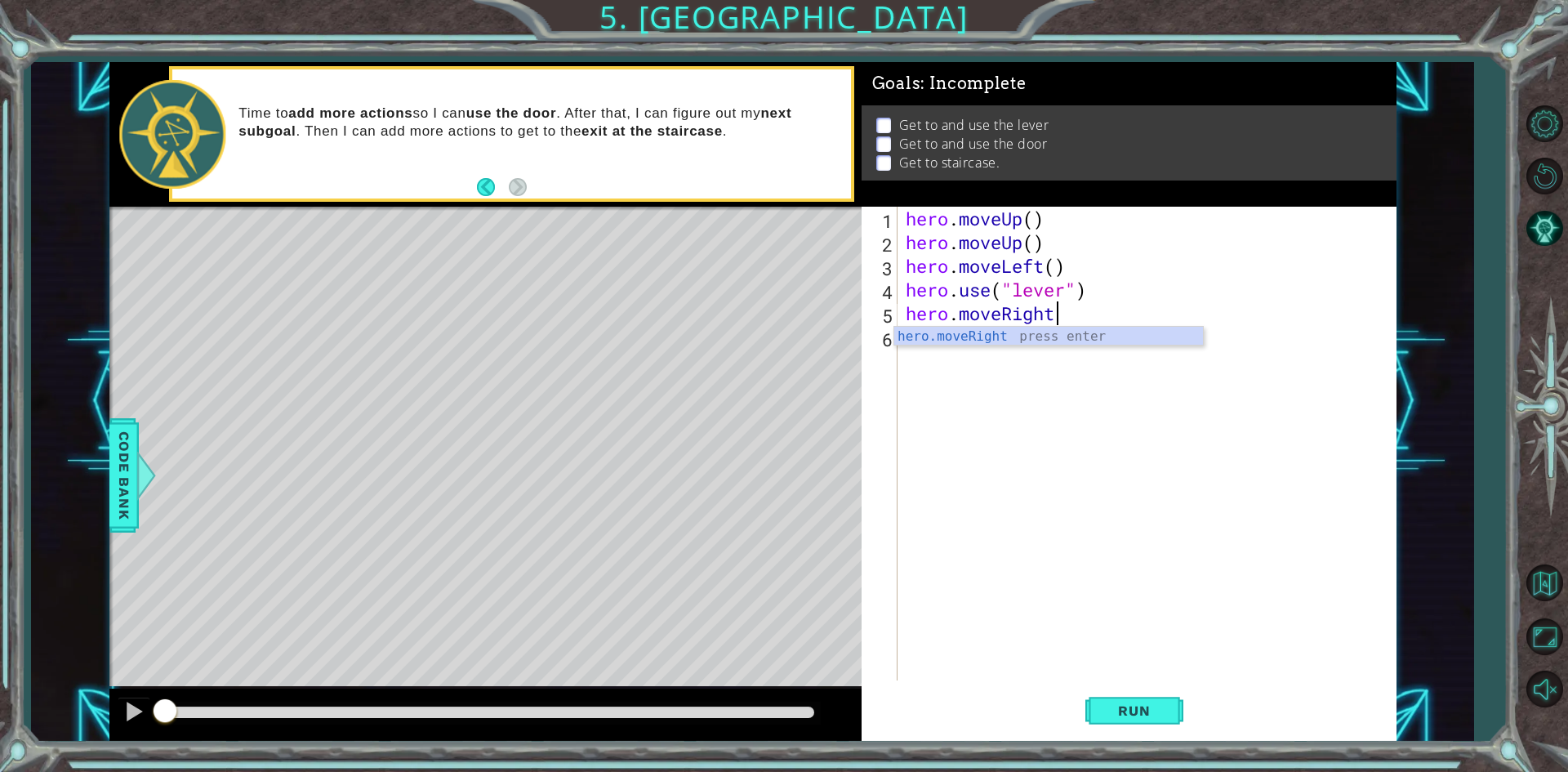
scroll to position [0, 6]
type textarea "hero.moveRight(3)"
type textarea "hero.use("door")"
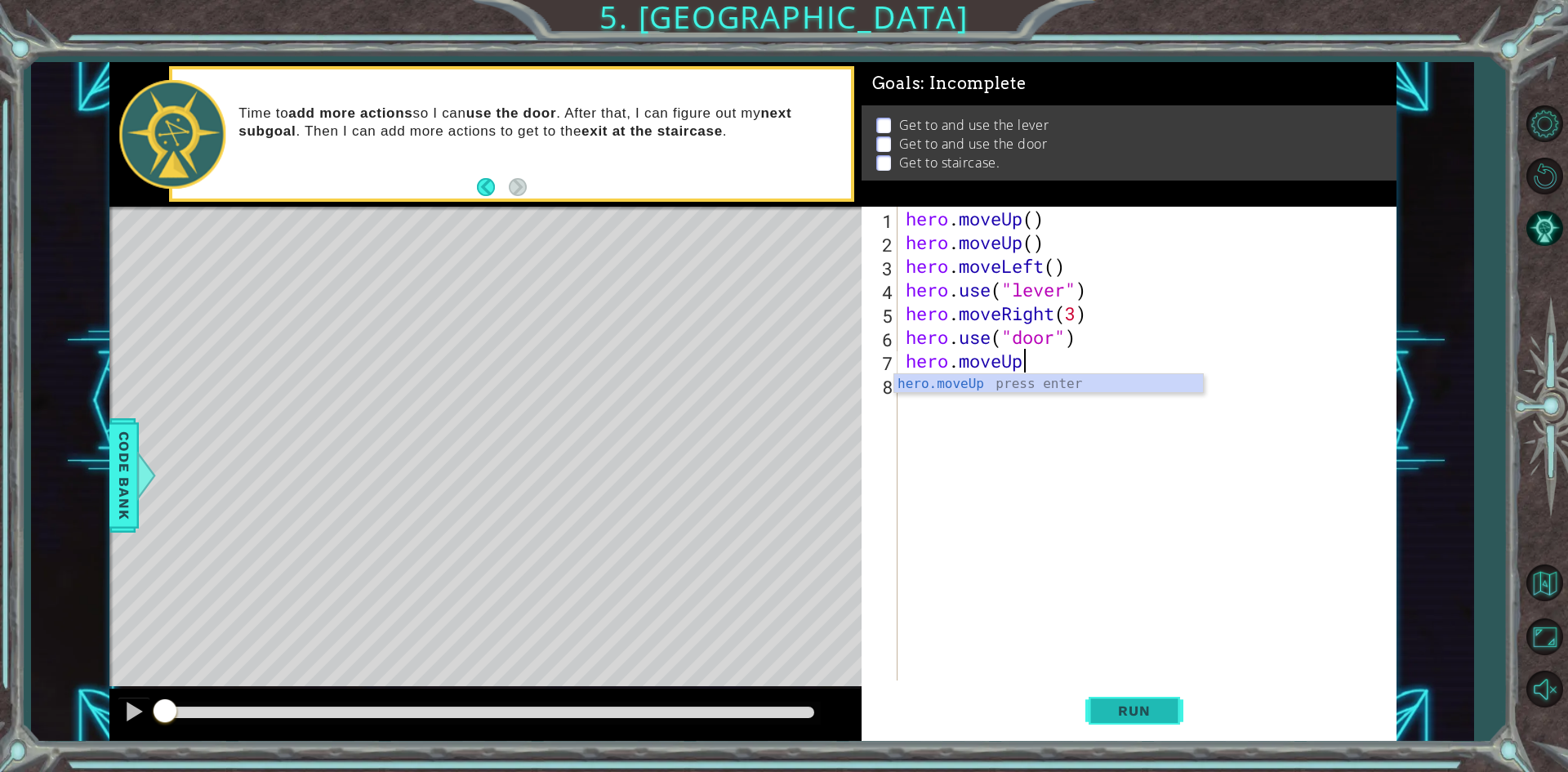
scroll to position [0, 5]
type textarea "hero.moveUp()"
click at [882, 695] on button "Run" at bounding box center [1135, 711] width 98 height 53
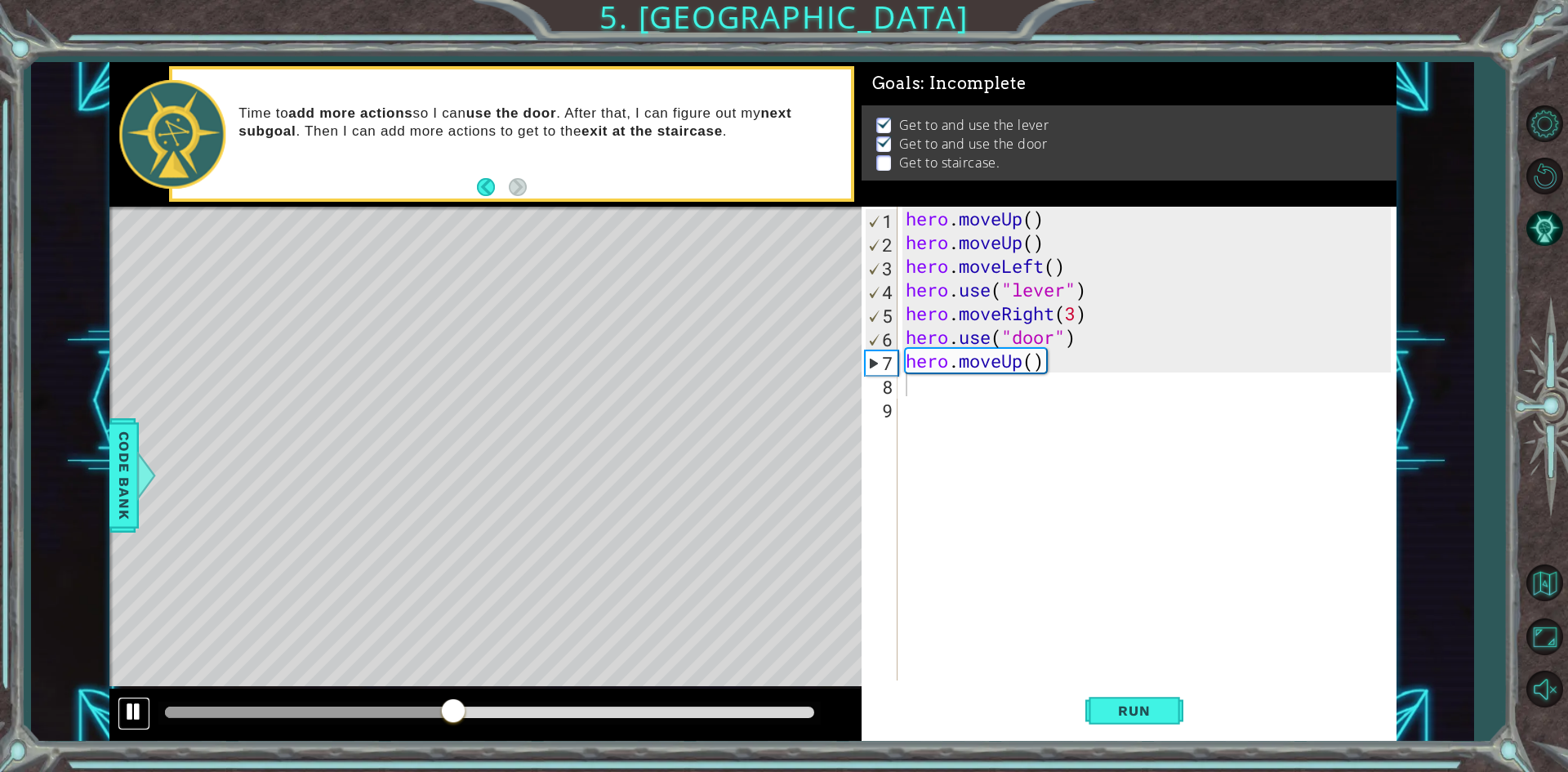
click at [130, 706] on div at bounding box center [133, 711] width 21 height 21
click at [882, 363] on div "hero . moveUp ( ) hero . moveUp ( ) hero . moveLeft ( ) hero . use ( "lever" ) …" at bounding box center [1151, 467] width 497 height 521
click at [882, 364] on div "hero . moveUp ( ) hero . moveUp ( ) hero . moveLeft ( ) hero . use ( "lever" ) …" at bounding box center [1151, 467] width 497 height 521
type textarea "hero.moveUp(2)"
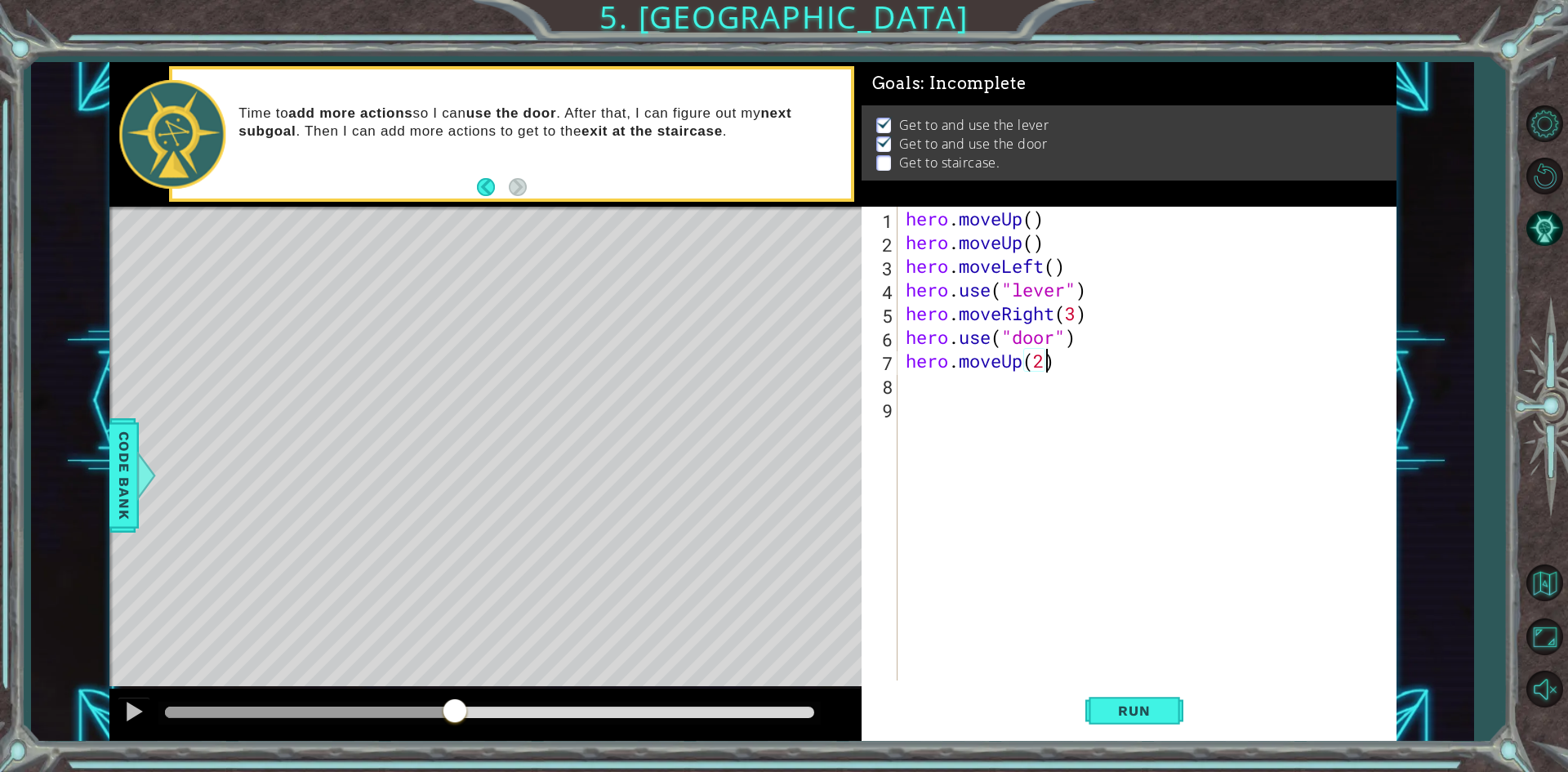
scroll to position [0, 6]
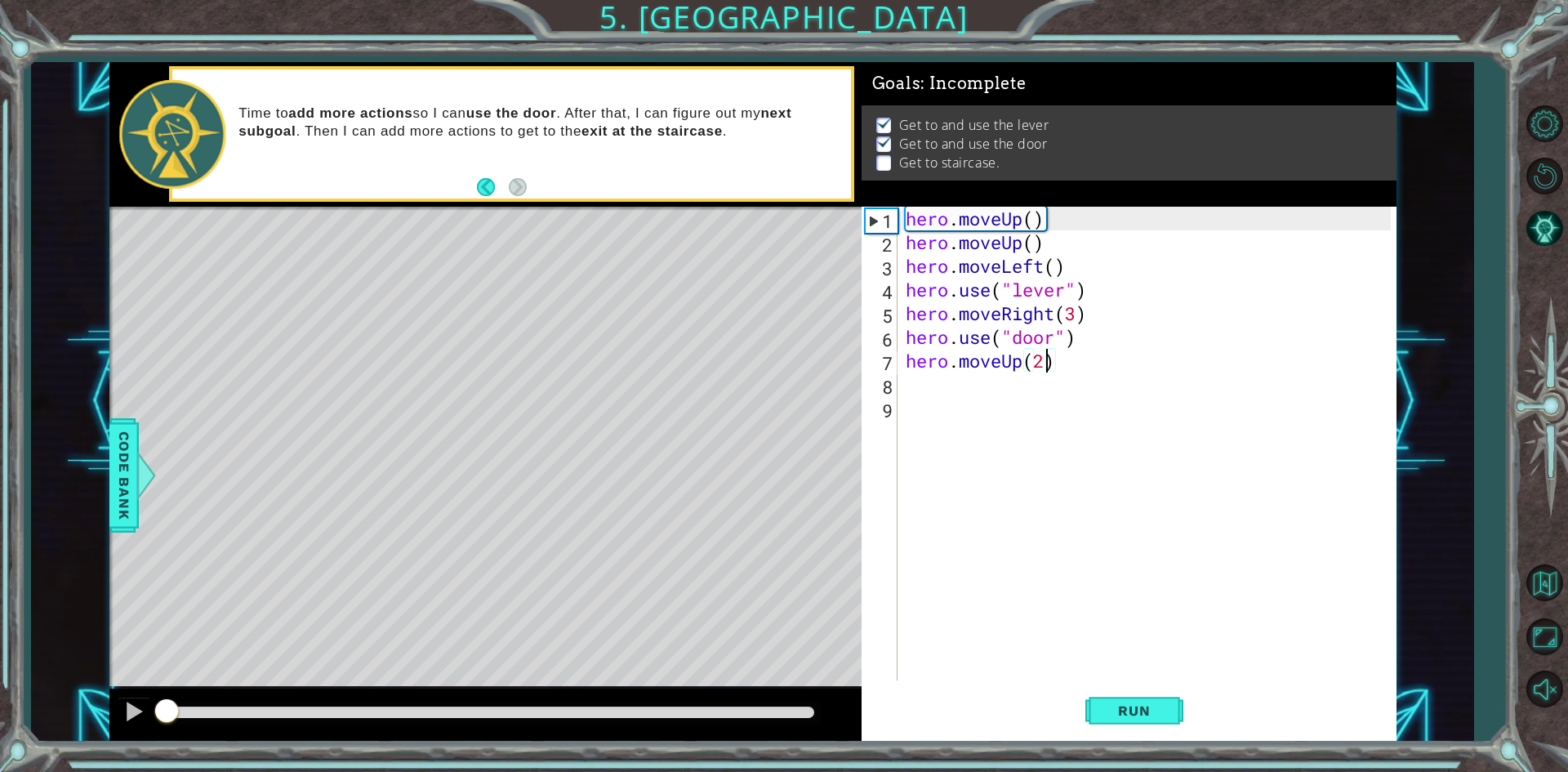
drag, startPoint x: 455, startPoint y: 715, endPoint x: 35, endPoint y: 679, distance: 421.5
click at [35, 679] on div "1 ההההההההההההההההההההההההההההההההההההההההההההההההההההההההההההההההההההההההההההה…" at bounding box center [752, 401] width 1442 height 679
click at [882, 381] on div "hero . moveUp ( ) hero . moveUp ( ) hero . moveLeft ( ) hero . use ( "lever" ) …" at bounding box center [1151, 467] width 497 height 521
type textarea "hero.moveLeft(3)"
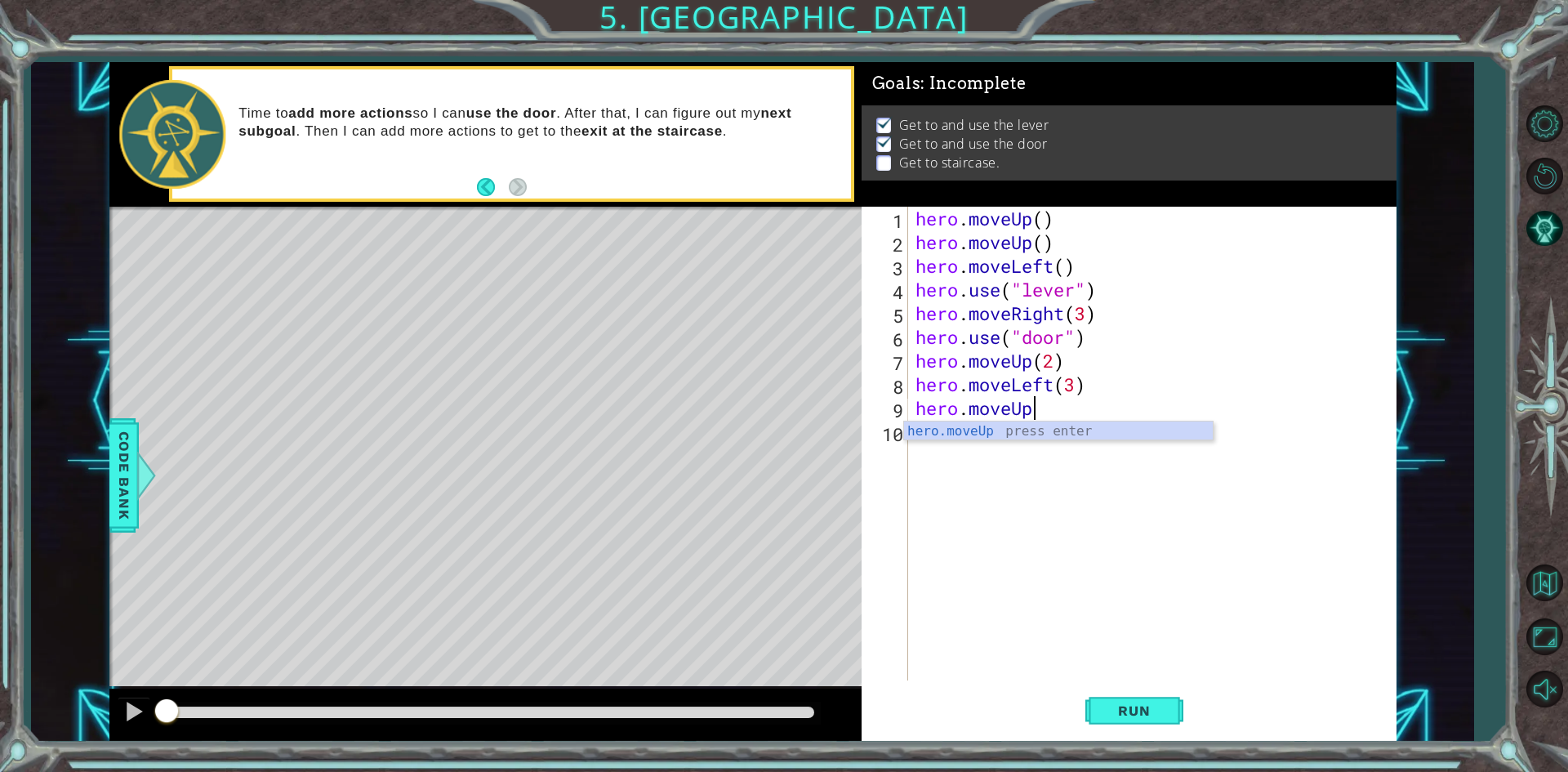
scroll to position [0, 5]
type textarea "hero.moveUp()"
click at [882, 710] on span "Run" at bounding box center [1134, 710] width 64 height 17
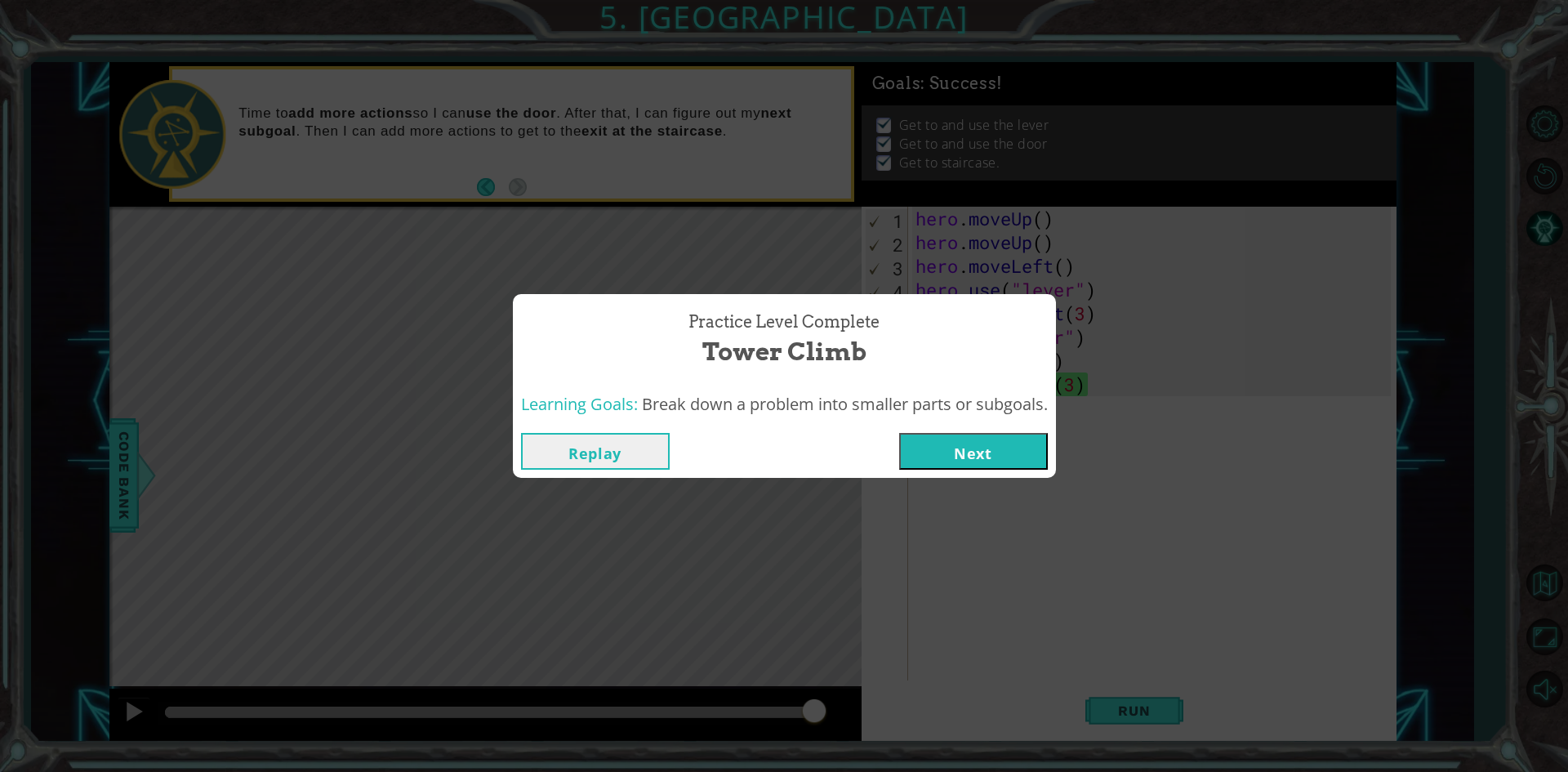
click at [882, 454] on button "Next" at bounding box center [974, 451] width 149 height 37
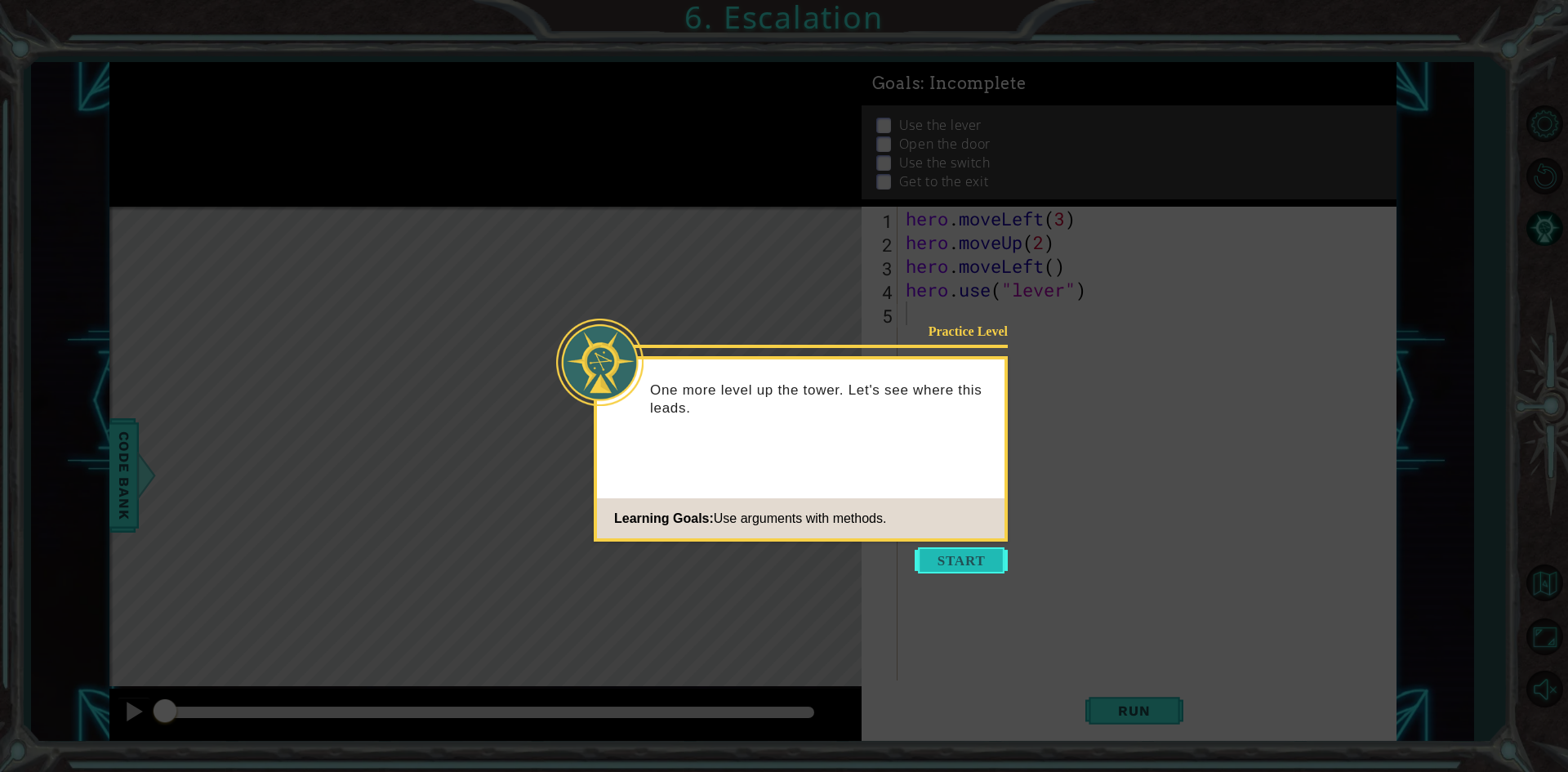
click at [882, 559] on button "Start" at bounding box center [961, 560] width 93 height 26
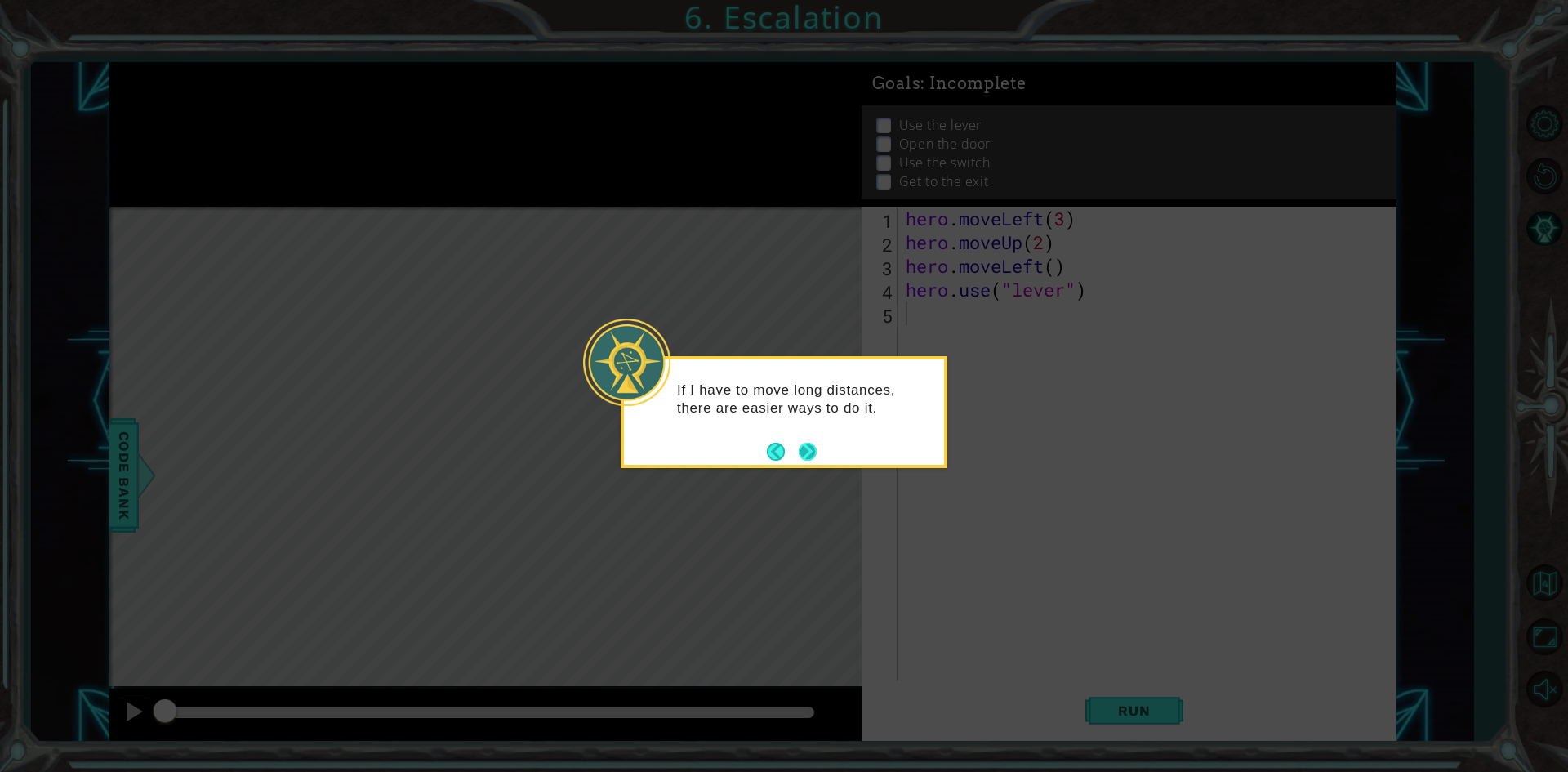
click at [812, 452] on button "Next" at bounding box center [807, 451] width 20 height 20
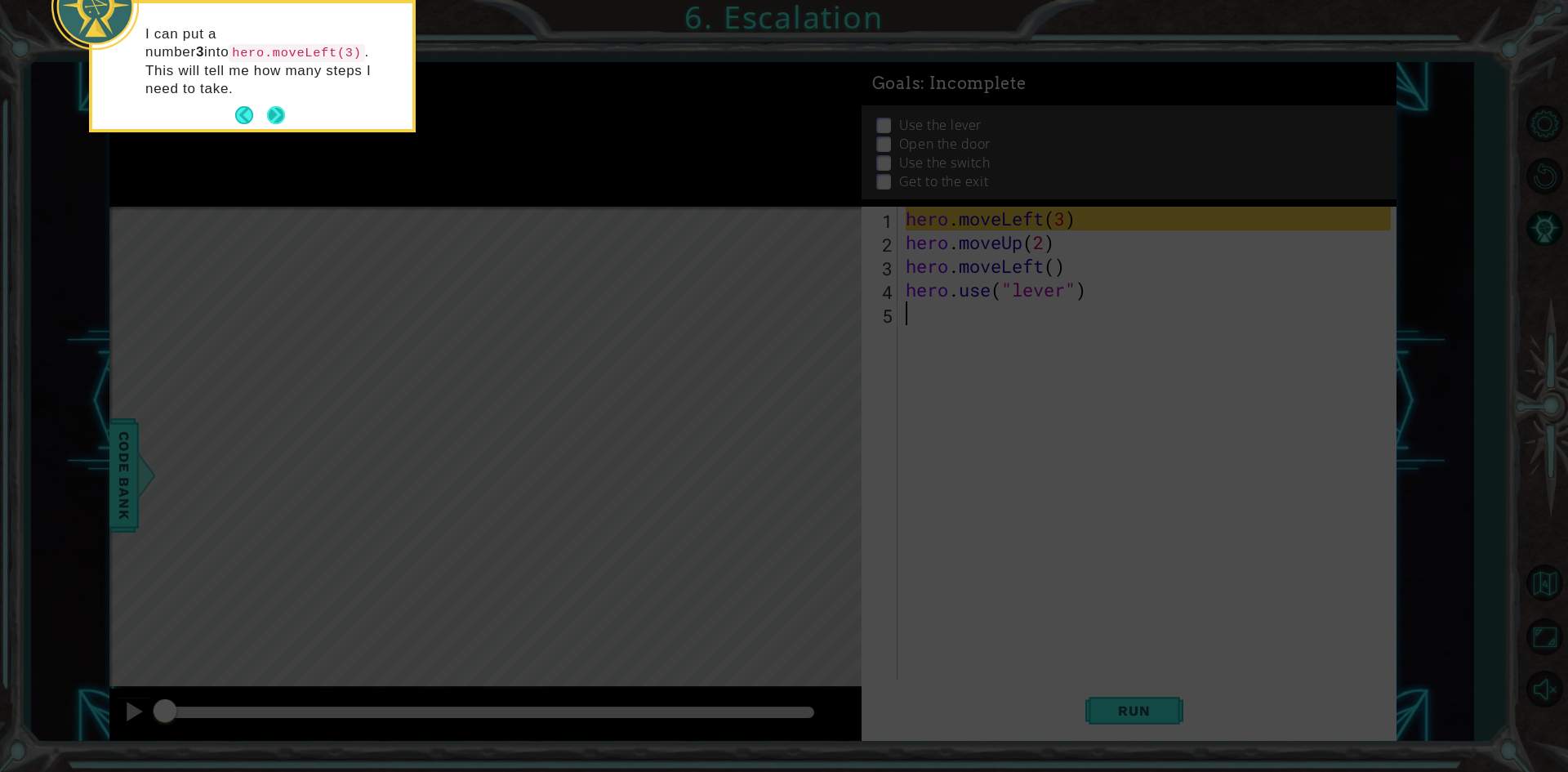
click at [271, 106] on button "Next" at bounding box center [276, 115] width 18 height 18
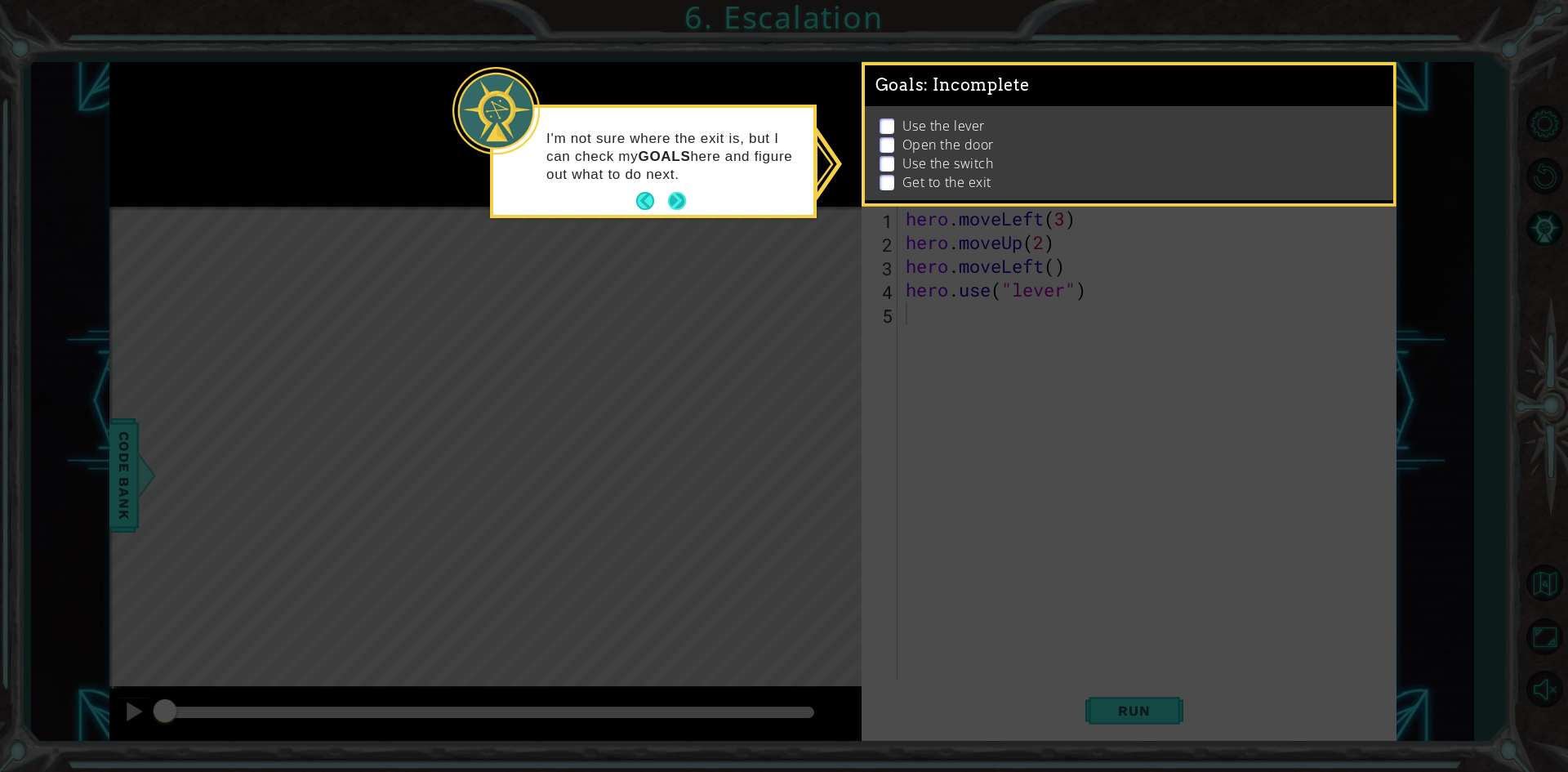
click at [664, 194] on button "Back" at bounding box center [651, 202] width 32 height 18
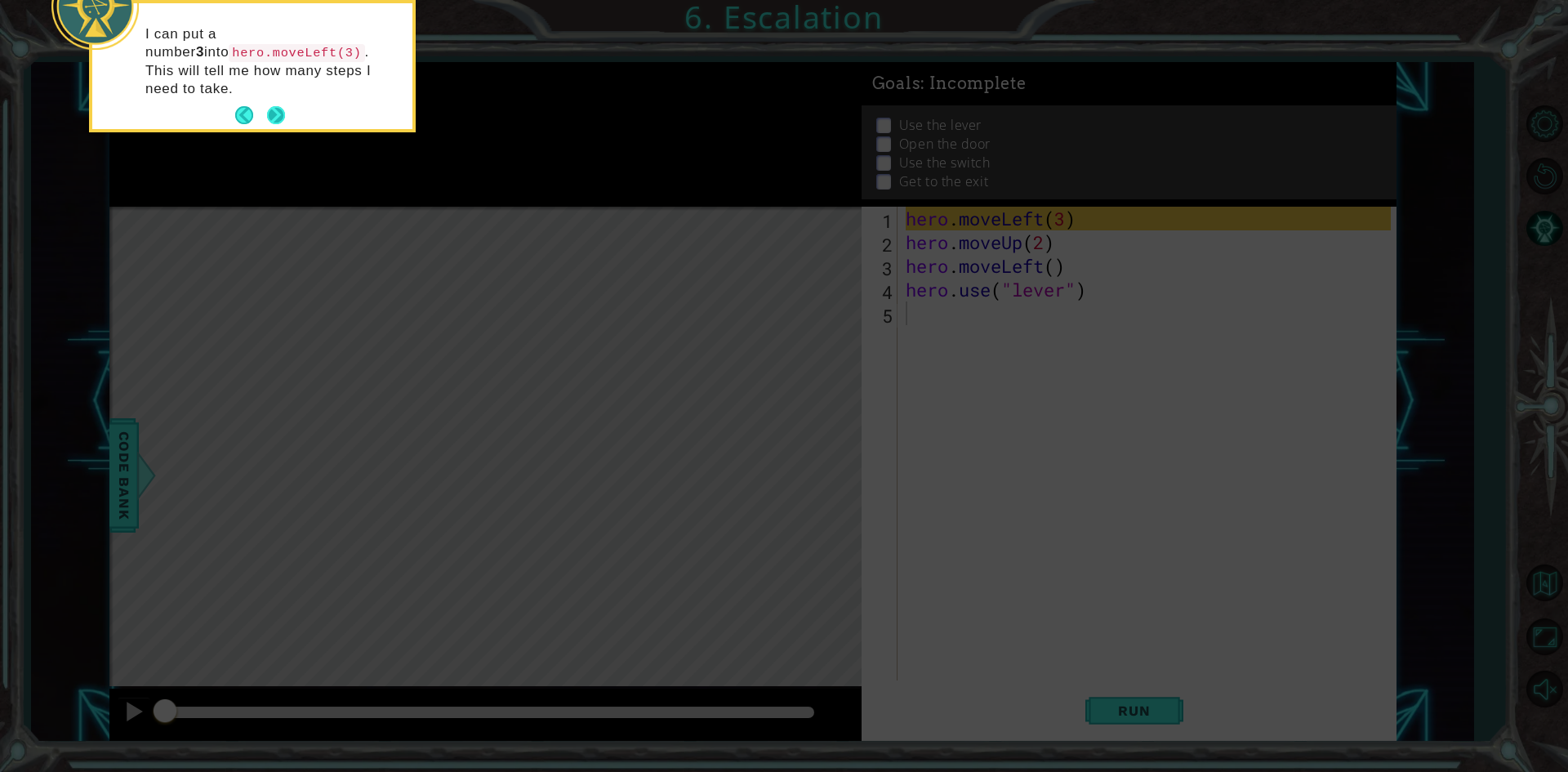
click at [269, 105] on button "Next" at bounding box center [276, 116] width 22 height 22
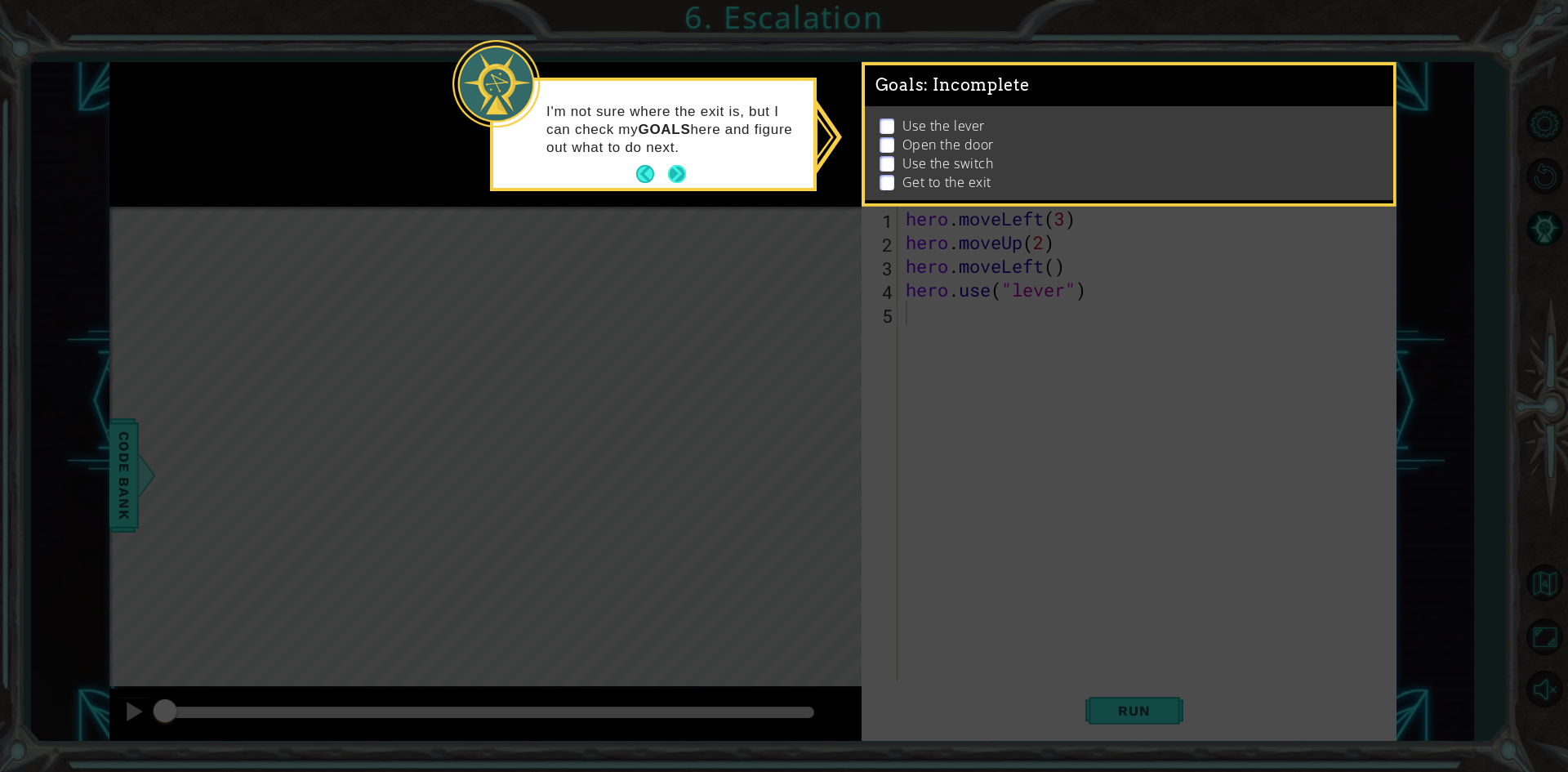
click at [679, 185] on button "Next" at bounding box center [677, 174] width 26 height 26
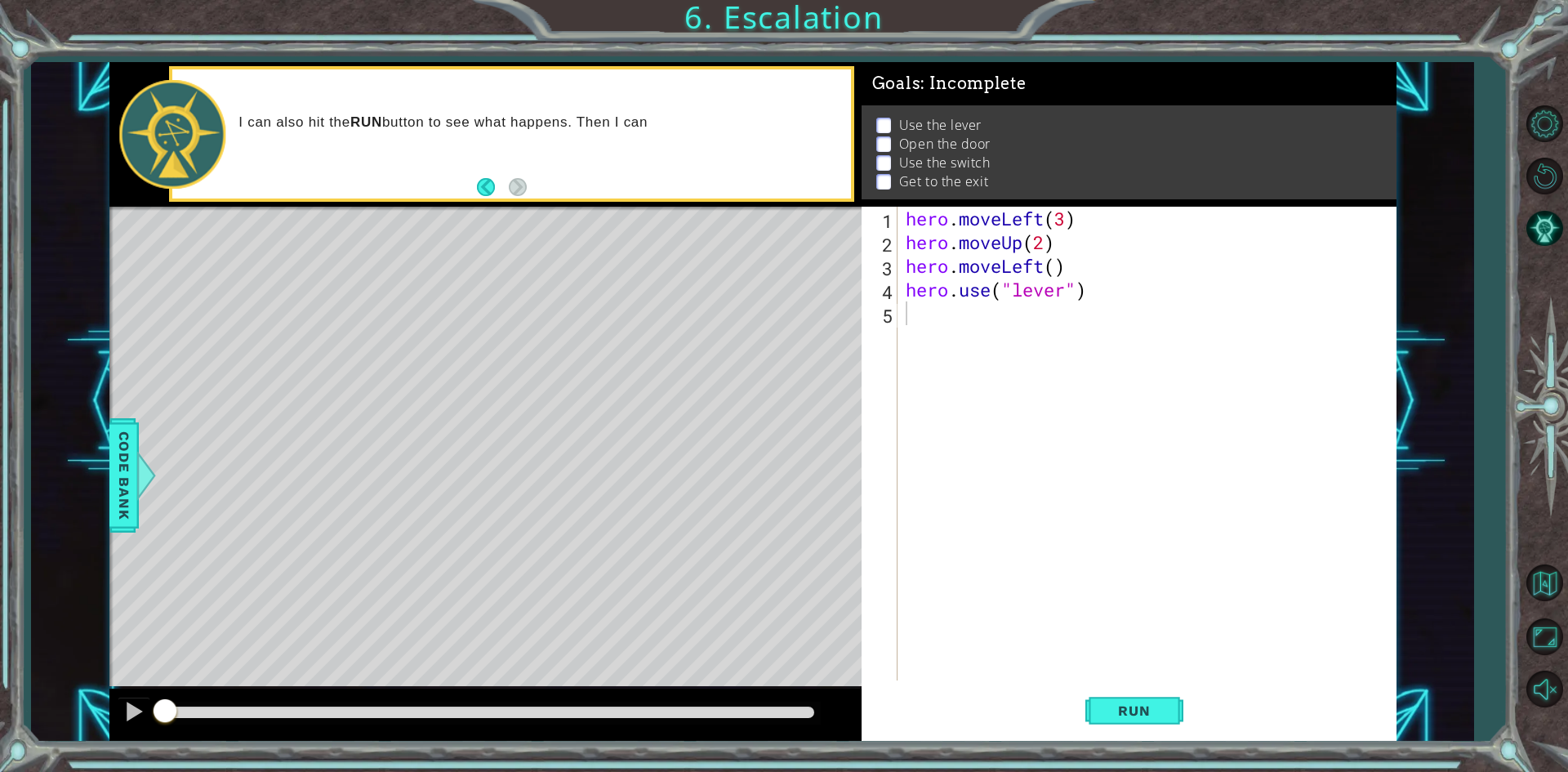
click at [457, 455] on div "Level Map" at bounding box center [487, 447] width 755 height 481
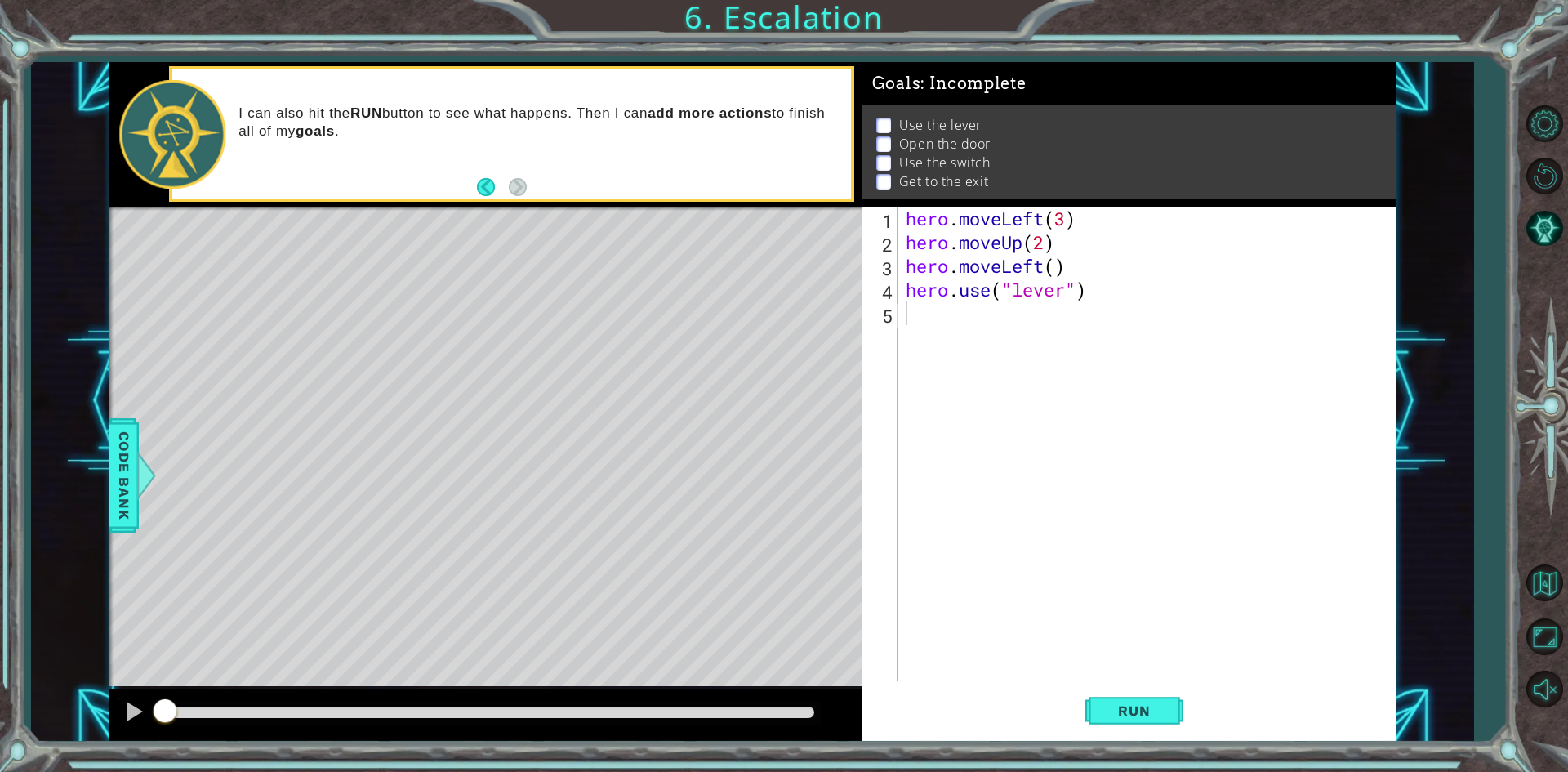
drag, startPoint x: 446, startPoint y: 469, endPoint x: 467, endPoint y: 484, distance: 25.8
click at [446, 469] on div "Level Map" at bounding box center [487, 447] width 755 height 481
click at [471, 486] on div "Level Map" at bounding box center [487, 447] width 755 height 481
click at [512, 364] on div "Level Map" at bounding box center [487, 447] width 755 height 481
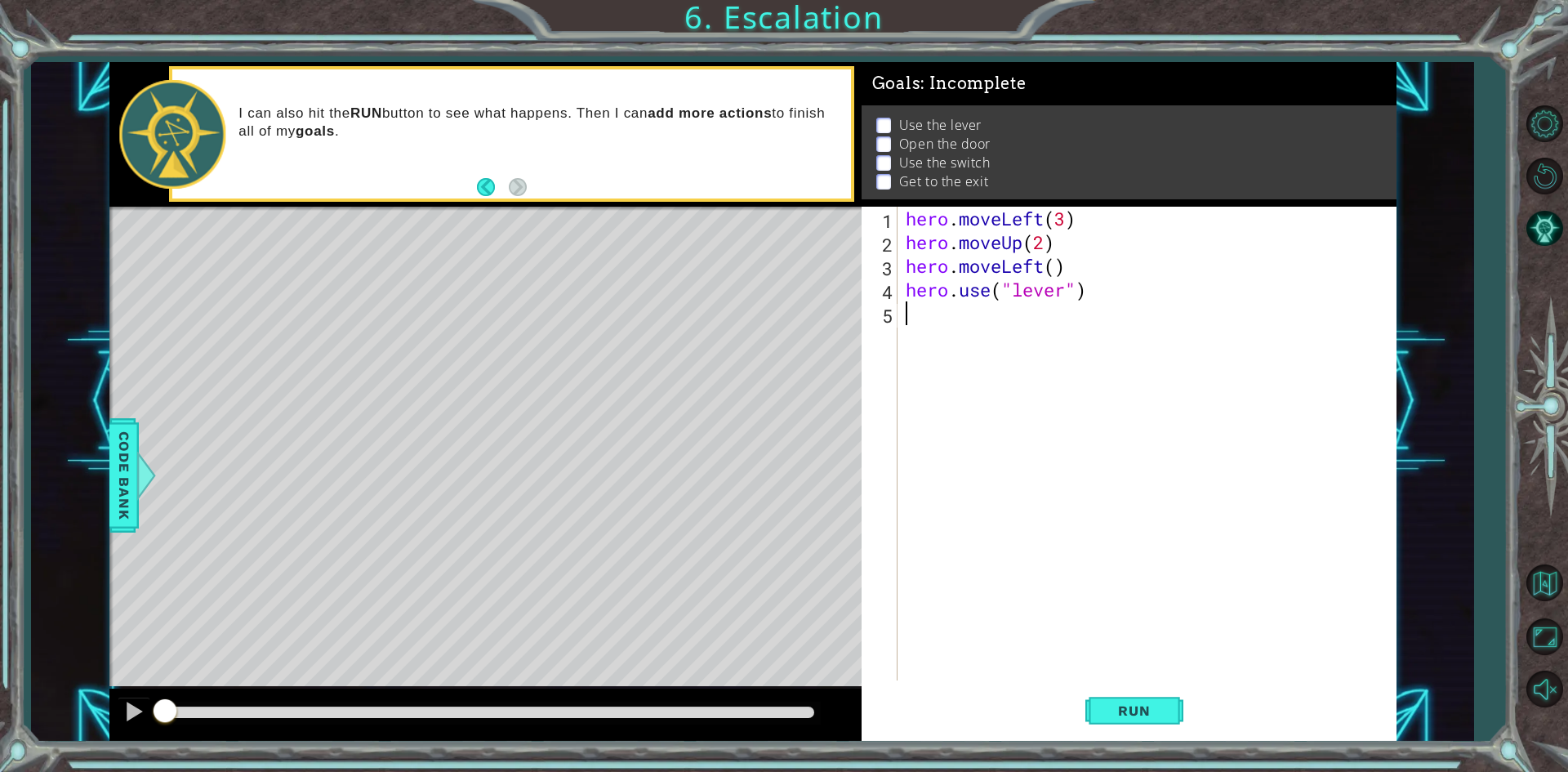
click at [882, 316] on div "hero . moveLeft ( 3 ) hero . moveUp ( 2 ) hero . moveLeft ( ) hero . use ( "lev…" at bounding box center [1151, 467] width 497 height 521
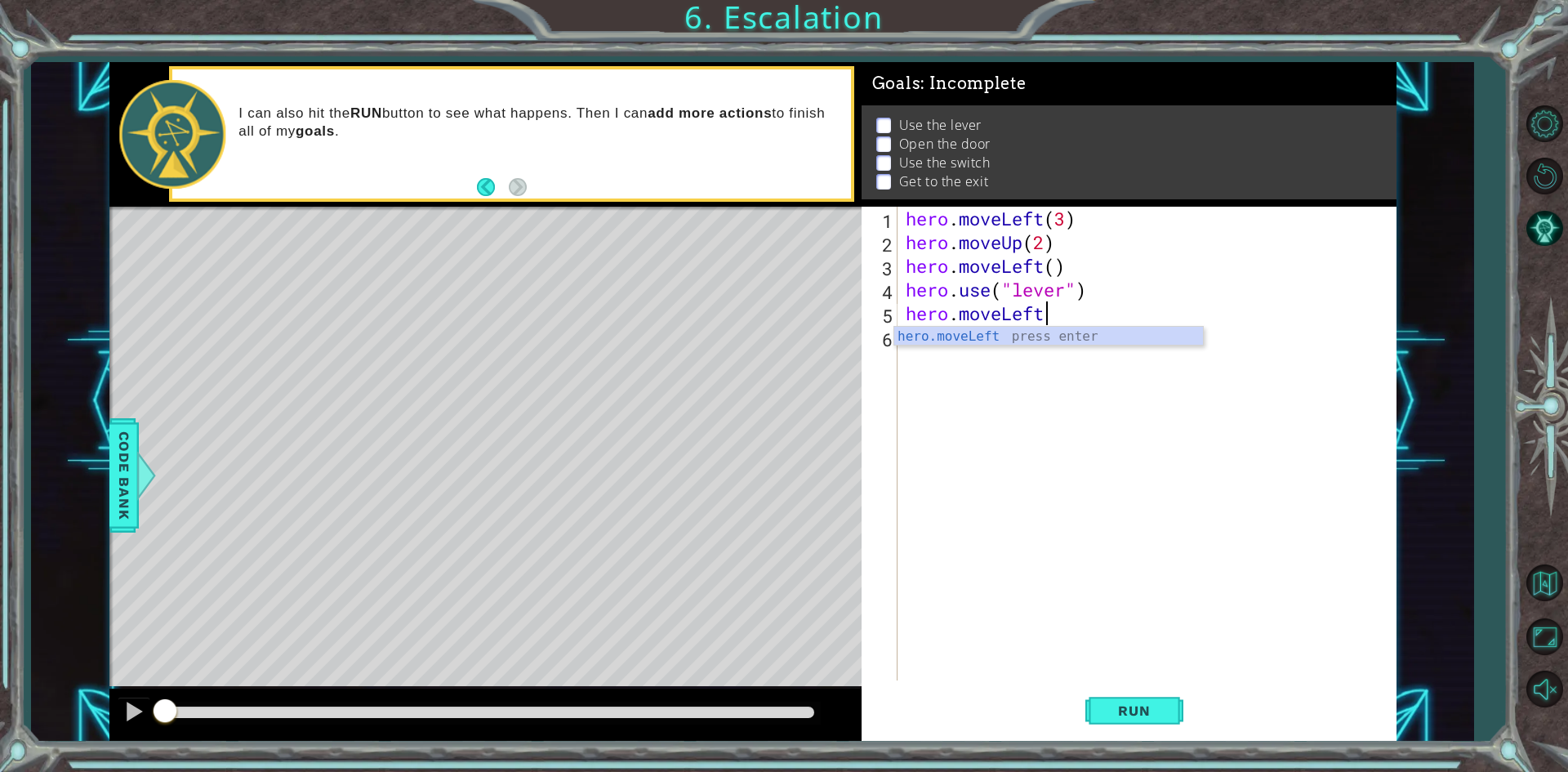
type textarea "hero.moveLeft()"
type textarea "hero.use("door")"
type textarea "hero.moveUp(2)"
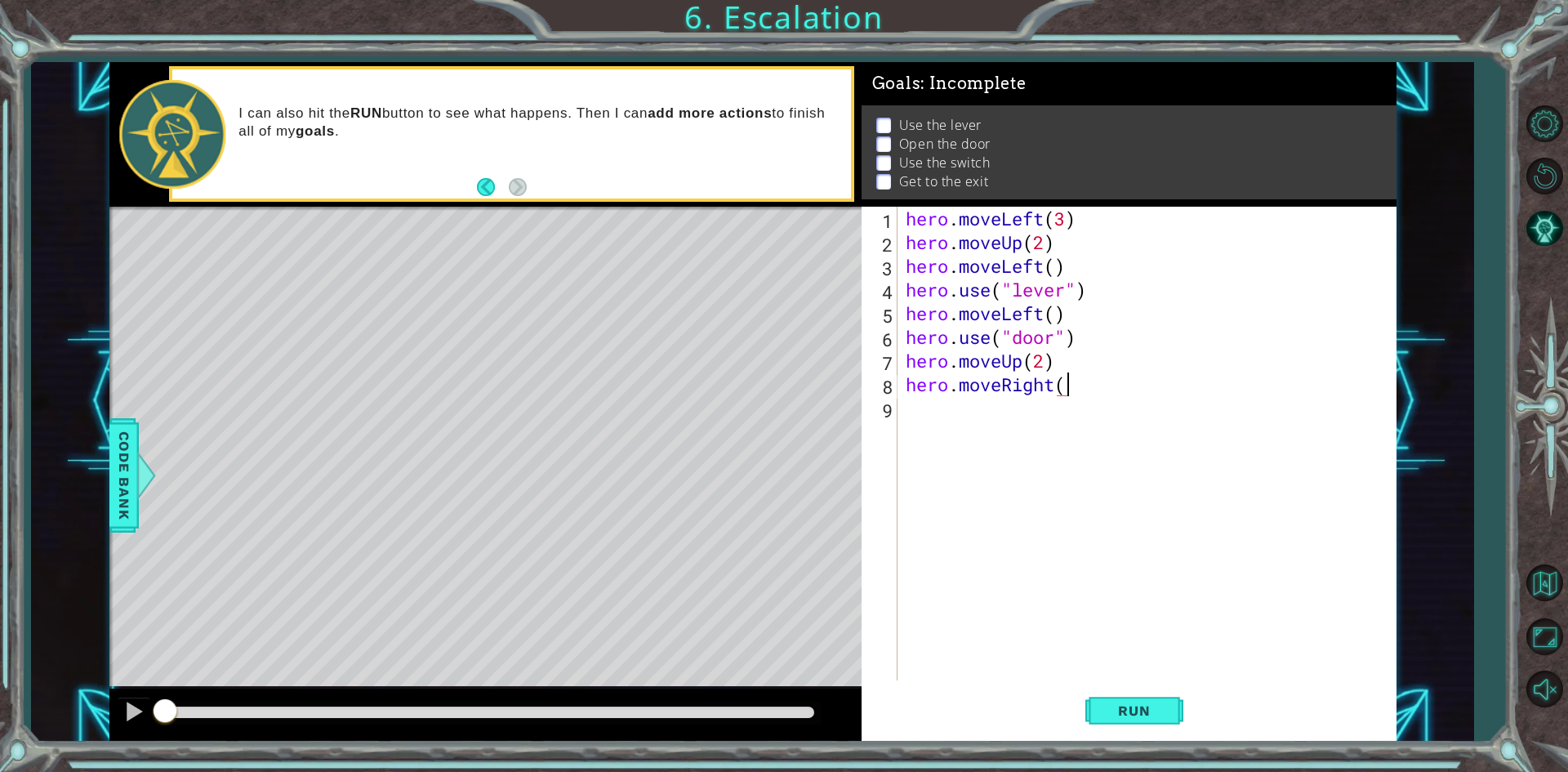
scroll to position [0, 6]
type textarea "hero.moveRight(2)"
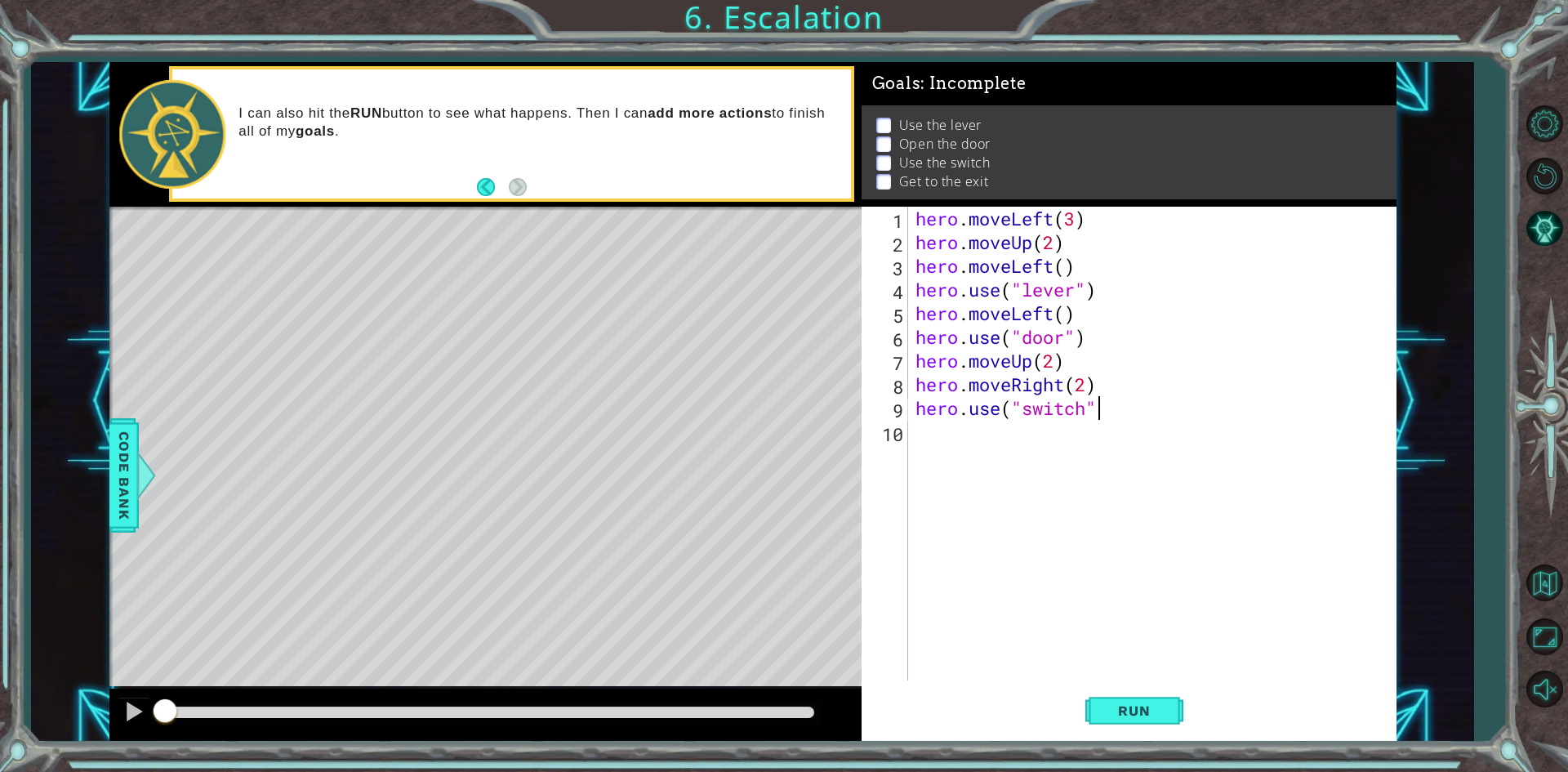
scroll to position [0, 7]
type textarea "hero.use("switch")"
drag, startPoint x: 916, startPoint y: 385, endPoint x: 1063, endPoint y: 388, distance: 147.0
click at [882, 388] on div "hero . moveLeft ( 3 ) hero . moveUp ( 2 ) hero . moveLeft ( ) hero . use ( "lev…" at bounding box center [1155, 467] width 487 height 521
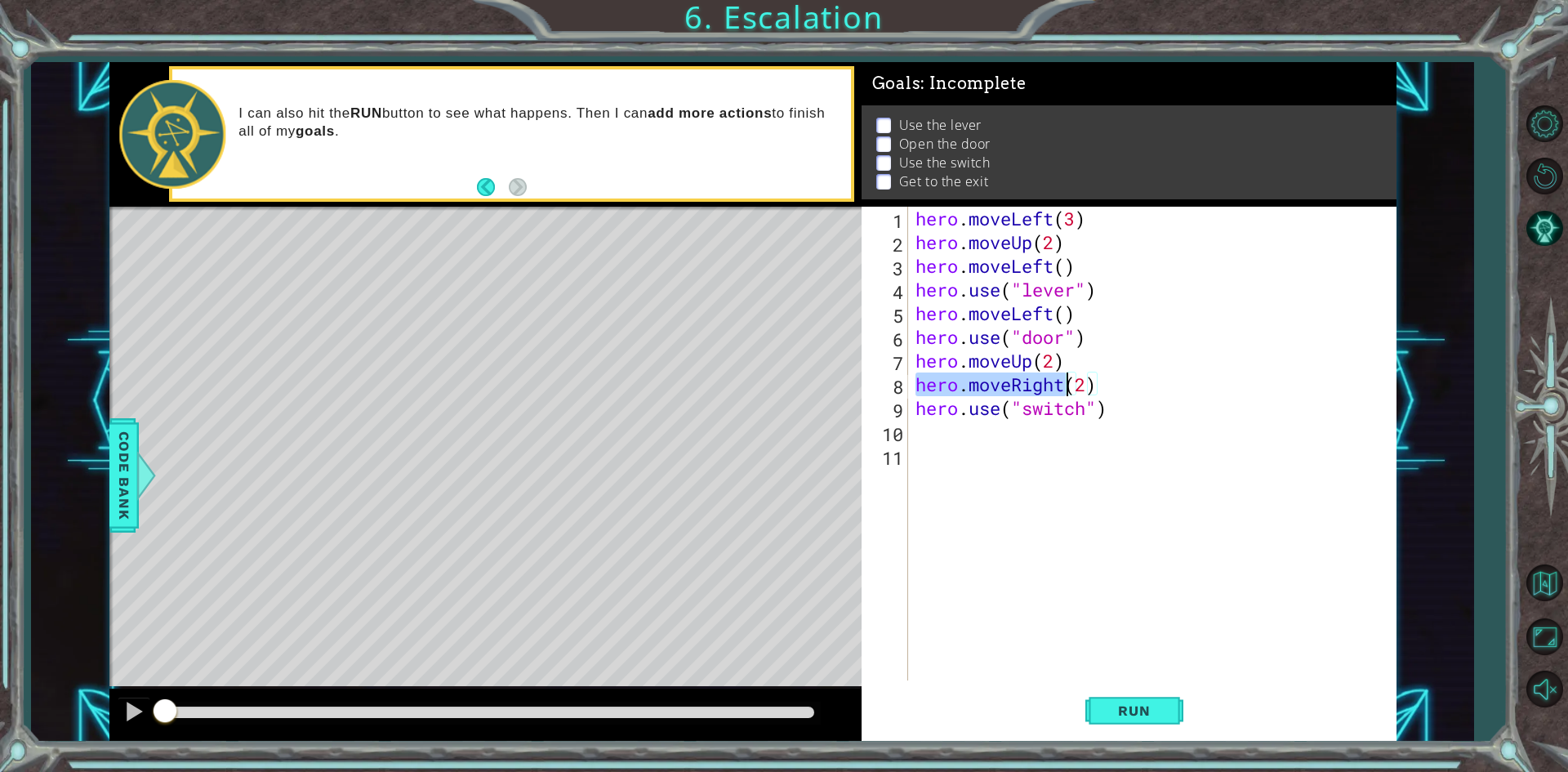
type textarea "hero.moveRight(2)"
click at [882, 439] on div "hero . moveLeft ( 3 ) hero . moveUp ( 2 ) hero . moveLeft ( ) hero . use ( "lev…" at bounding box center [1155, 467] width 487 height 521
paste textarea "hero.moveRight"
type textarea "hero.moveRight()"
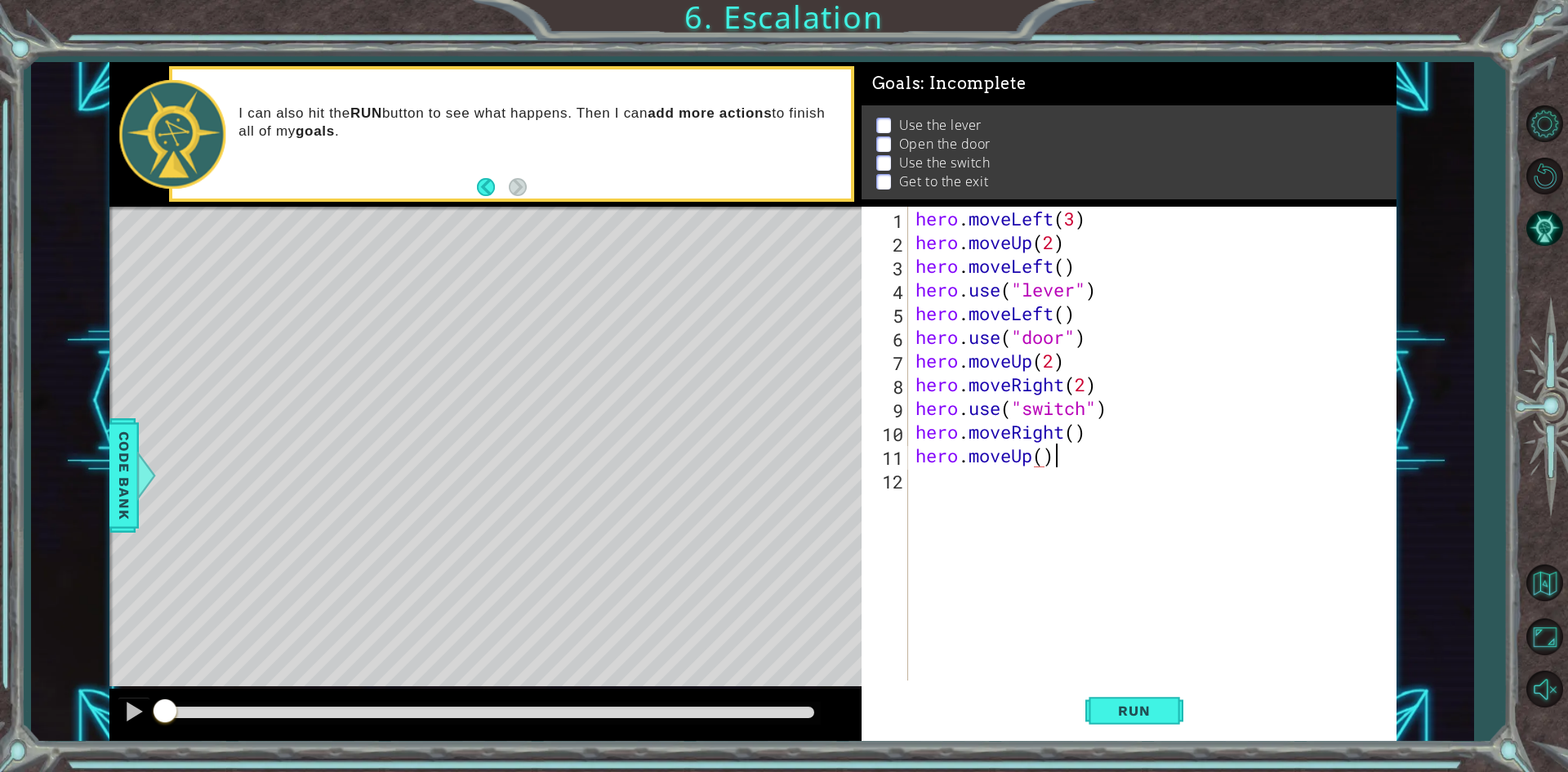
scroll to position [0, 6]
type textarea "hero.moveUp()"
click at [882, 700] on button "Run" at bounding box center [1135, 711] width 98 height 53
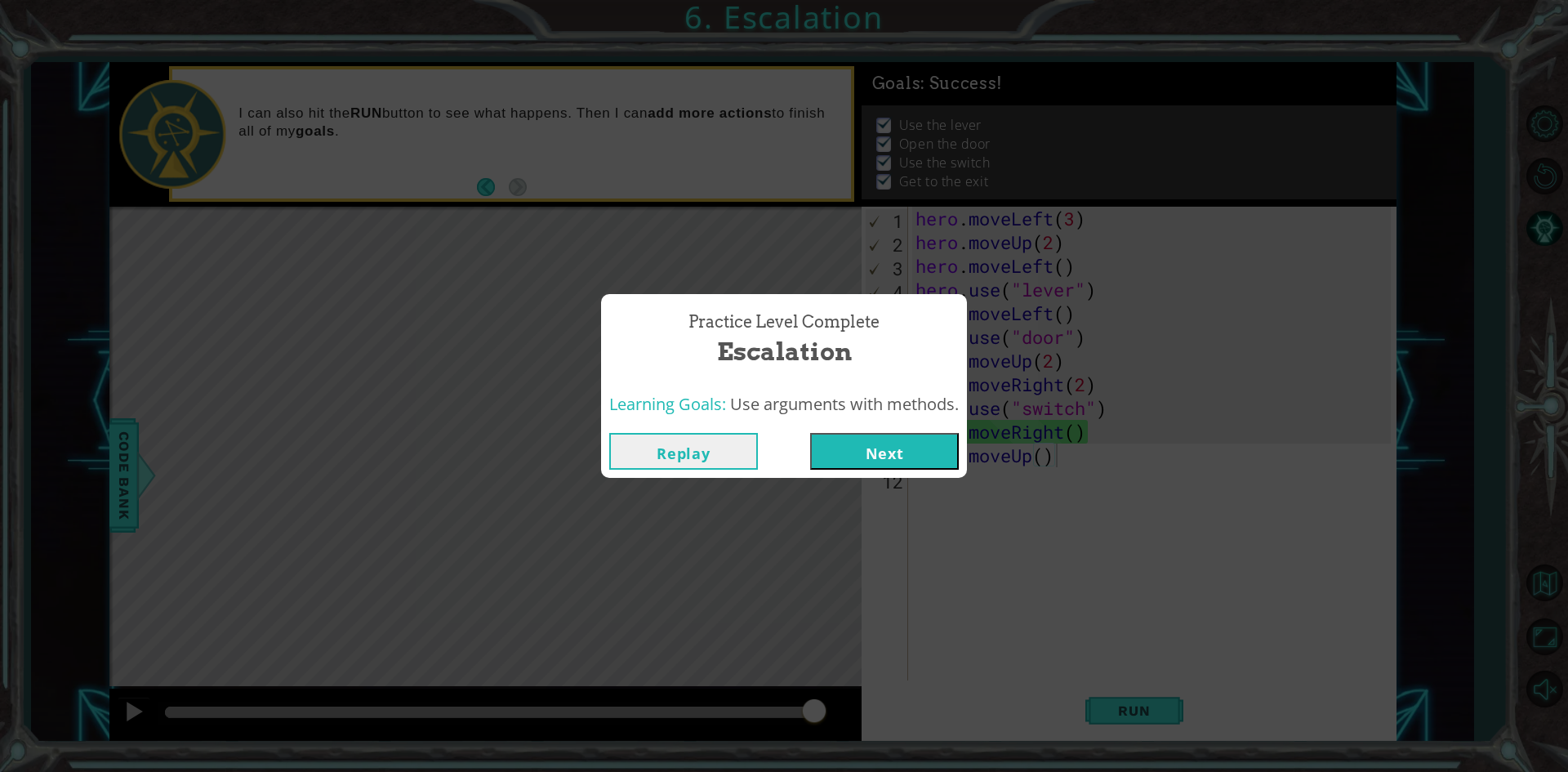
click at [882, 454] on button "Next" at bounding box center [884, 451] width 149 height 37
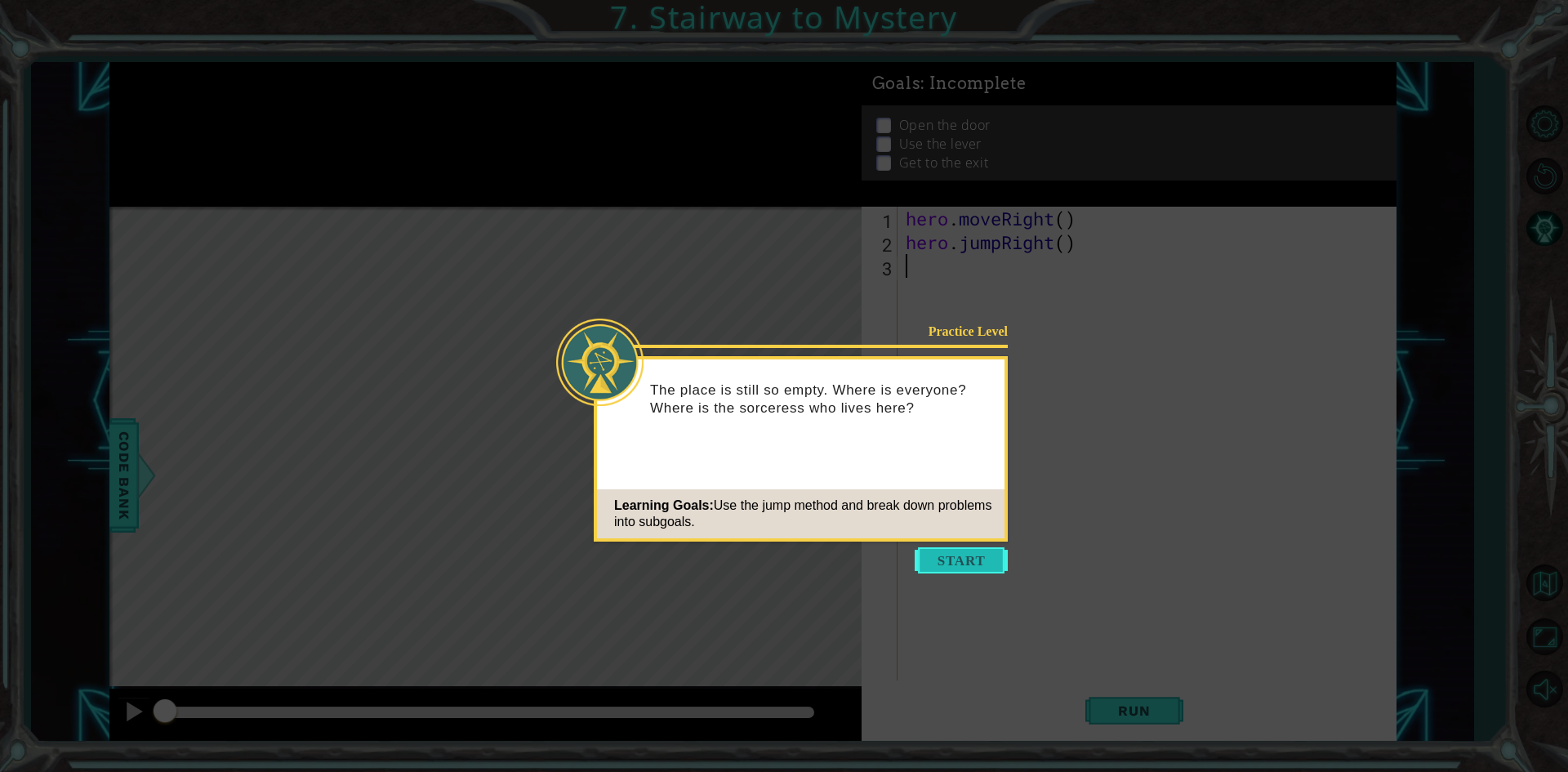
click at [882, 559] on button "Start" at bounding box center [961, 560] width 93 height 26
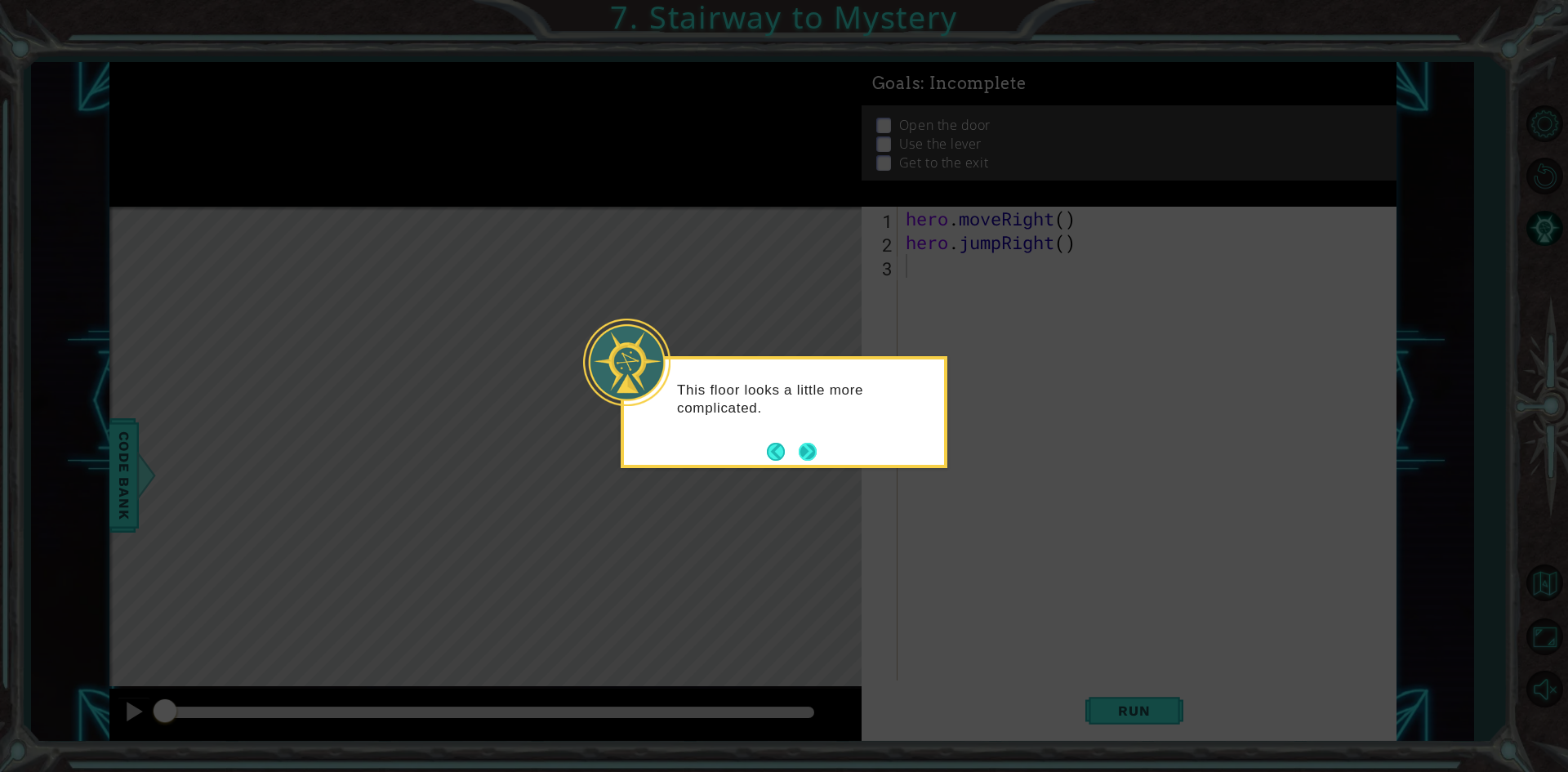
click at [811, 453] on button "Next" at bounding box center [807, 451] width 22 height 22
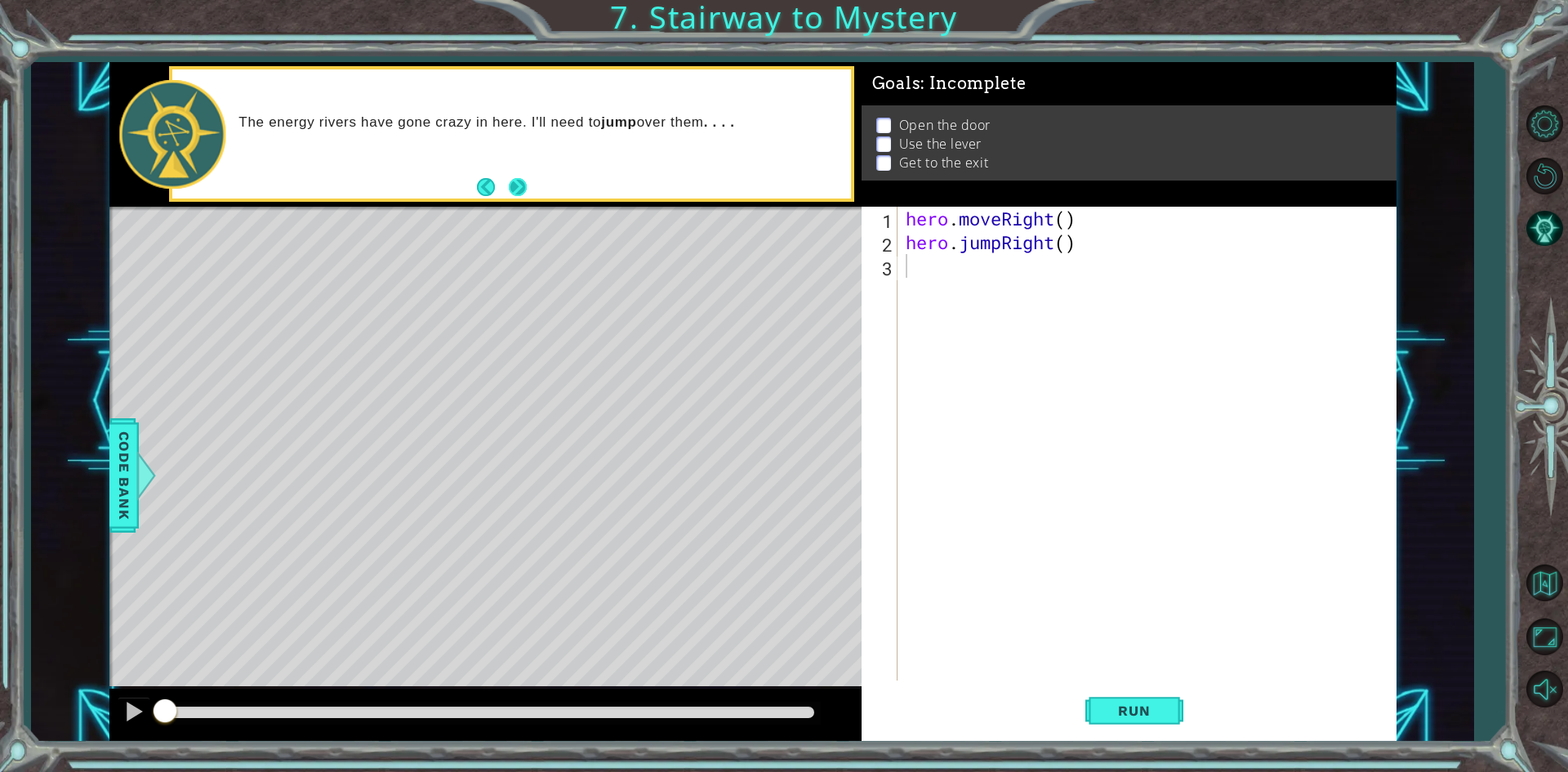
click at [514, 180] on button "Next" at bounding box center [518, 187] width 18 height 18
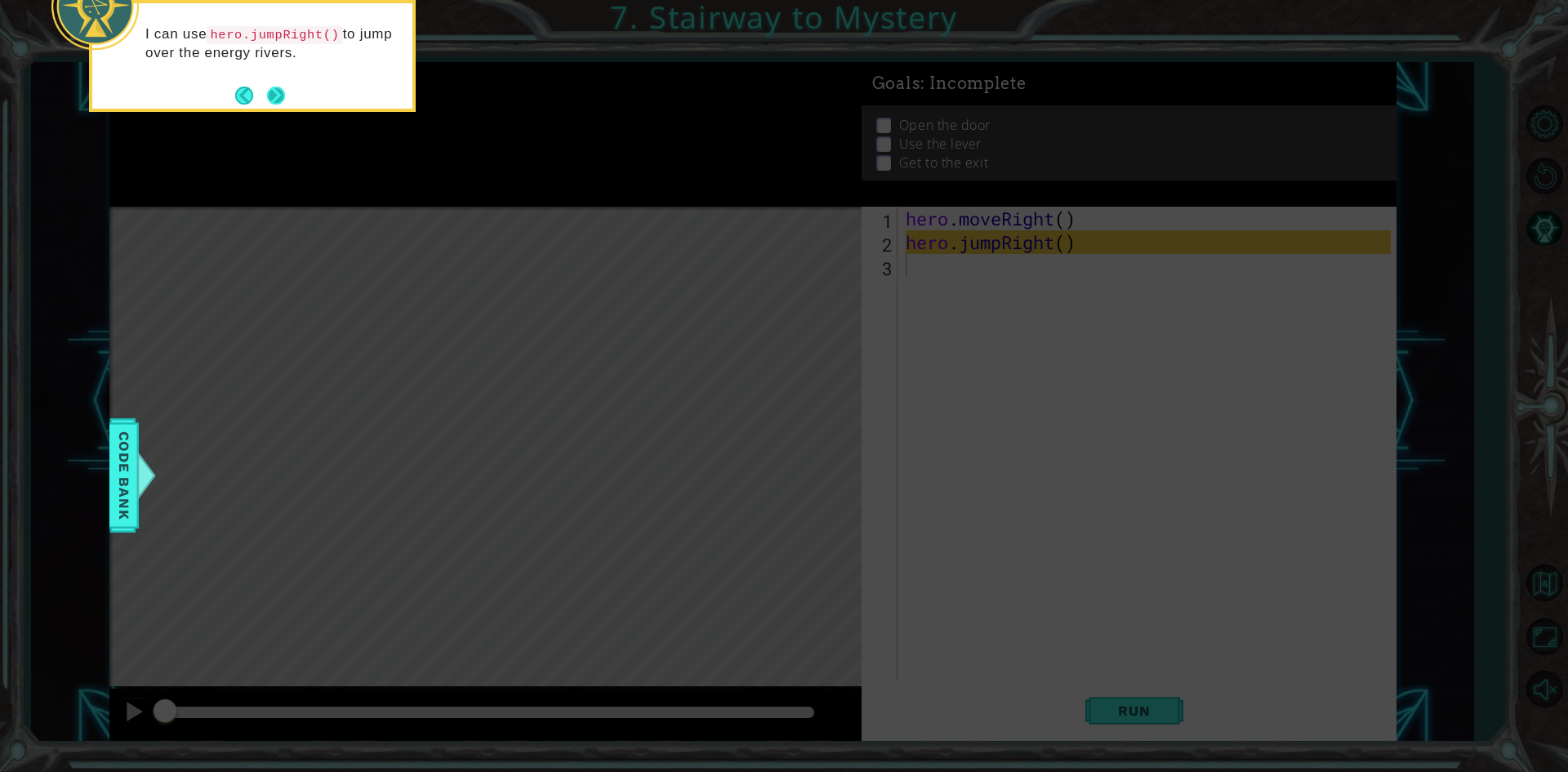
click at [285, 98] on button "Next" at bounding box center [275, 95] width 19 height 19
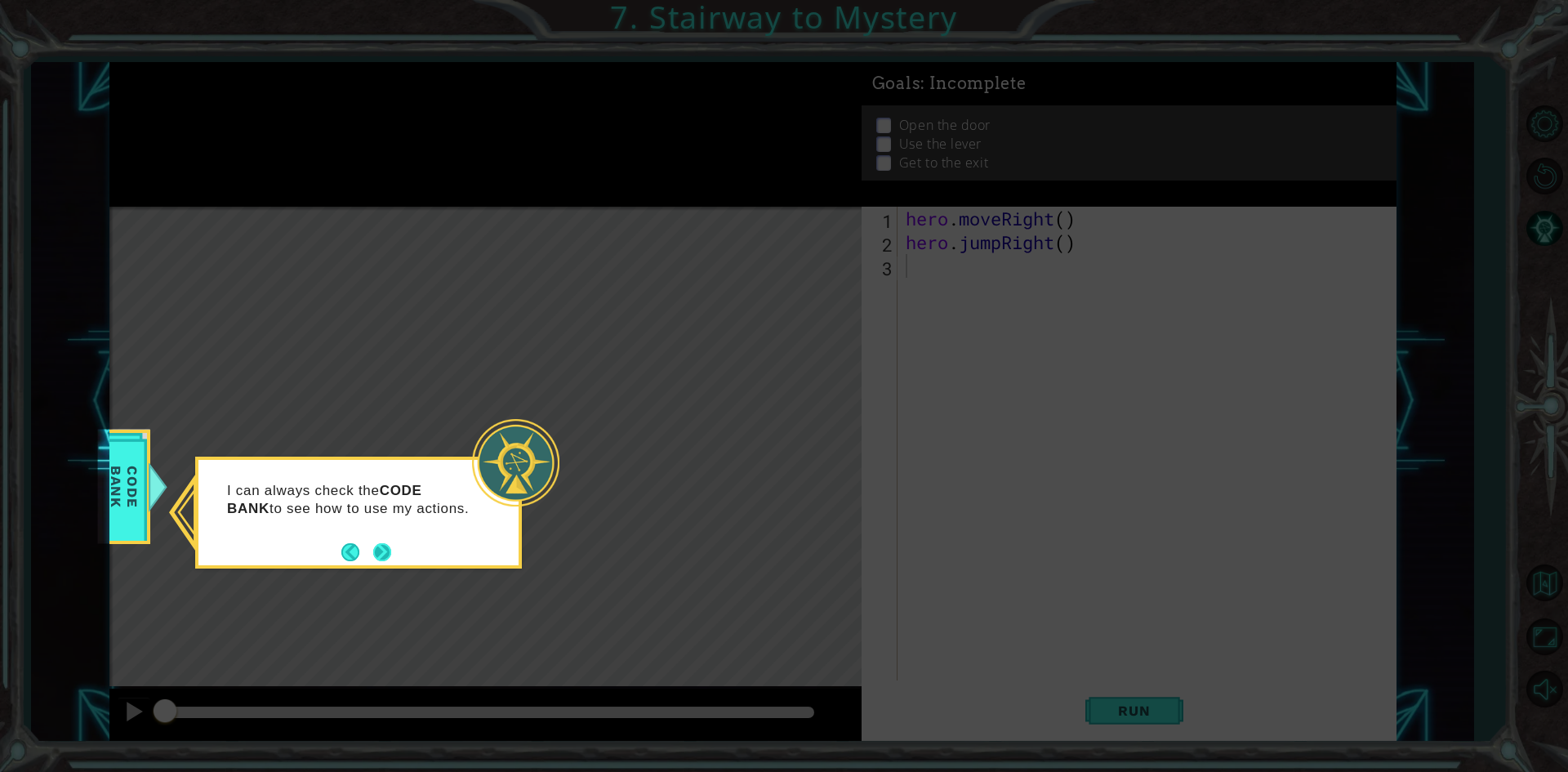
click at [377, 558] on button "Next" at bounding box center [382, 551] width 18 height 18
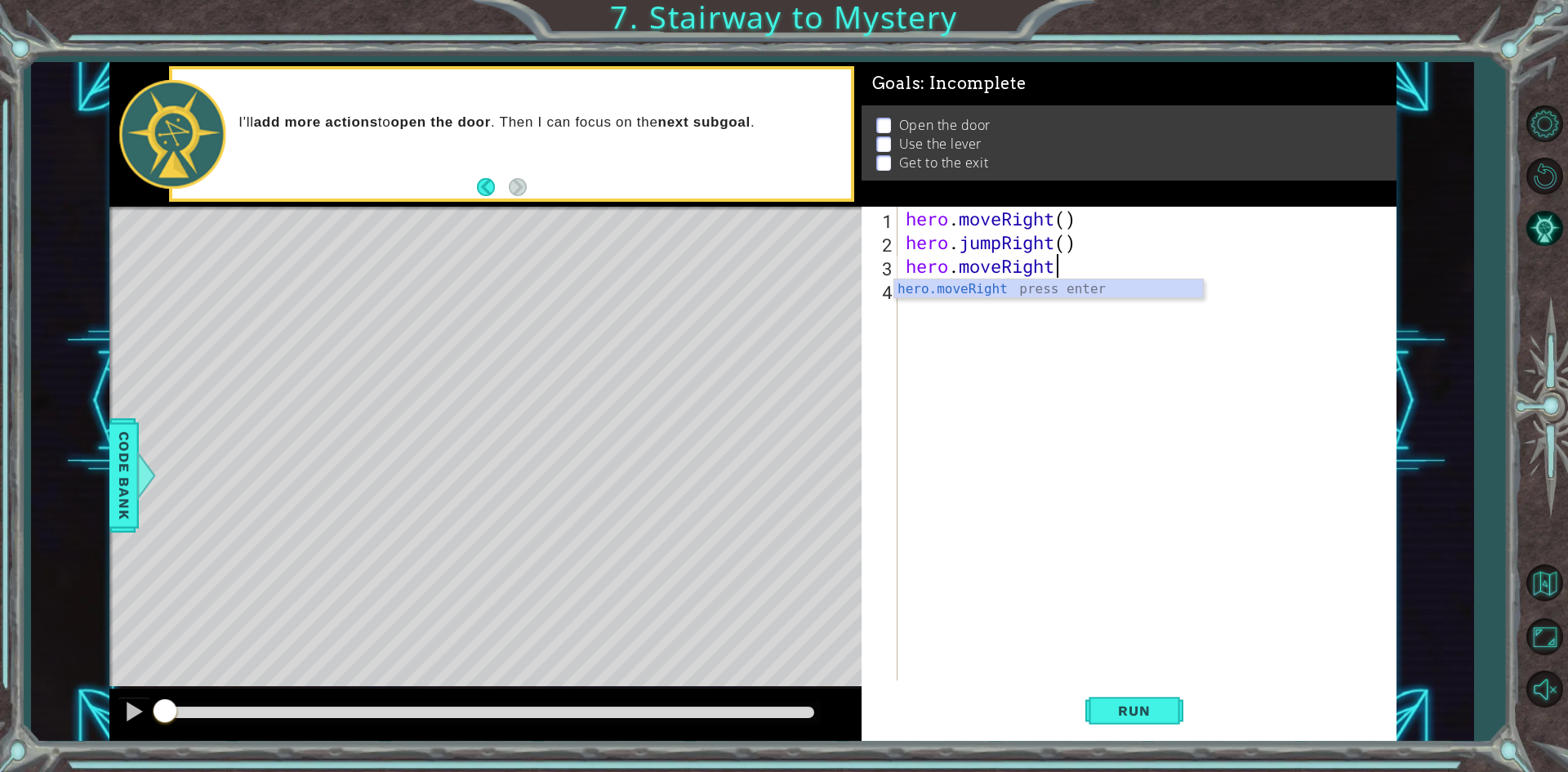
scroll to position [0, 6]
type textarea "hero.moveRight(2)"
click at [882, 320] on div "hero . moveRight ( ) hero . jumpRight ( ) hero . moveRight ( 2 )" at bounding box center [1151, 467] width 497 height 521
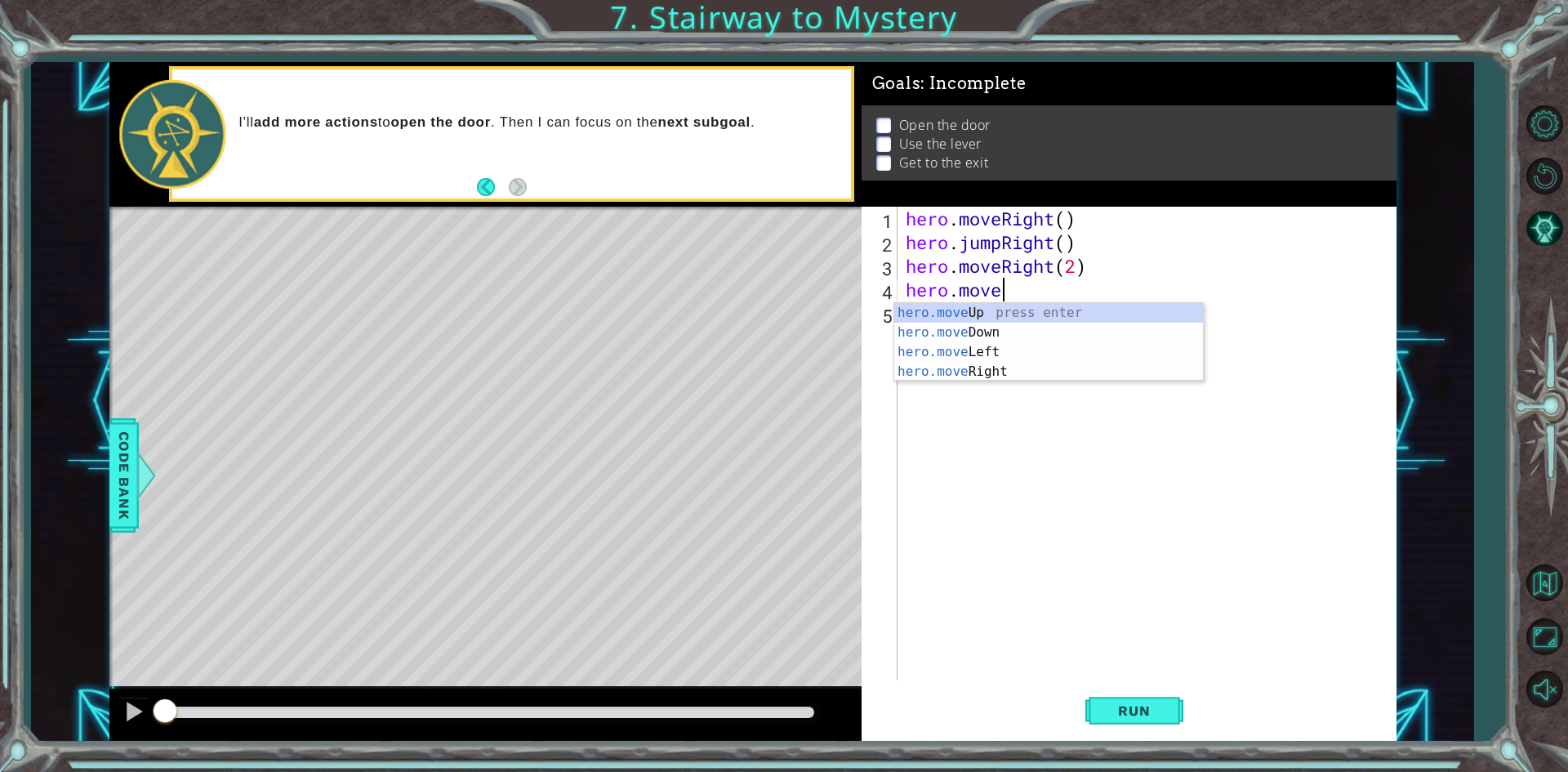
scroll to position [0, 0]
drag, startPoint x: 1049, startPoint y: 320, endPoint x: 1049, endPoint y: 287, distance: 33.0
click at [882, 287] on div "hero . moveRight ( ) hero . jumpRight ( ) hero . moveRight ( 2 ) hero . move" at bounding box center [1151, 467] width 497 height 521
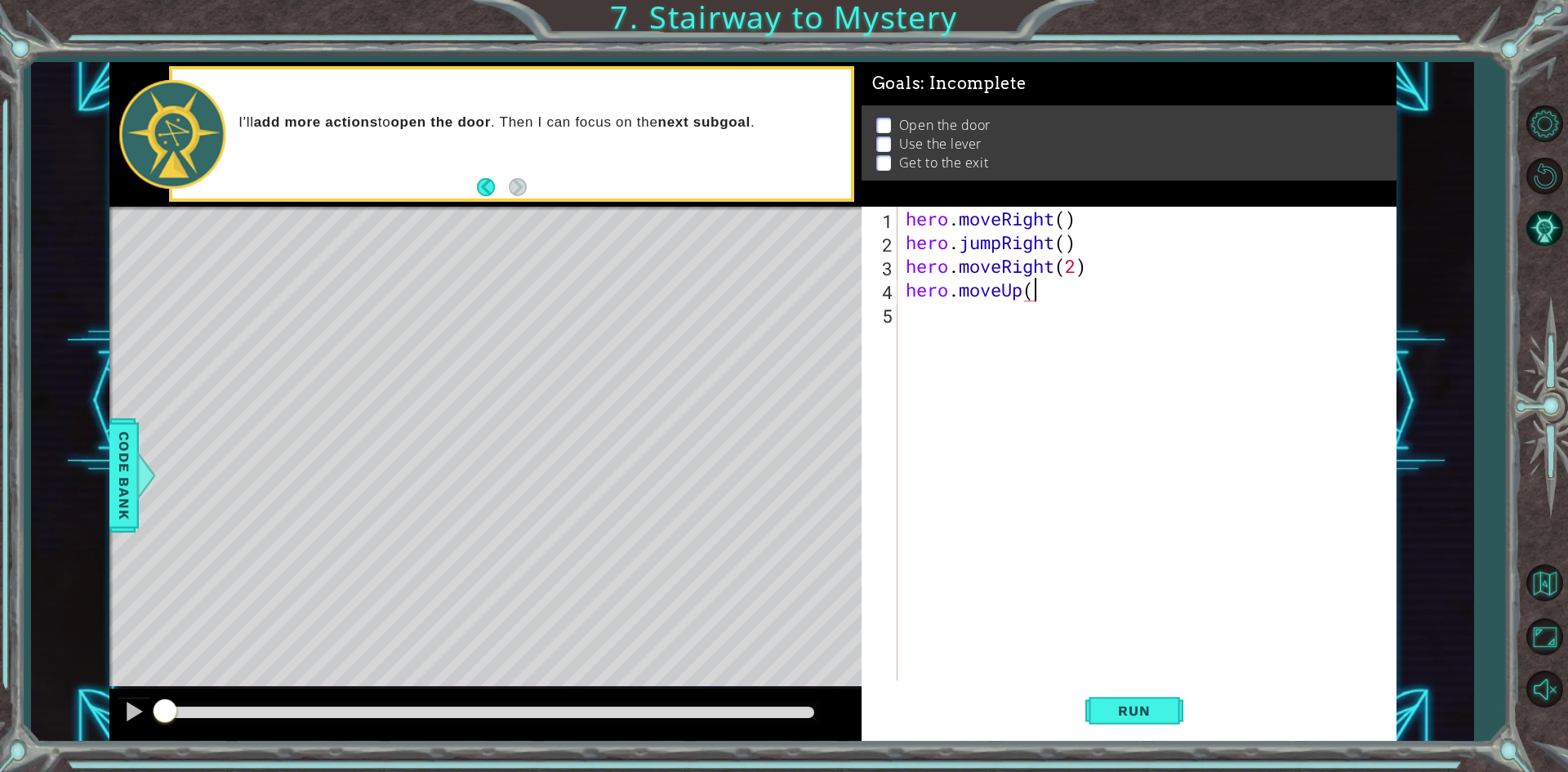
type textarea "hero.moveUp()"
type textarea "hero.use("door)"
click at [882, 318] on div "hero . moveRight ( ) hero . jumpRight ( ) hero . moveRight ( 2 ) hero . moveUp …" at bounding box center [1151, 467] width 497 height 521
type textarea "hero.use("door")"
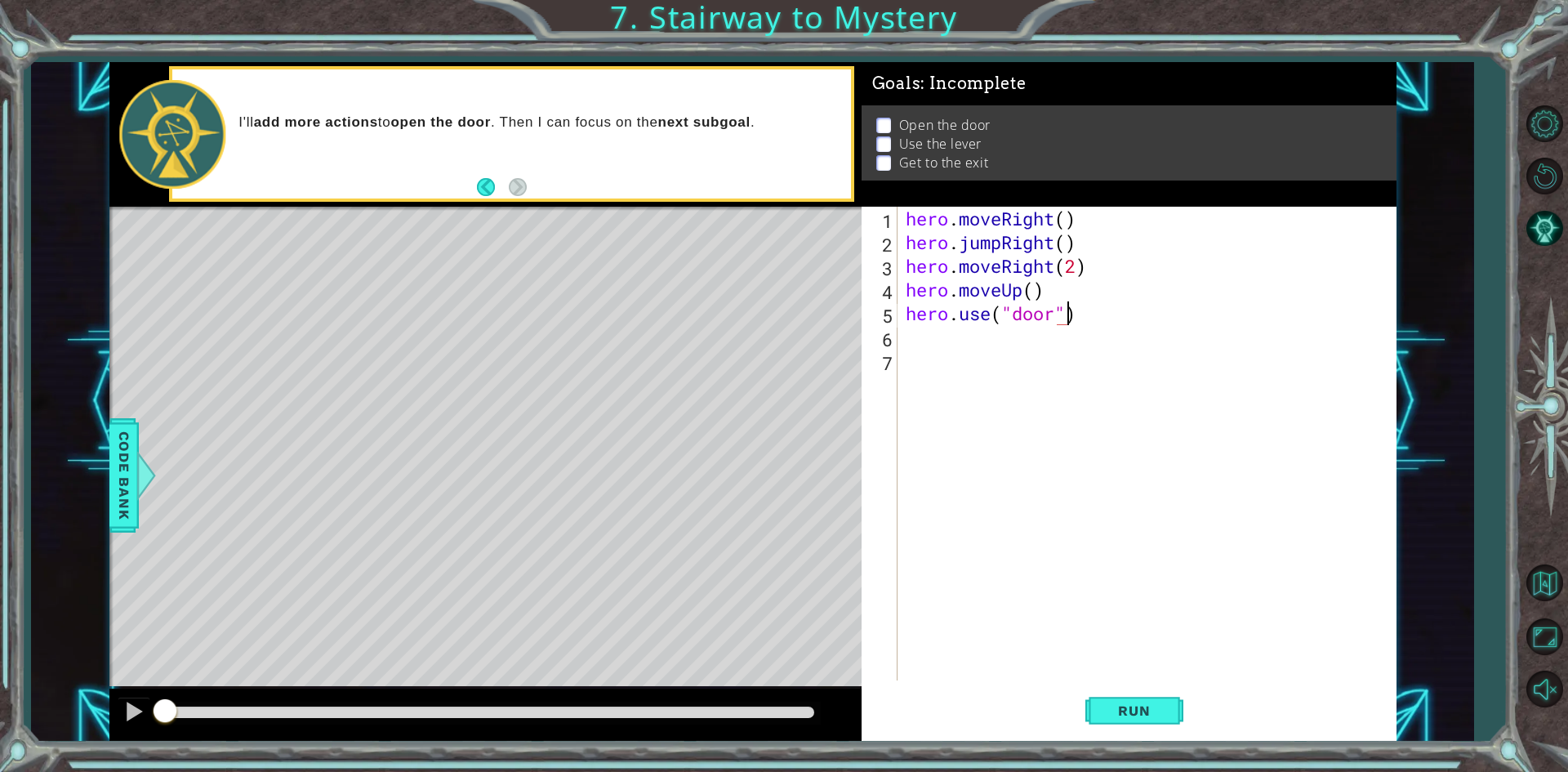
scroll to position [0, 6]
click at [882, 370] on div "hero . moveRight ( ) hero . jumpRight ( ) hero . moveRight ( 2 ) hero . moveUp …" at bounding box center [1151, 467] width 497 height 521
click at [882, 344] on div "hero . moveRight ( ) hero . jumpRight ( ) hero . moveRight ( 2 ) hero . moveUp …" at bounding box center [1151, 467] width 497 height 521
drag, startPoint x: 975, startPoint y: 344, endPoint x: 1048, endPoint y: 330, distance: 74.3
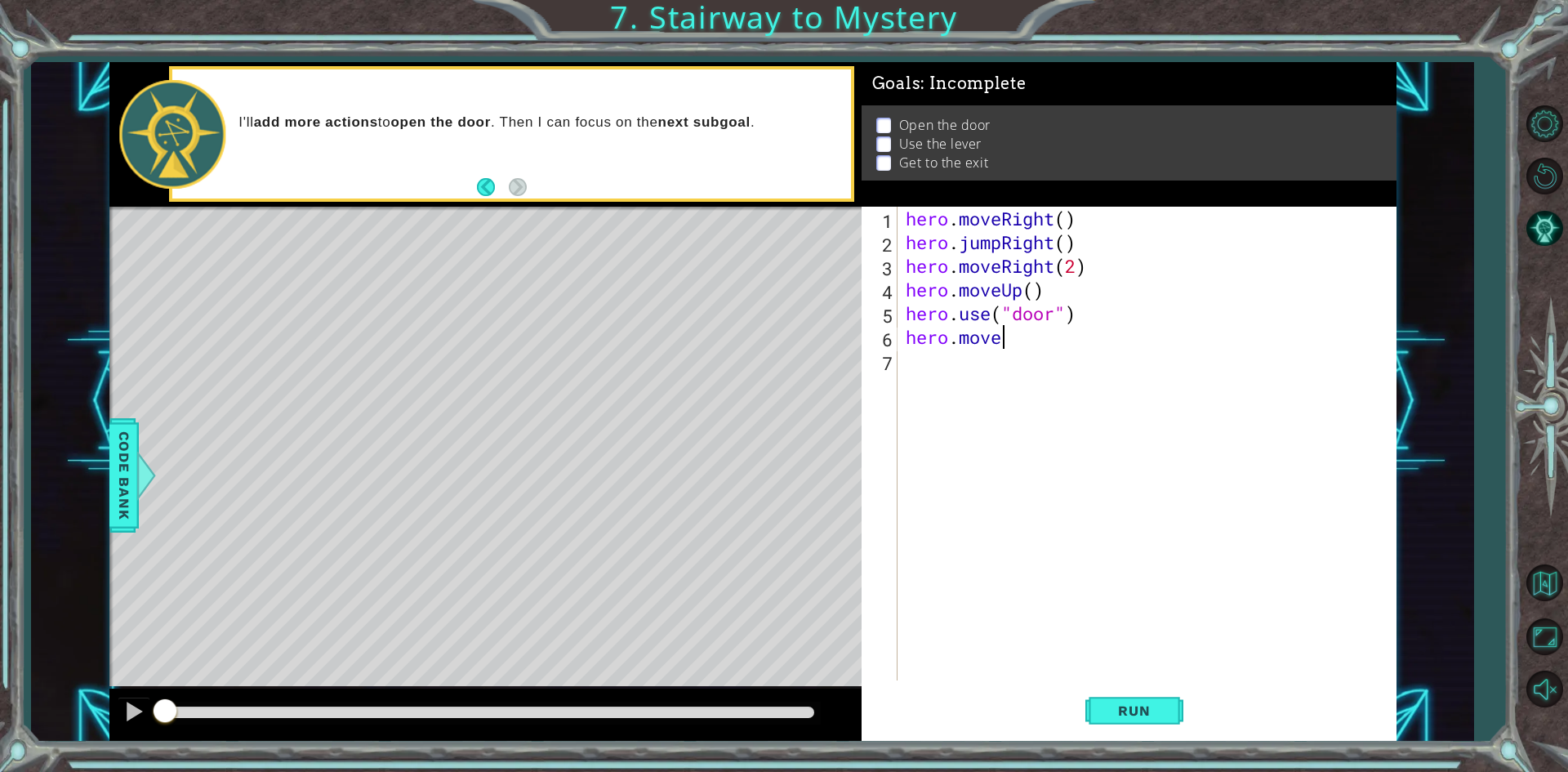
click at [882, 330] on div "hero . moveRight ( ) hero . jumpRight ( ) hero . moveRight ( 2 ) hero . moveUp …" at bounding box center [1151, 467] width 497 height 521
type textarea "hero.moveUp(2)"
type textarea "hero.moveLeft()"
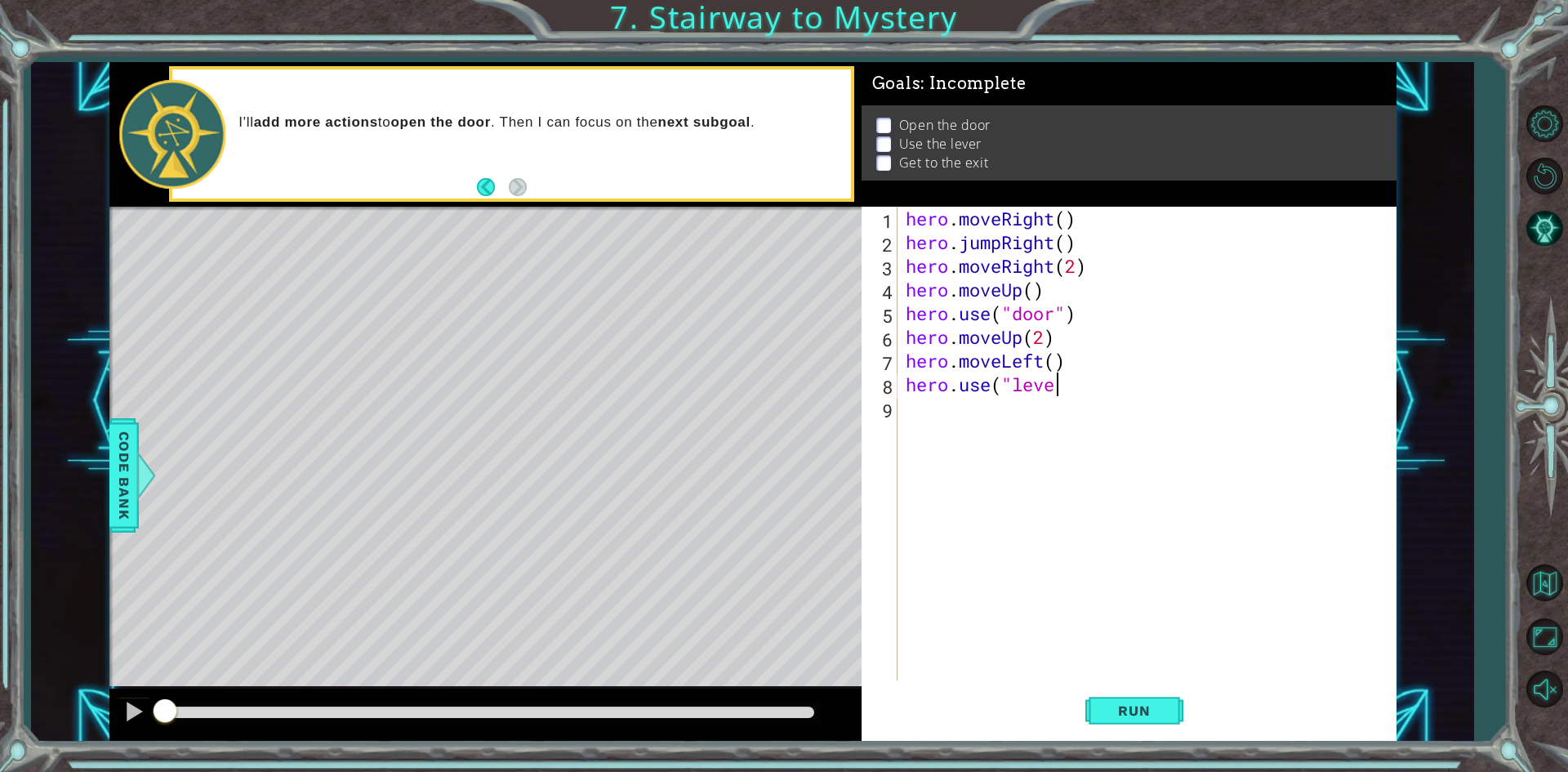
scroll to position [0, 6]
type textarea "hero.use("lever")"
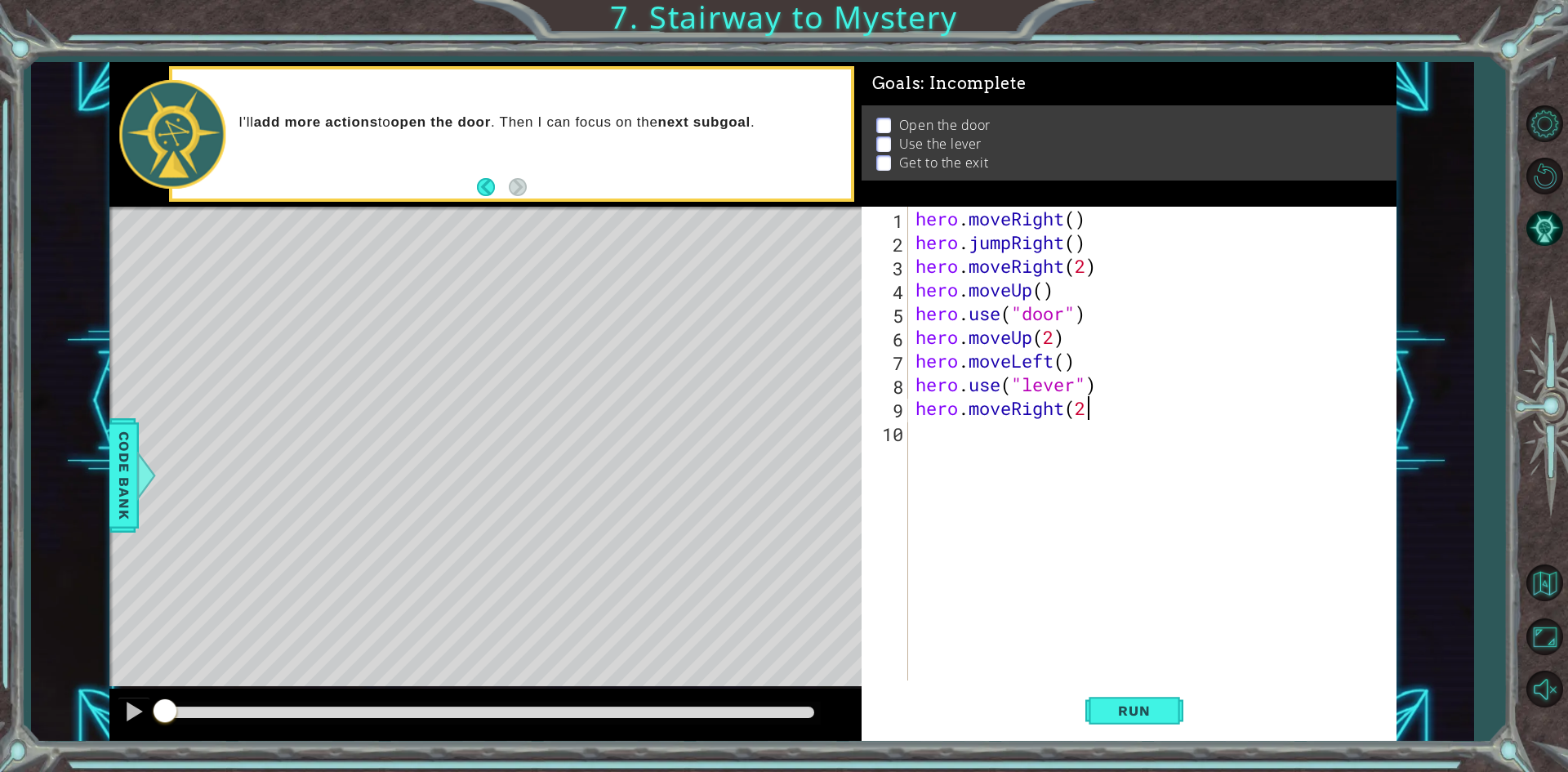
scroll to position [0, 7]
type textarea "hero.moveRight(2)"
click at [882, 422] on div "1 ההההההההההההההההההההההההההההההההההההההההההההההההההההההההההההההההההההההההההההה…" at bounding box center [752, 401] width 1442 height 679
click at [882, 415] on div "hero . moveRight ( ) hero . jumpRight ( ) hero . moveRight ( 2 ) hero . moveUp …" at bounding box center [1155, 467] width 487 height 521
click at [882, 440] on div "hero . moveRight ( ) hero . jumpRight ( ) hero . moveRight ( 2 ) hero . moveUp …" at bounding box center [1155, 467] width 487 height 521
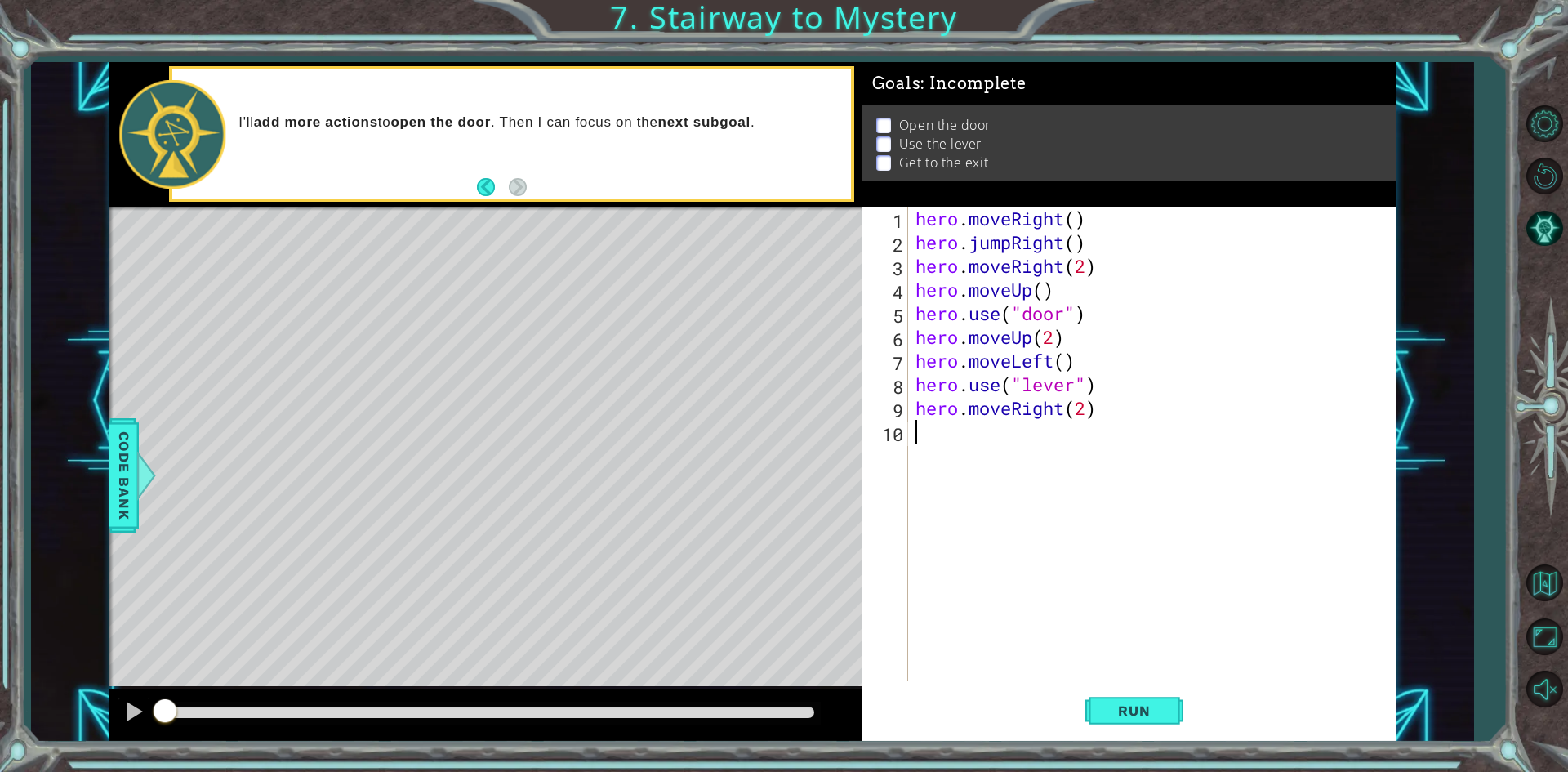
scroll to position [0, 0]
click at [882, 409] on div "hero . moveRight ( ) hero . jumpRight ( ) hero . moveRight ( 2 ) hero . moveUp …" at bounding box center [1155, 467] width 487 height 521
type textarea "hero.moveLeft(2)"
click at [882, 409] on div "hero . moveRight ( ) hero . jumpRight ( ) hero . moveRight ( 2 ) hero . moveUp …" at bounding box center [1155, 467] width 487 height 521
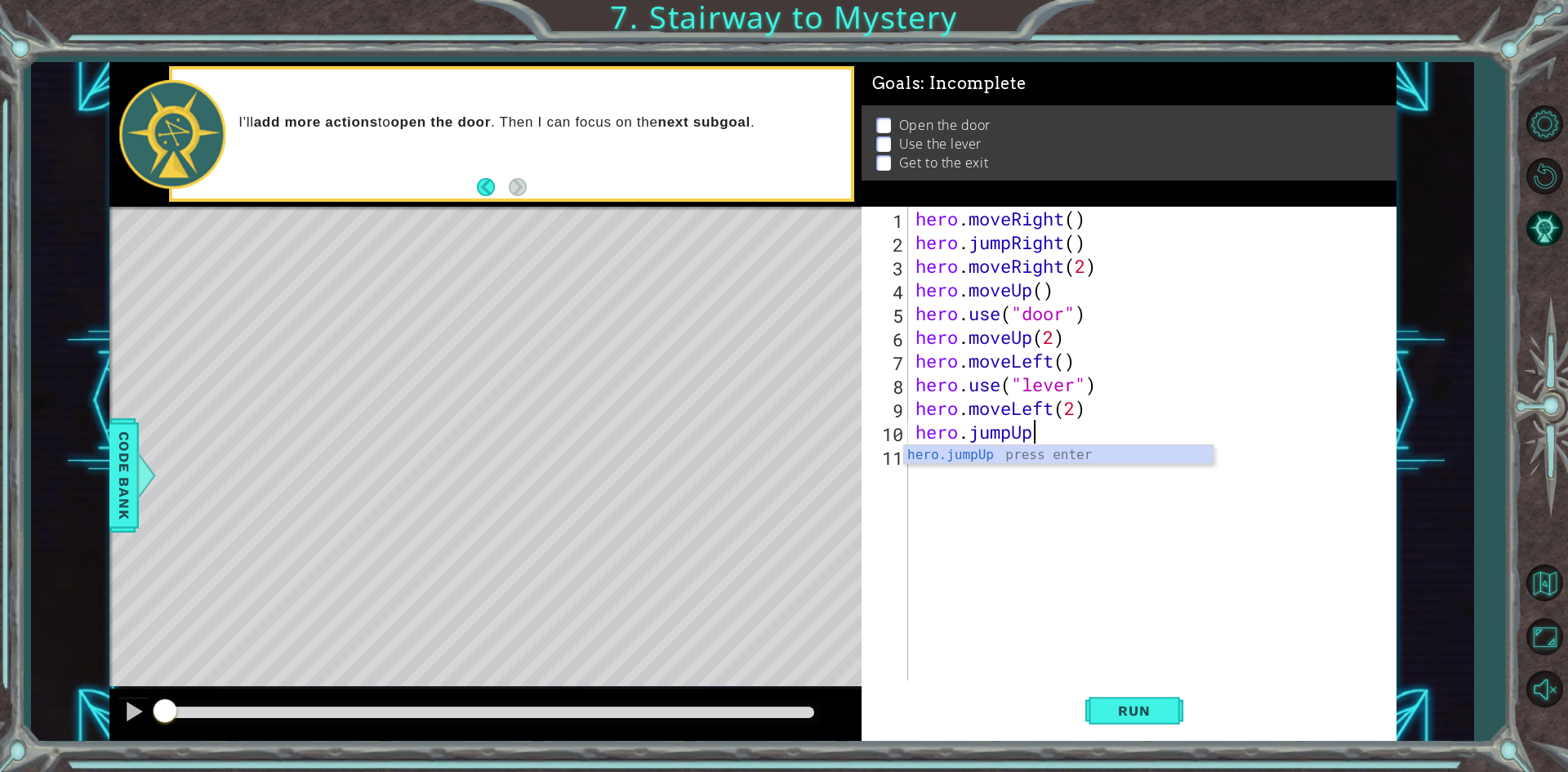
scroll to position [0, 5]
type textarea "hero.jumpUp()"
type textarea "hero.moveRight(2)"
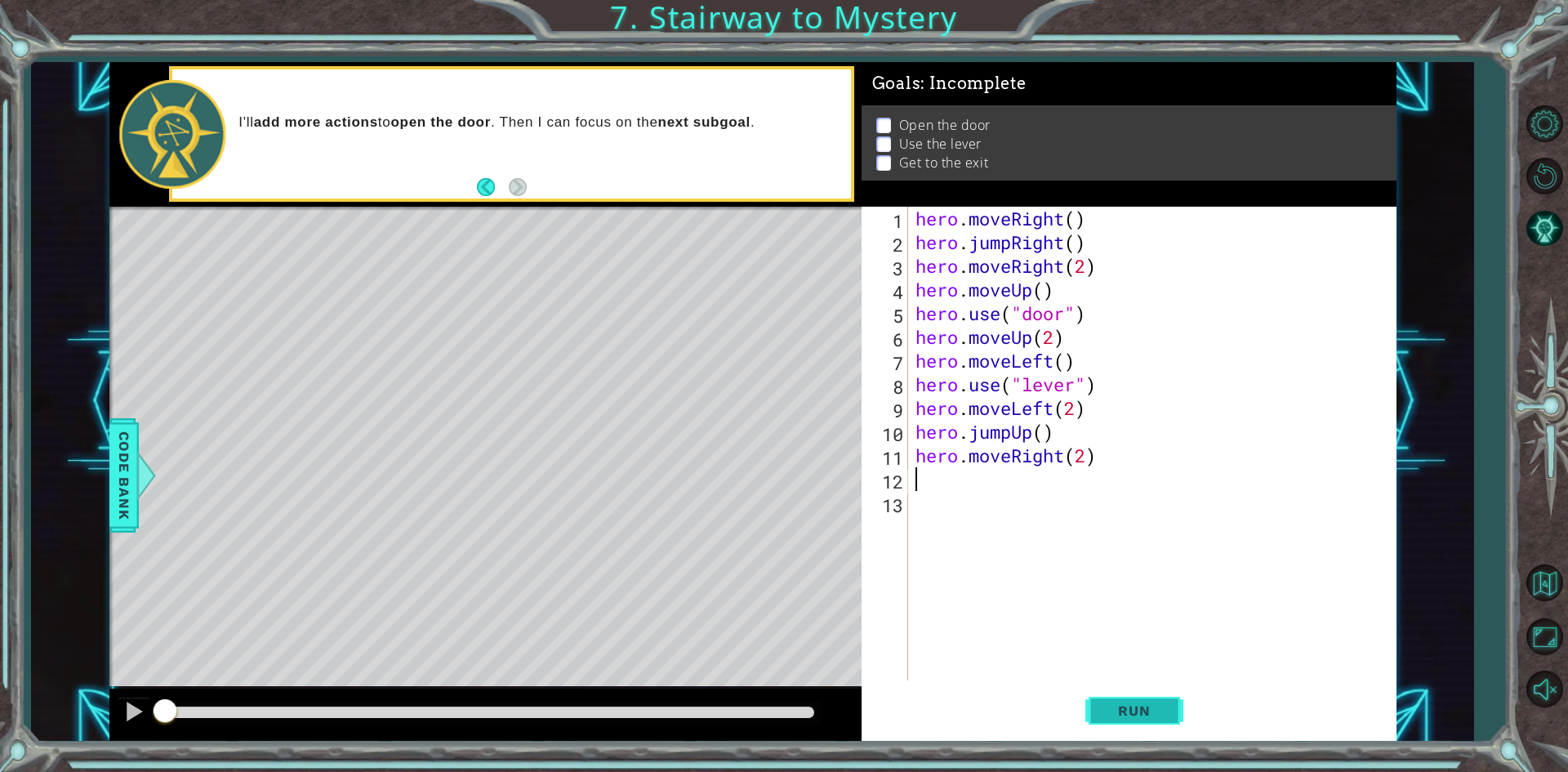
click at [882, 711] on span "Run" at bounding box center [1134, 710] width 64 height 17
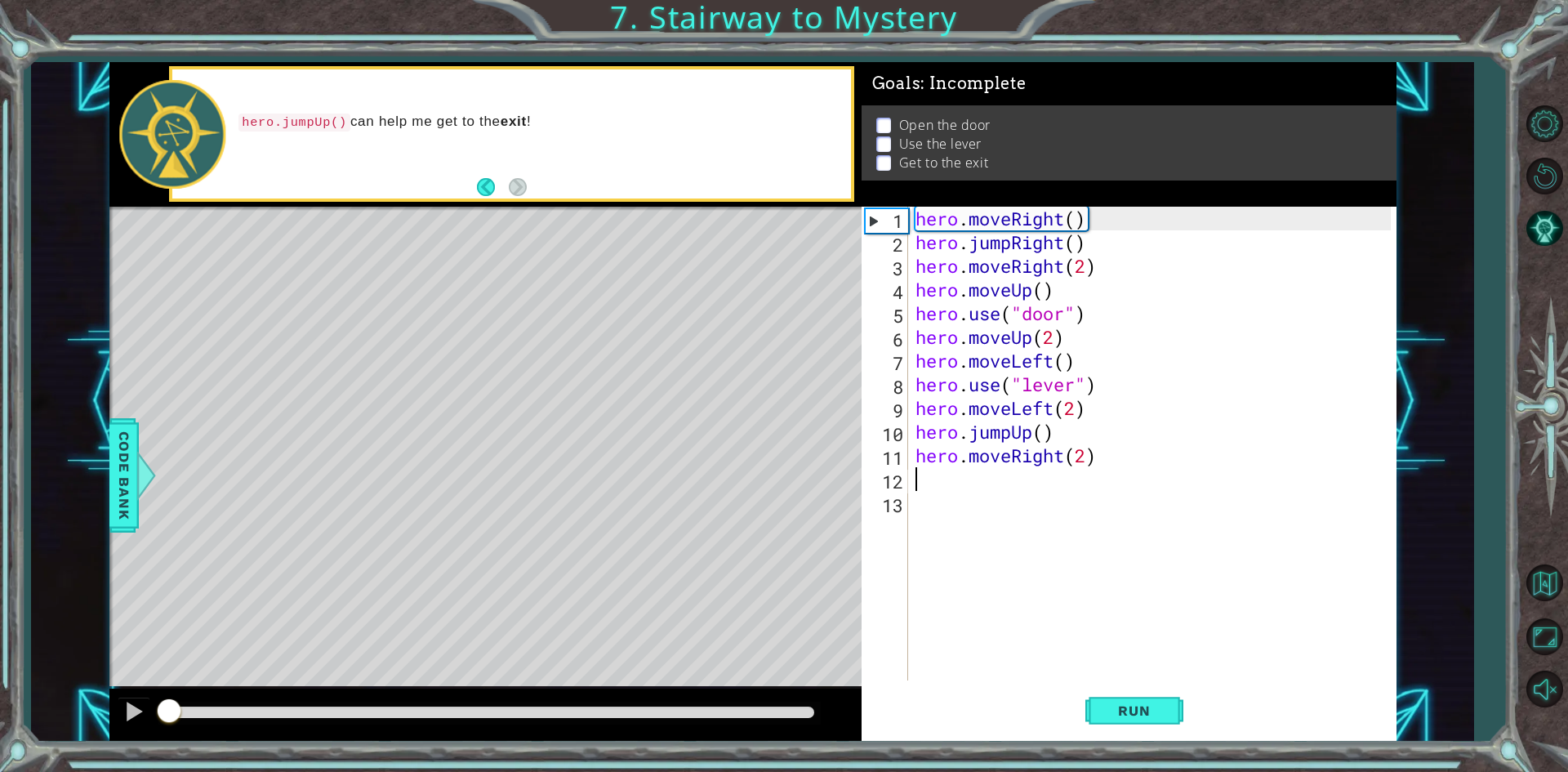
drag, startPoint x: 476, startPoint y: 711, endPoint x: 62, endPoint y: 675, distance: 415.6
click at [62, 675] on div "1 ההההההההההההההההההההההההההההההההההההההההההההההההההההההההההההההההההההההההההההה…" at bounding box center [752, 401] width 1442 height 679
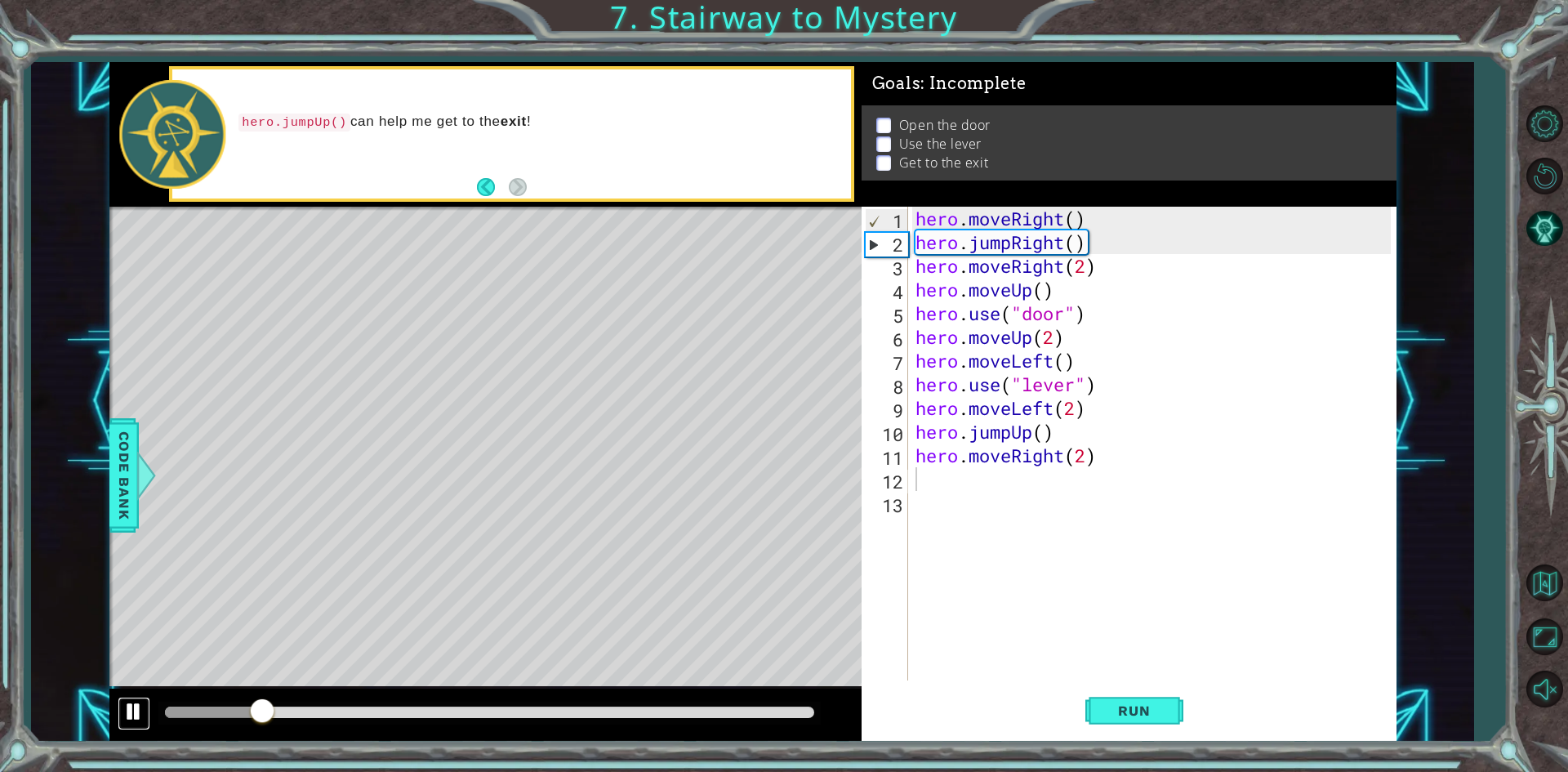
click at [131, 707] on div at bounding box center [133, 711] width 21 height 21
click at [882, 266] on div "hero . moveRight ( ) hero . jumpRight ( ) hero . moveRight ( 2 ) hero . moveUp …" at bounding box center [1155, 467] width 487 height 521
type textarea "hero.moveRight()"
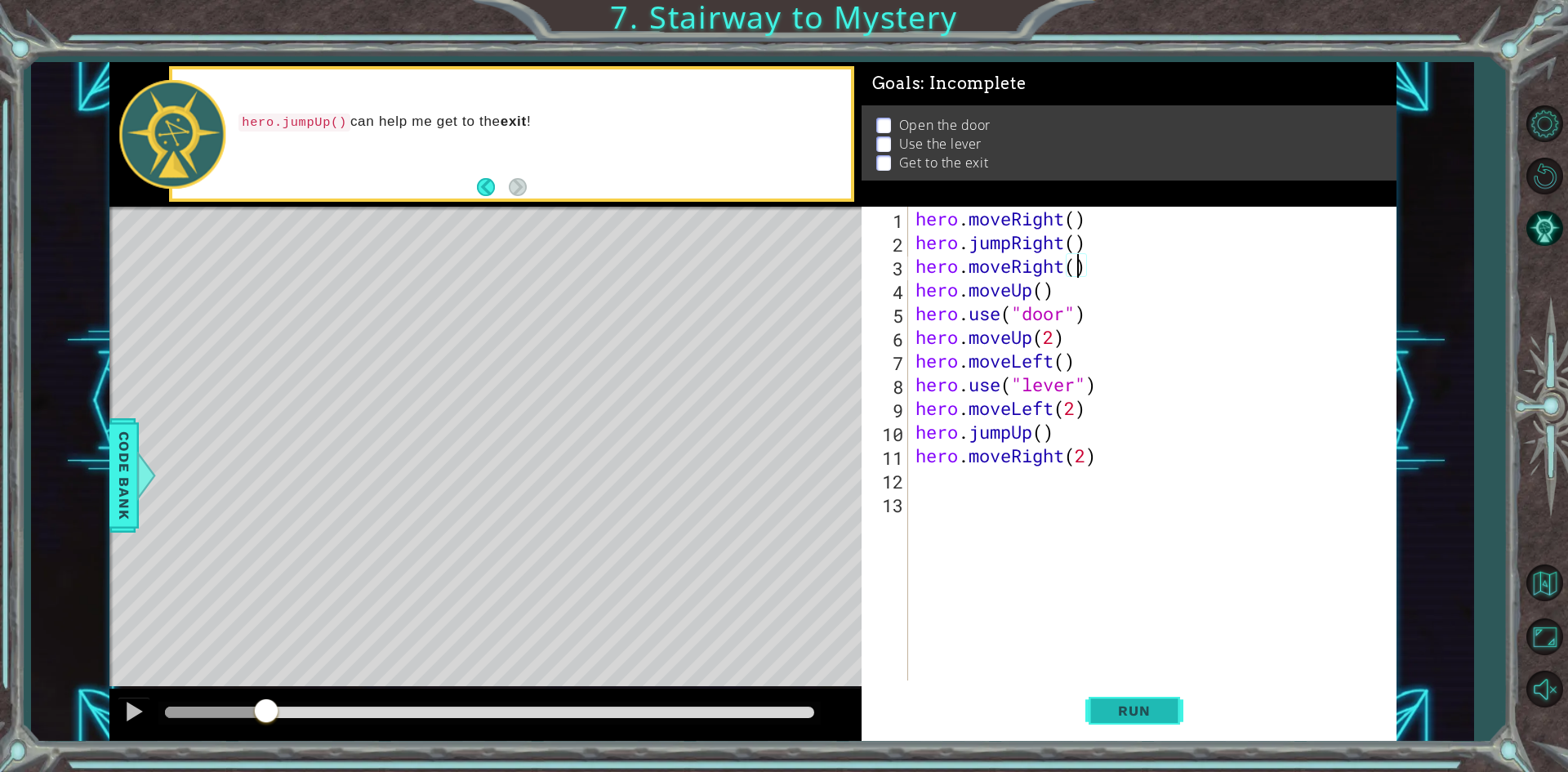
click at [882, 722] on button "Run" at bounding box center [1135, 711] width 98 height 53
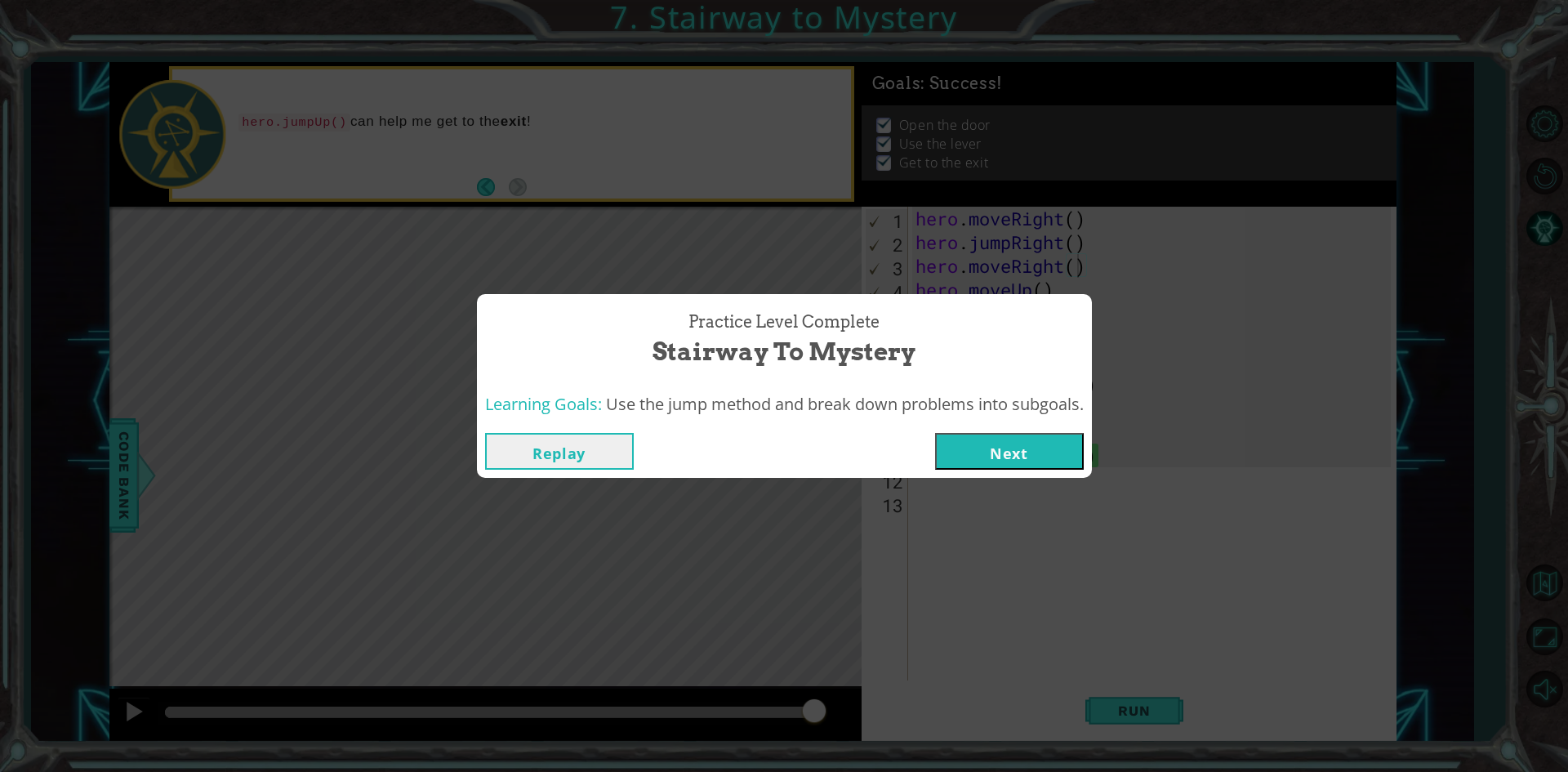
click at [882, 442] on button "Next" at bounding box center [1009, 451] width 149 height 37
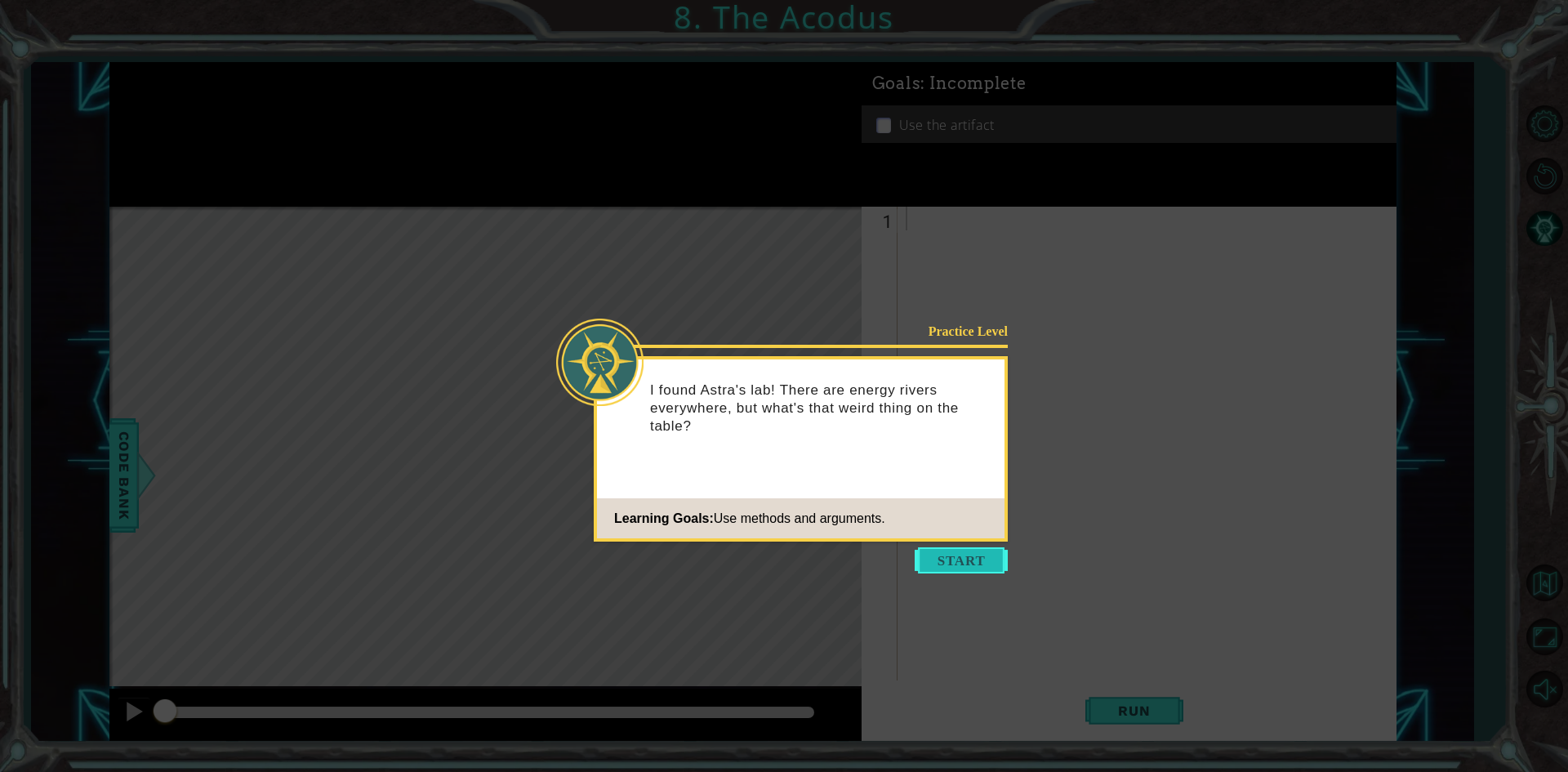
click at [882, 556] on button "Start" at bounding box center [961, 560] width 93 height 26
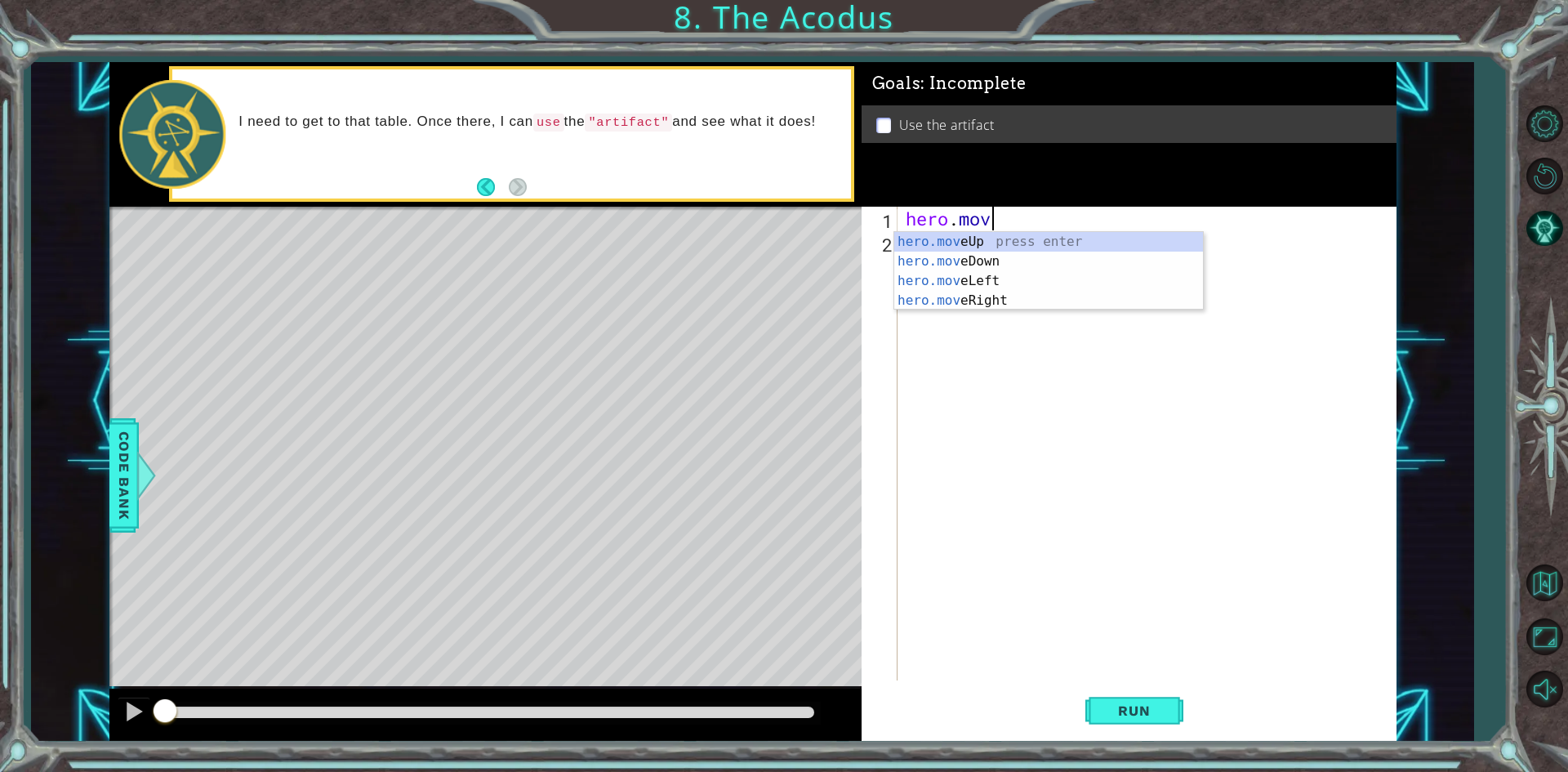
scroll to position [0, 4]
type textarea "hero.moveUp(2)"
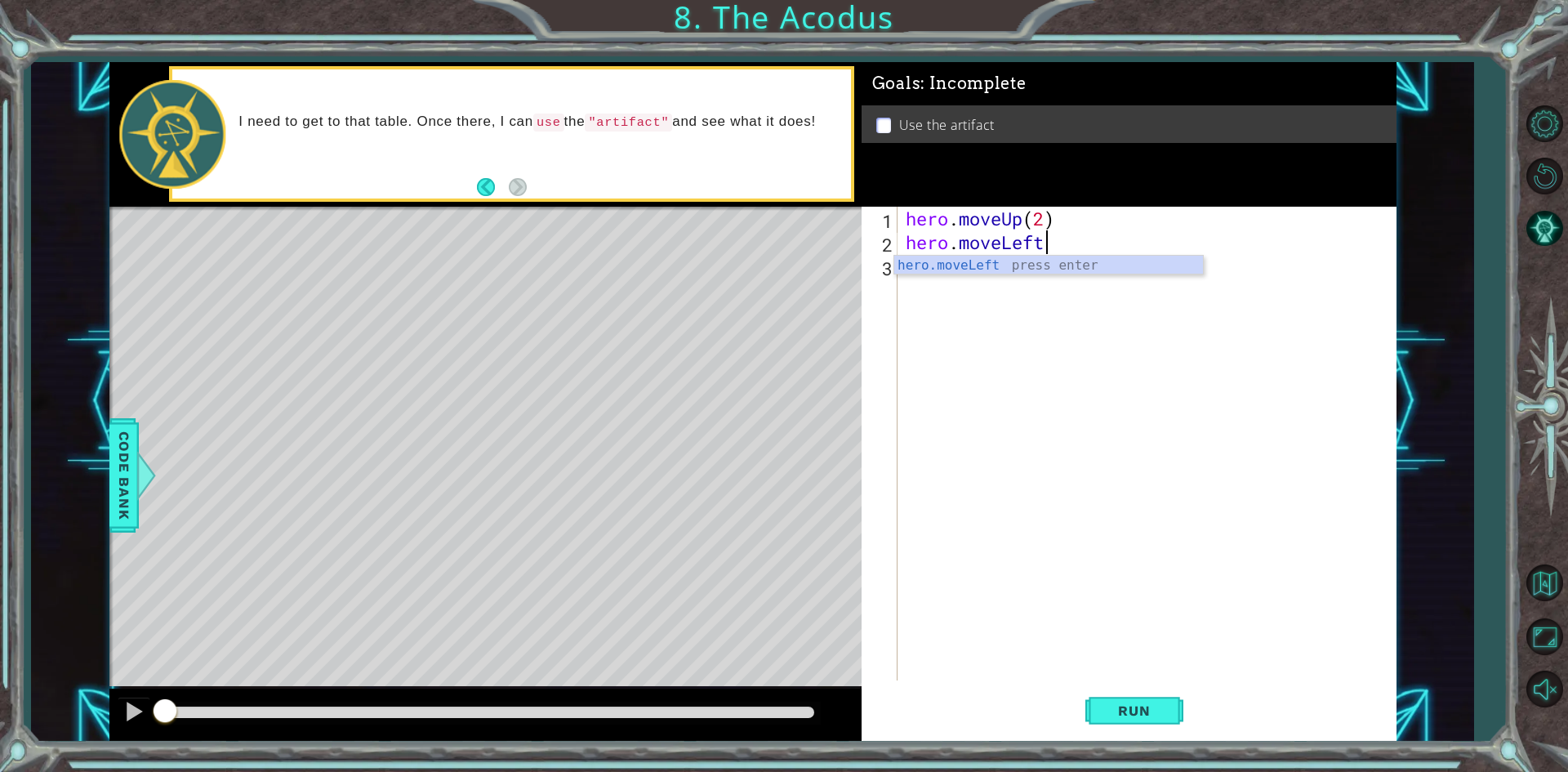
scroll to position [0, 6]
type textarea "hero.moveLeft()"
type textarea "hero.moveDown(2)"
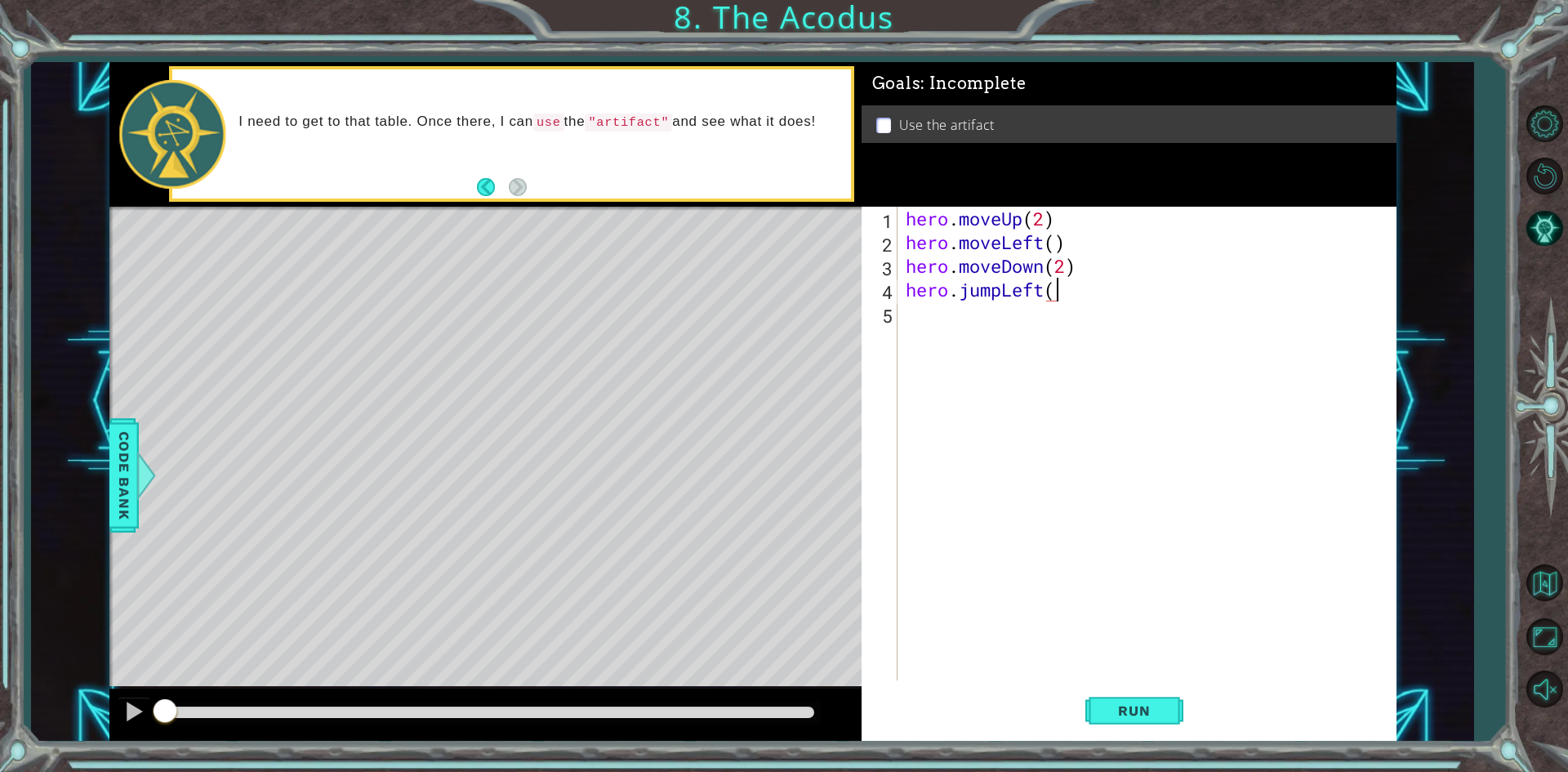
type textarea "hero.jumpLeft()"
type textarea "hero.moveUp(2)"
type textarea "hero.moveRight()"
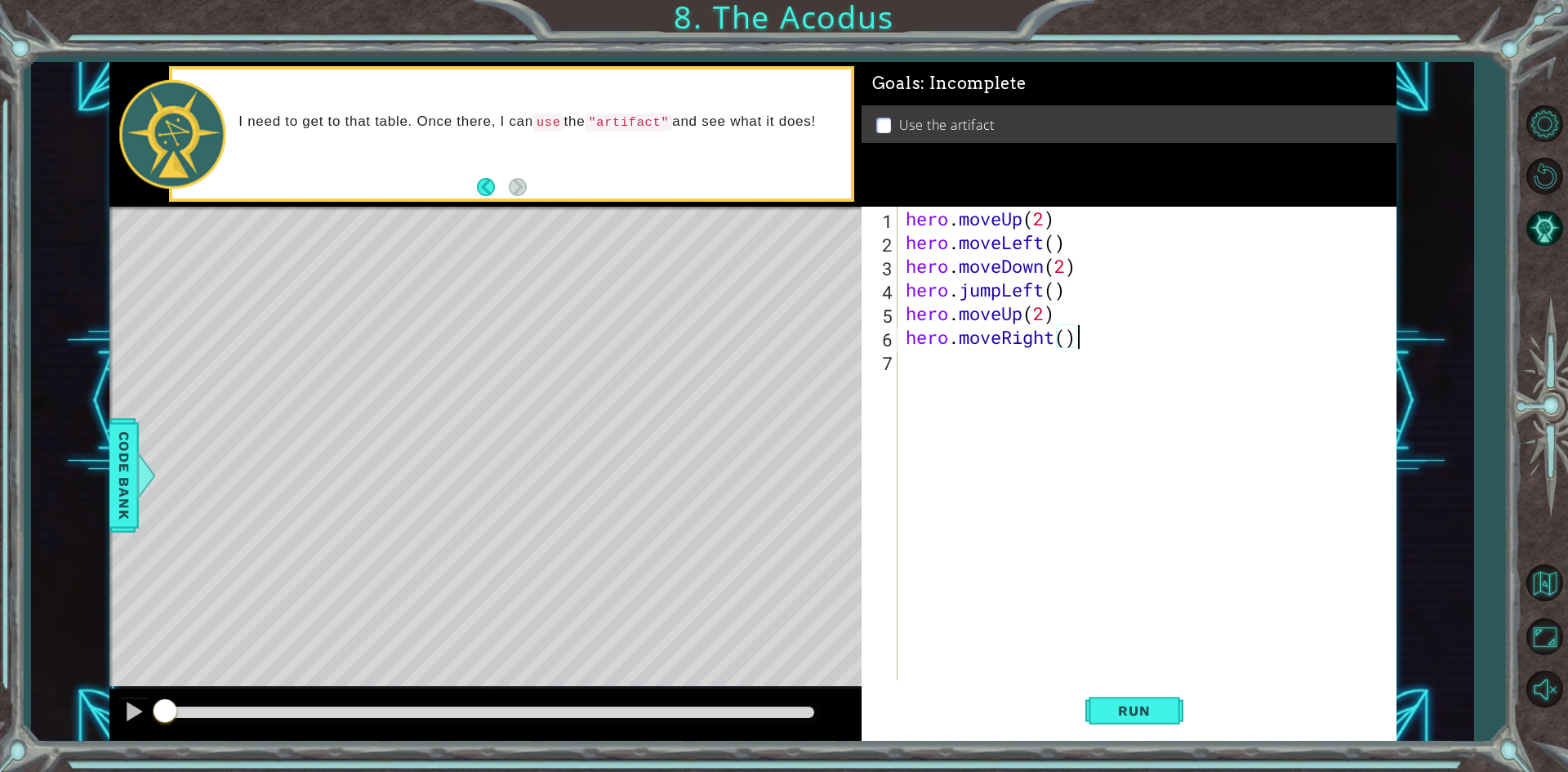
scroll to position [0, 0]
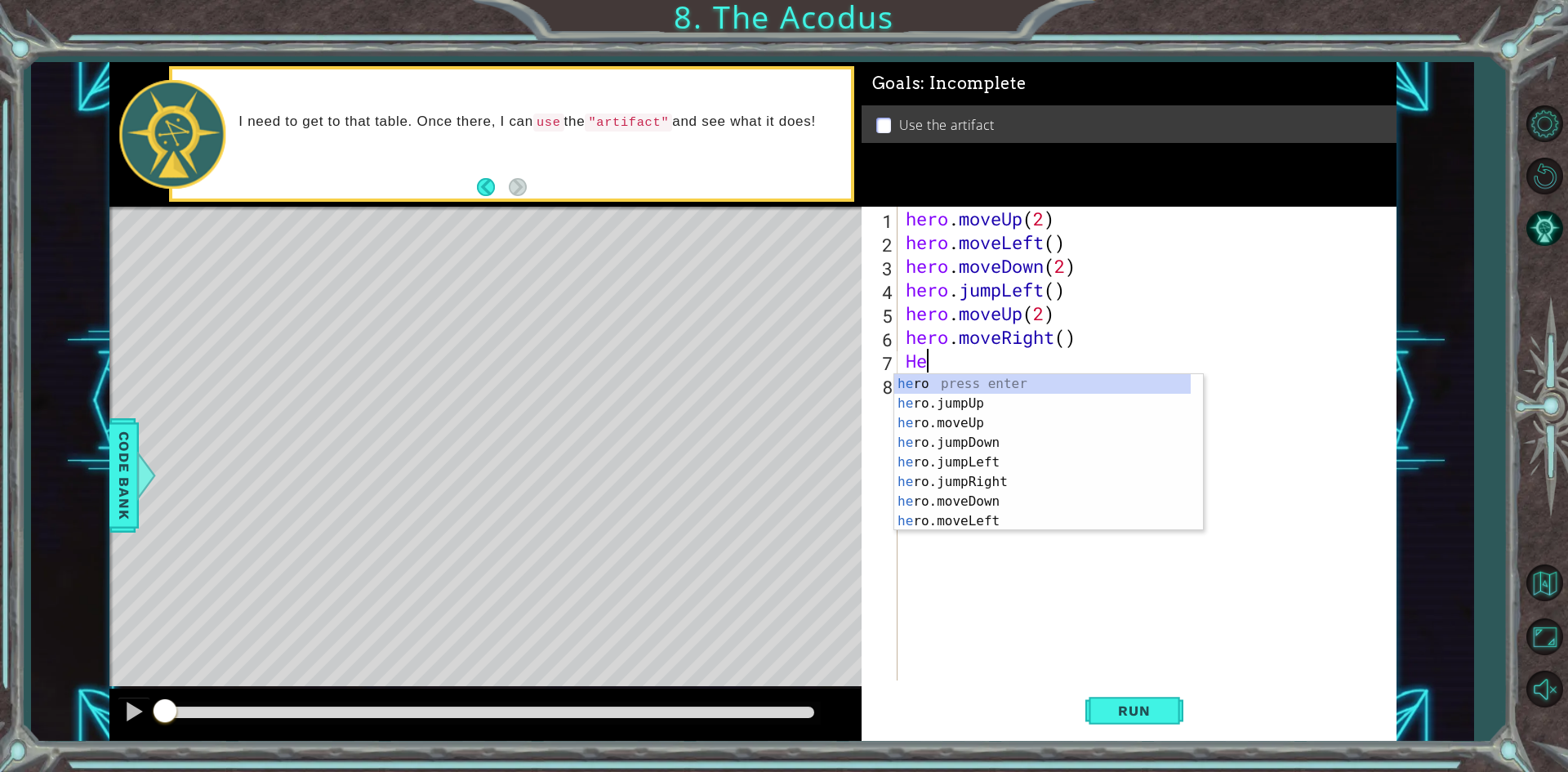
type textarea "H"
type textarea "e"
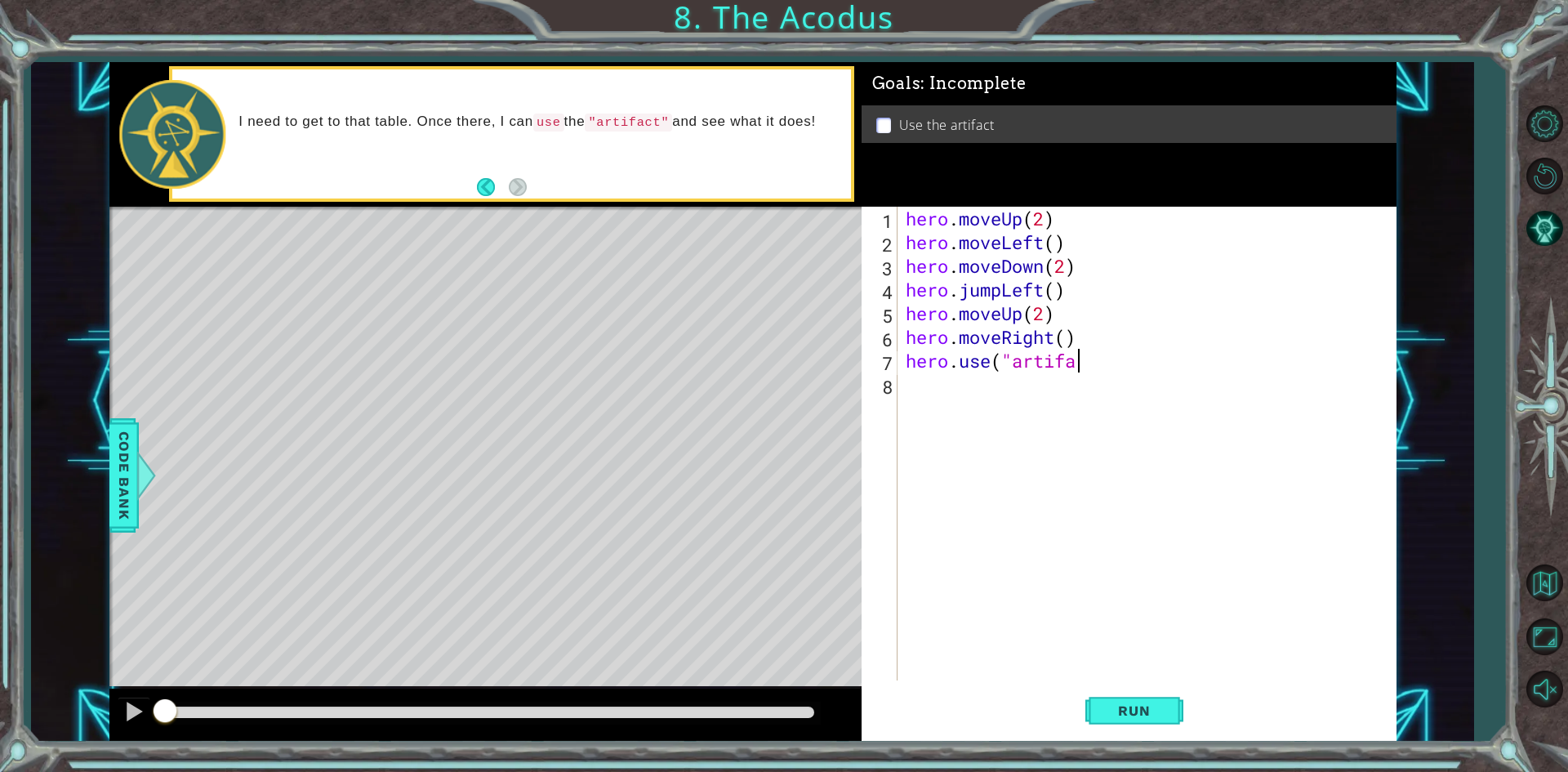
scroll to position [0, 7]
type textarea "hero.use("artifact")"
click at [882, 710] on span "Run" at bounding box center [1134, 710] width 64 height 17
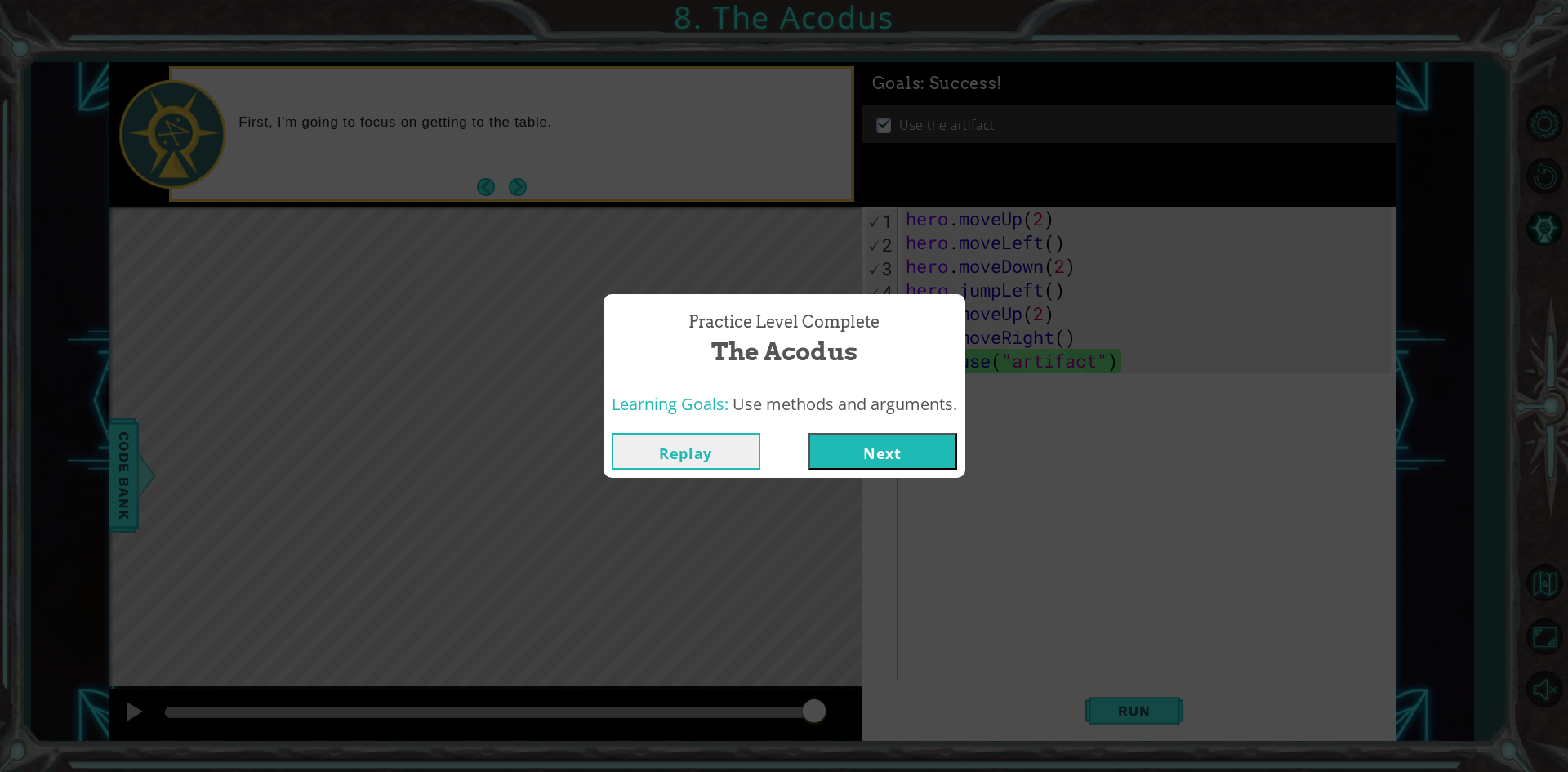
click at [882, 446] on button "Next" at bounding box center [883, 451] width 149 height 37
